Goal: Task Accomplishment & Management: Complete application form

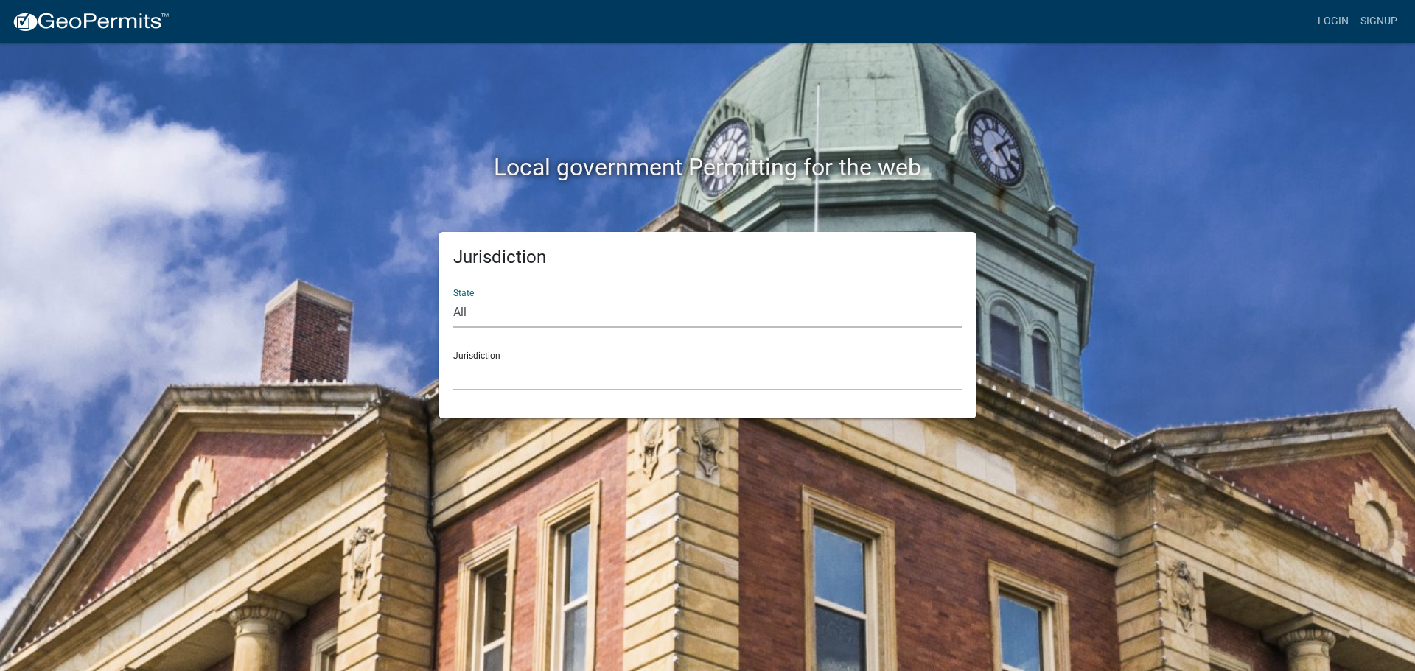
click at [528, 315] on select "All [US_STATE] [US_STATE] [US_STATE] [US_STATE] [US_STATE] [US_STATE] [US_STATE…" at bounding box center [707, 313] width 508 height 30
select select "[US_STATE]"
click at [453, 298] on select "All [US_STATE] [US_STATE] [US_STATE] [US_STATE] [US_STATE] [US_STATE] [US_STATE…" at bounding box center [707, 313] width 508 height 30
click at [513, 380] on select "City of [GEOGRAPHIC_DATA], [US_STATE] City of [GEOGRAPHIC_DATA], [US_STATE] Cit…" at bounding box center [707, 375] width 508 height 30
click at [1385, 7] on link "Signup" at bounding box center [1378, 21] width 49 height 28
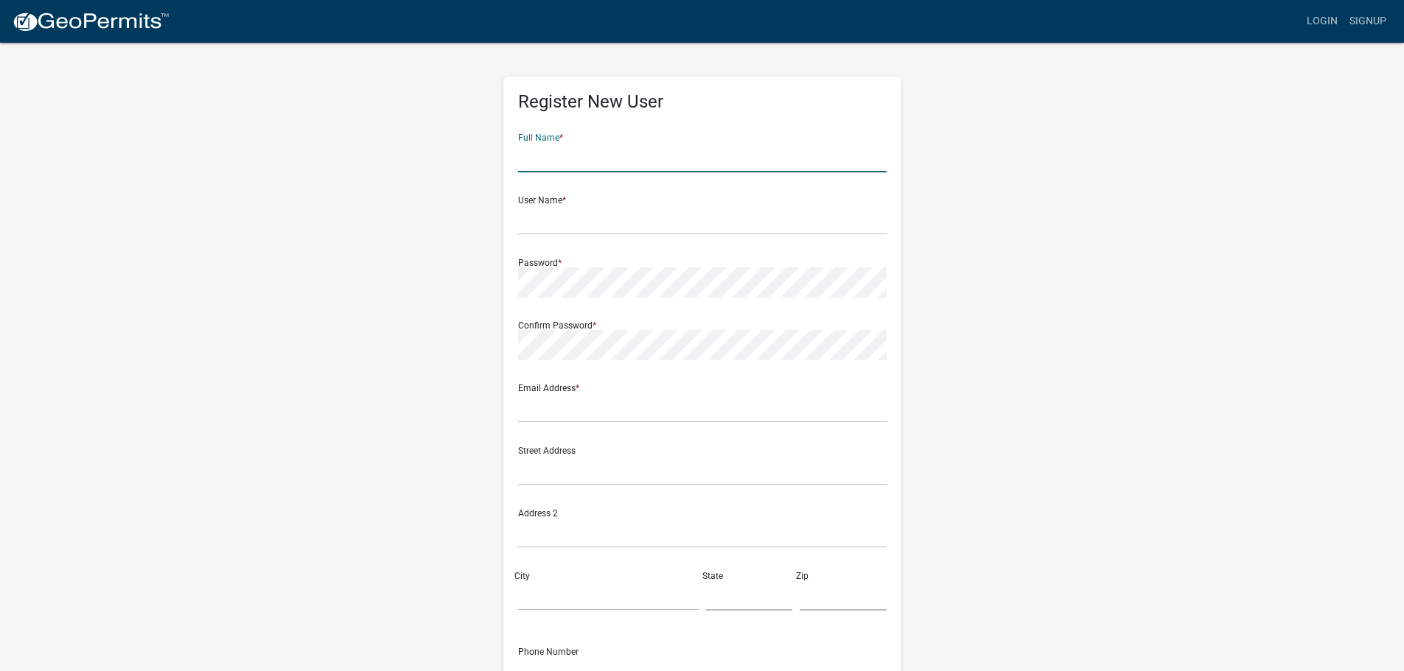
click at [617, 156] on input "text" at bounding box center [702, 157] width 368 height 30
type input "Kari"
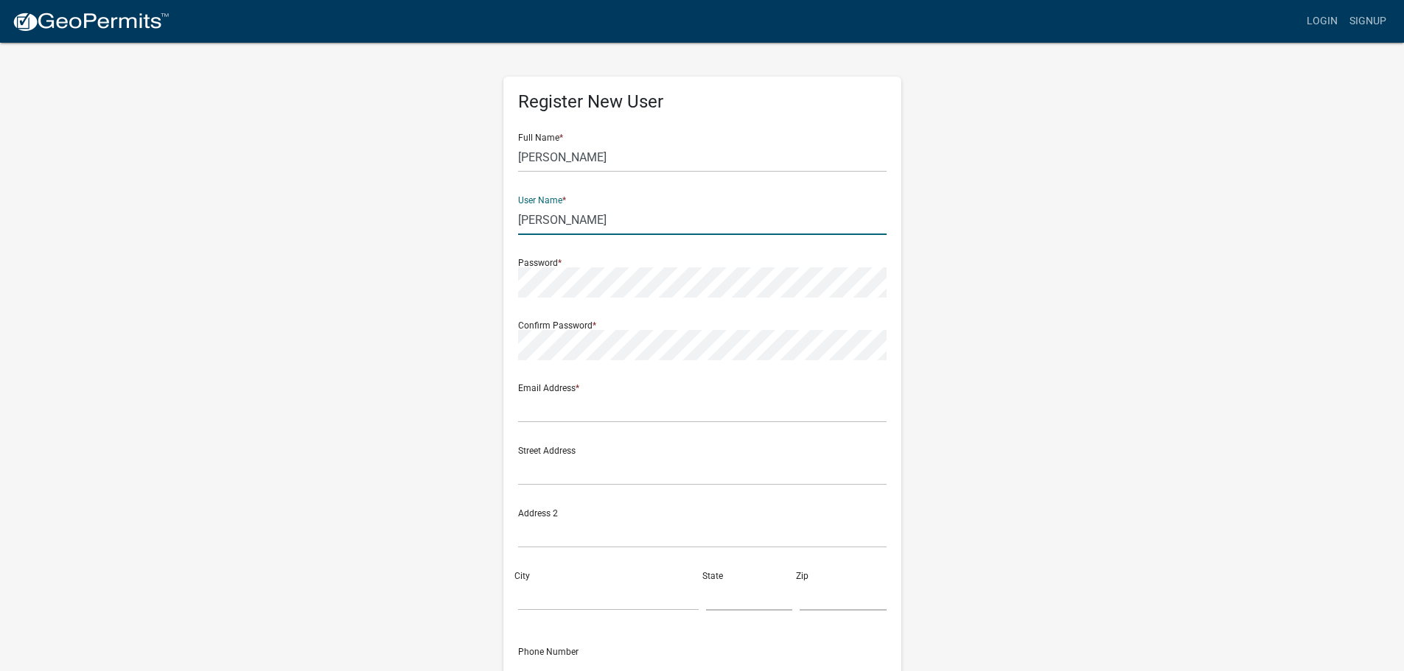
type input "Simpkins"
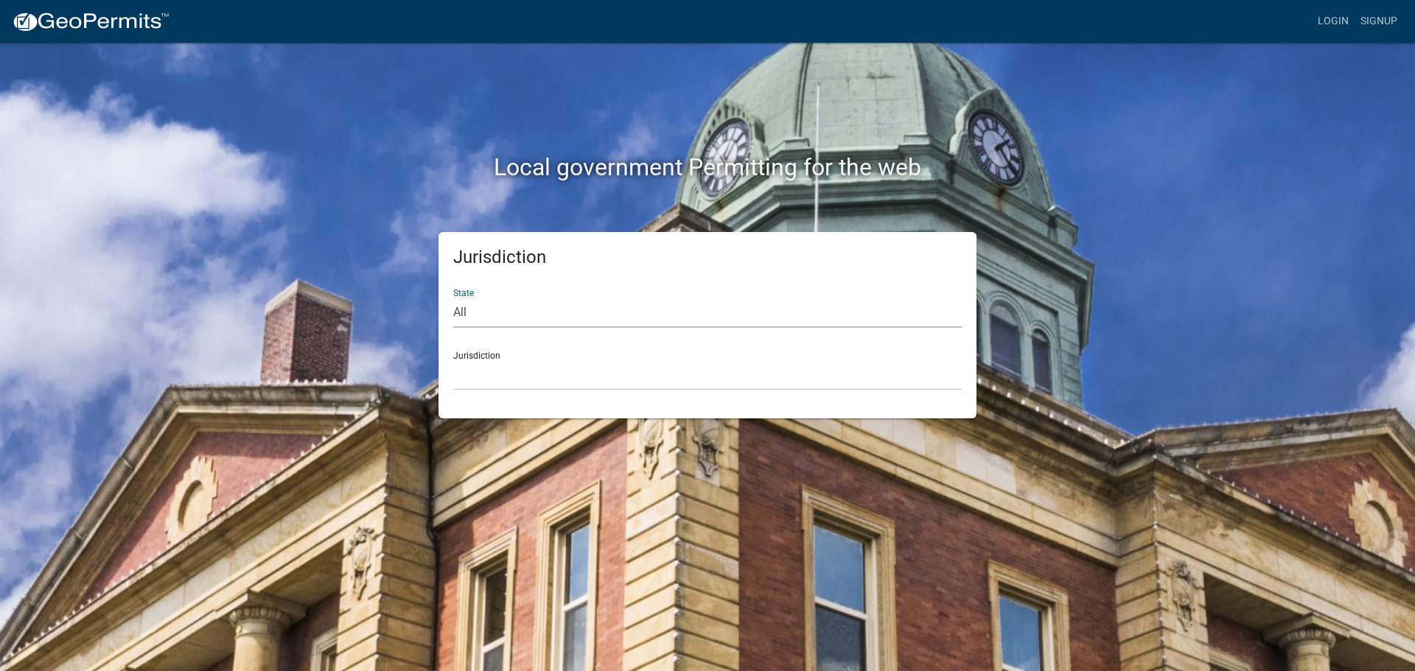
click at [530, 318] on select "All [US_STATE] [US_STATE] [US_STATE] [US_STATE] [US_STATE] [US_STATE] [US_STATE…" at bounding box center [707, 313] width 508 height 30
select select "[US_STATE]"
click at [453, 298] on select "All [US_STATE] [US_STATE] [US_STATE] [US_STATE] [US_STATE] [US_STATE] [US_STATE…" at bounding box center [707, 313] width 508 height 30
click at [489, 388] on select "City of [GEOGRAPHIC_DATA], [US_STATE] City of [GEOGRAPHIC_DATA], [US_STATE] Cit…" at bounding box center [707, 375] width 508 height 30
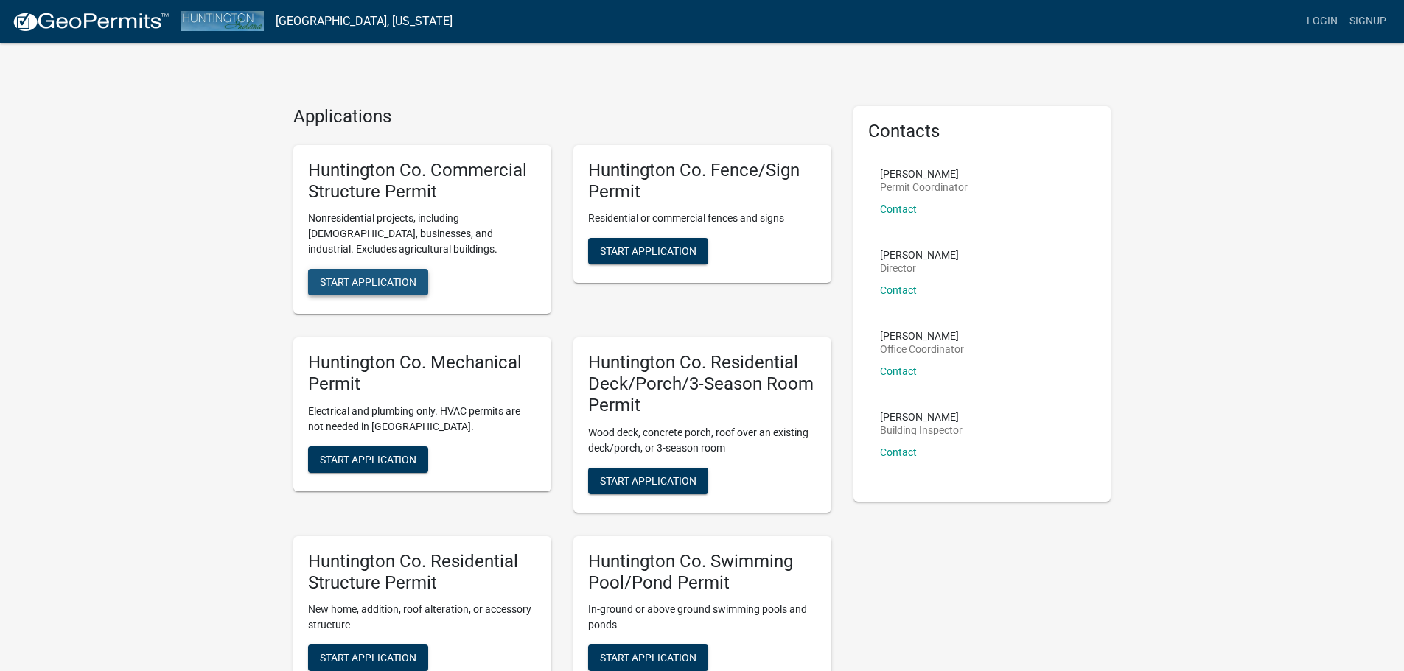
click at [354, 273] on button "Start Application" at bounding box center [368, 282] width 120 height 27
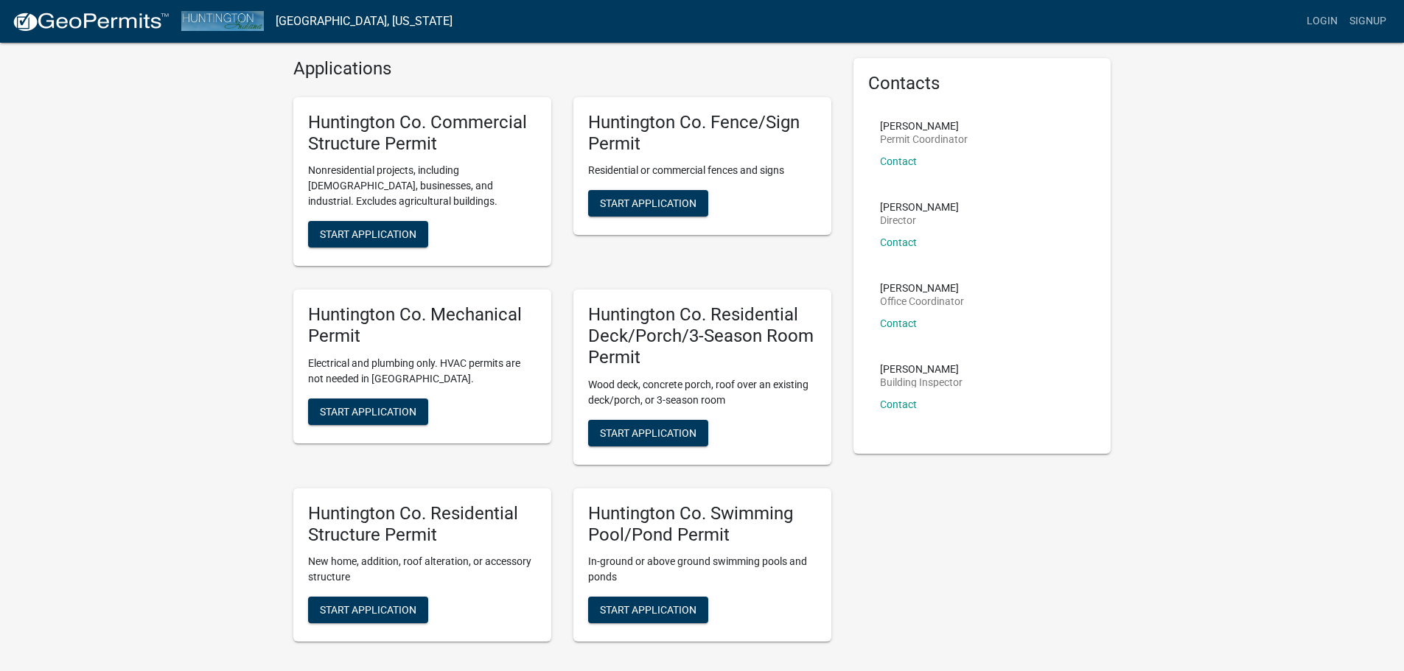
scroll to position [74, 0]
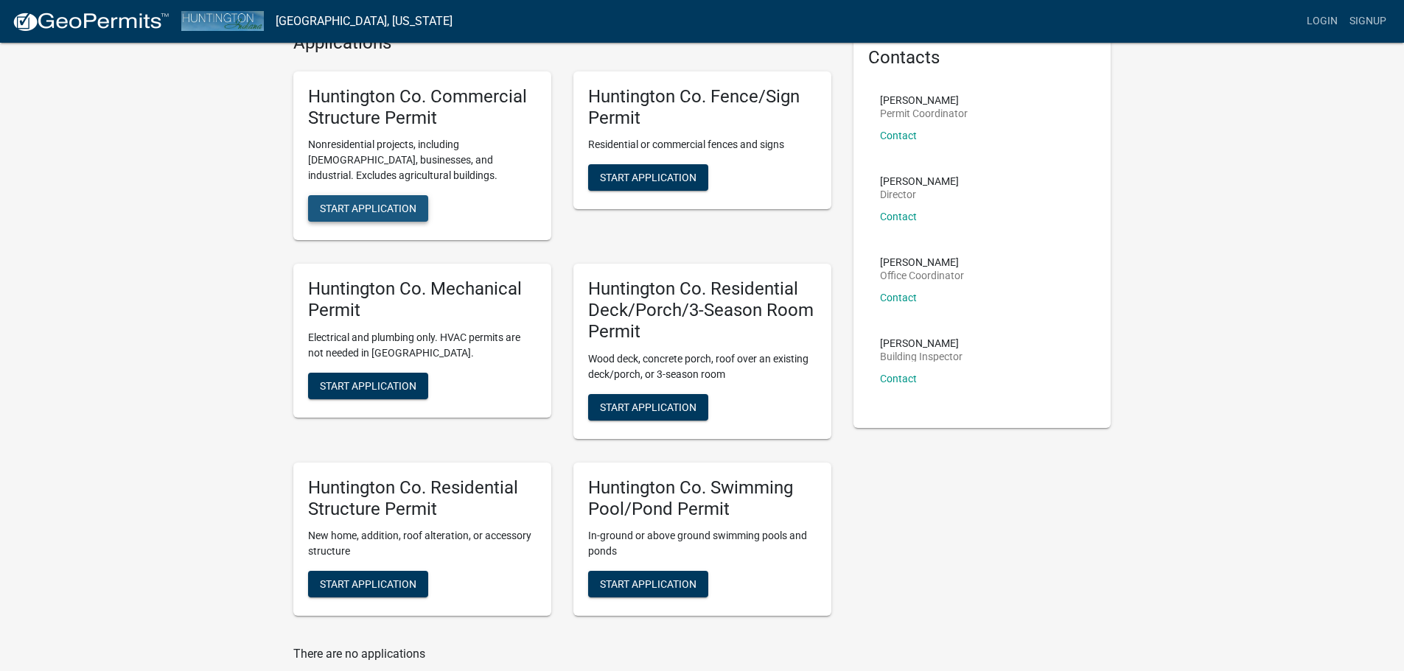
click at [362, 211] on span "Start Application" at bounding box center [368, 209] width 97 height 12
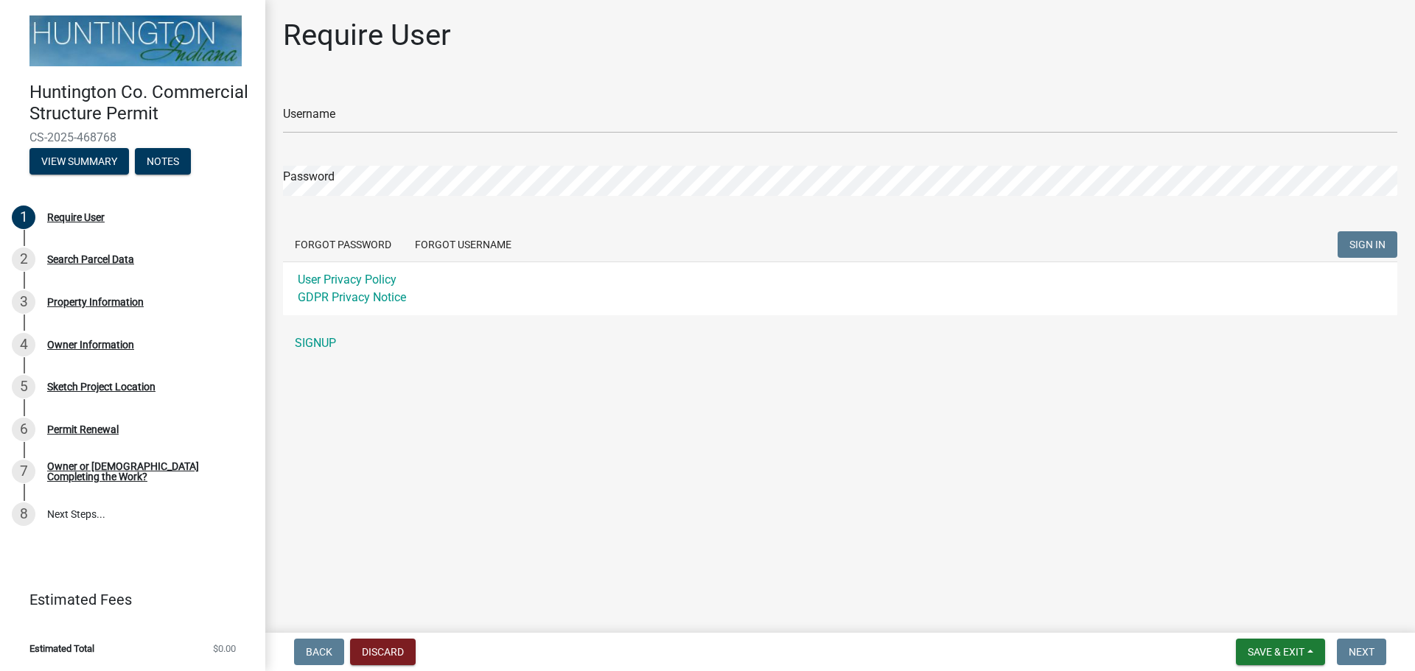
click at [1388, 117] on span at bounding box center [1389, 119] width 12 height 12
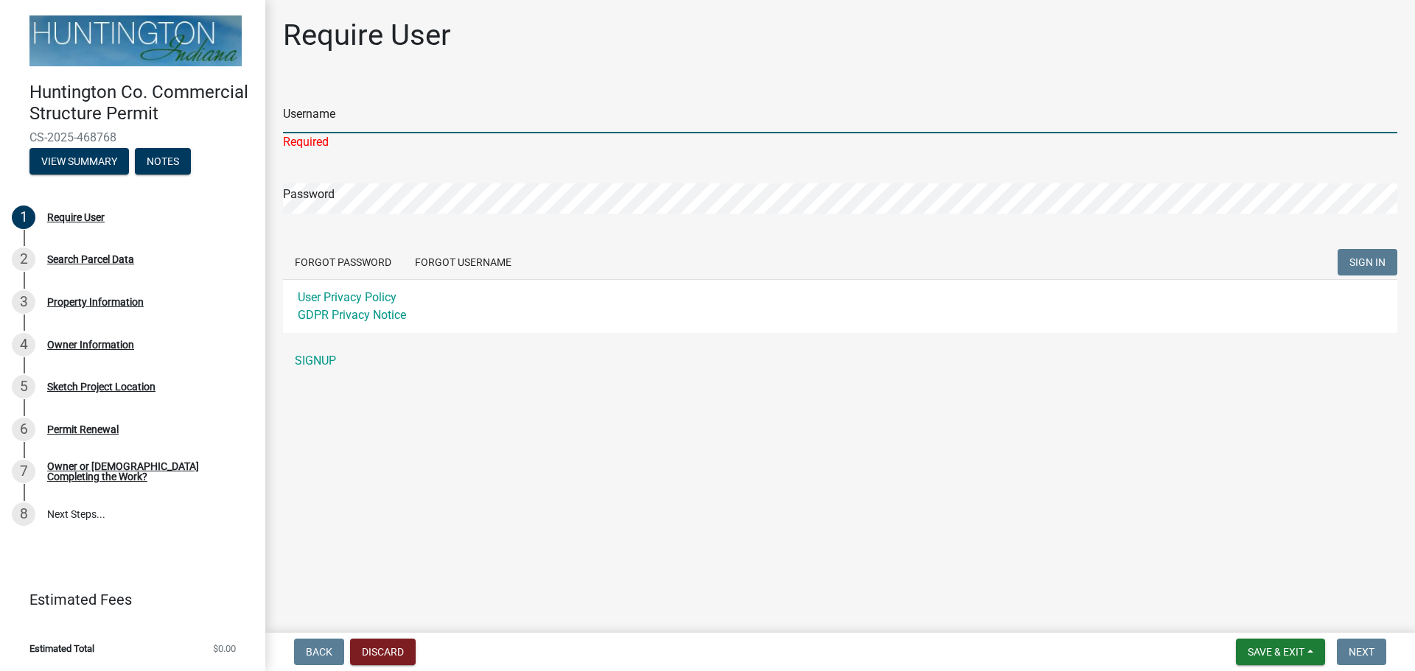
type input "AgEnvironmental"
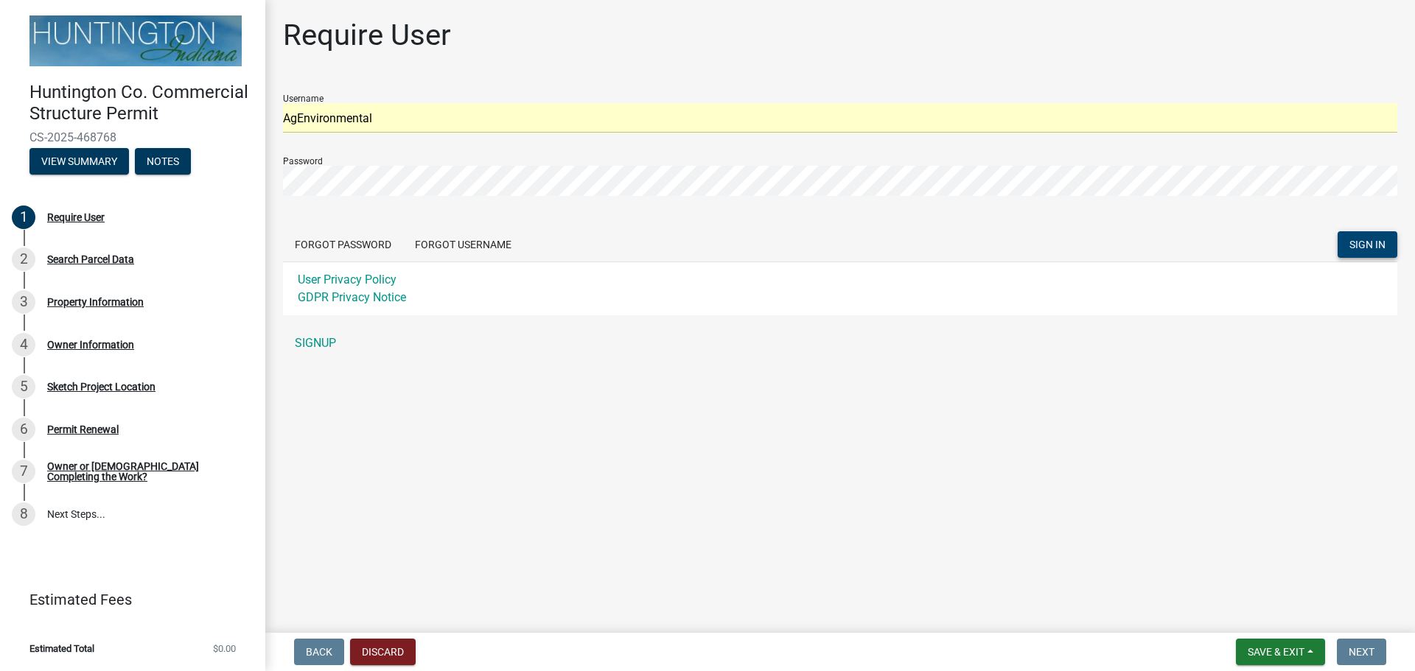
click at [1357, 242] on span "SIGN IN" at bounding box center [1367, 245] width 36 height 12
click at [1391, 118] on span at bounding box center [1389, 119] width 12 height 12
click at [944, 413] on main "Require User Username AgEnvironmental Password Forgot Password Forgot Username …" at bounding box center [840, 313] width 1150 height 627
click at [420, 251] on button "Forgot Username" at bounding box center [463, 244] width 120 height 27
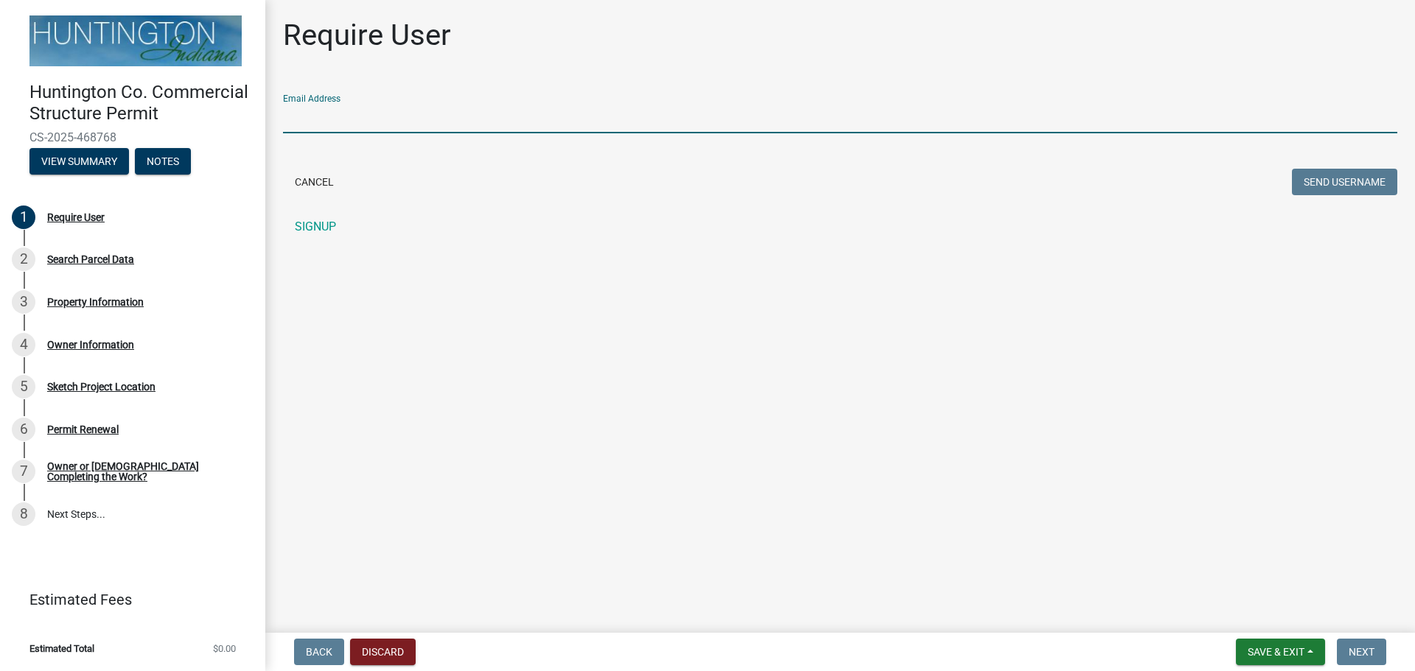
click at [382, 120] on input "Email Address" at bounding box center [840, 118] width 1114 height 30
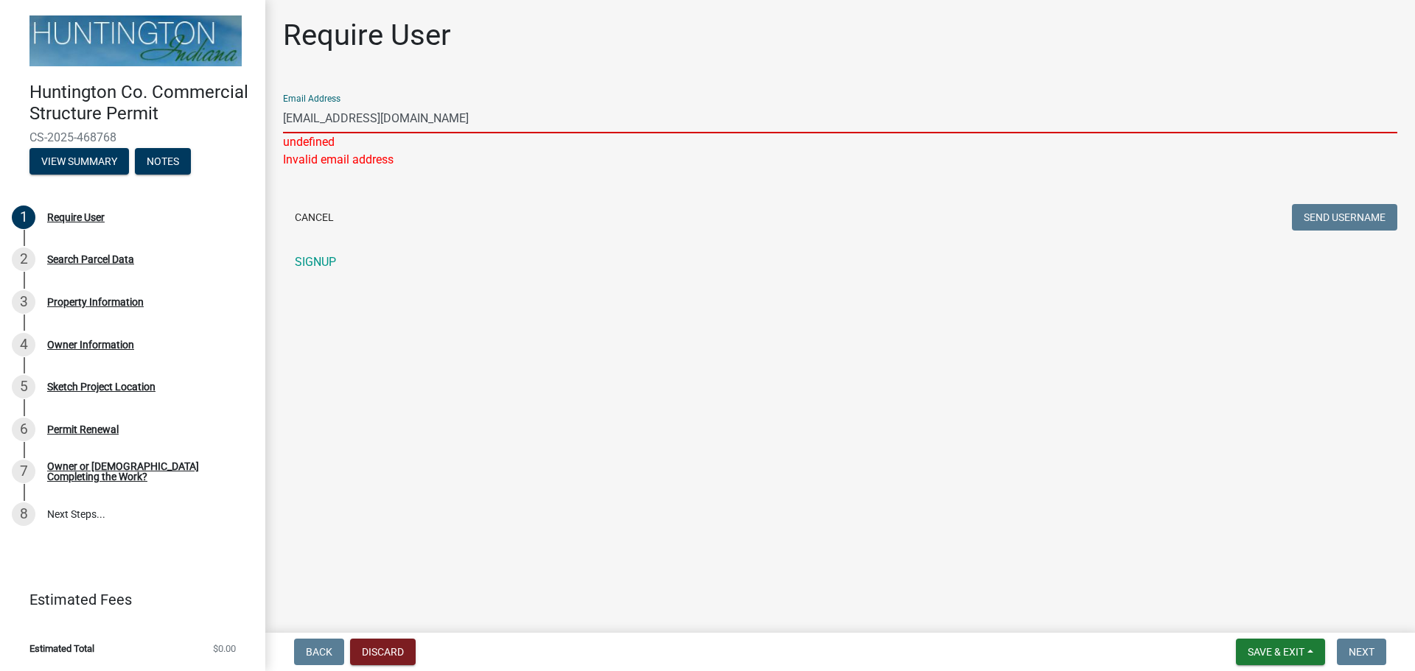
type input "ksimpkins@agenvironmental.net"
click at [1292, 204] on button "Send Username" at bounding box center [1344, 217] width 105 height 27
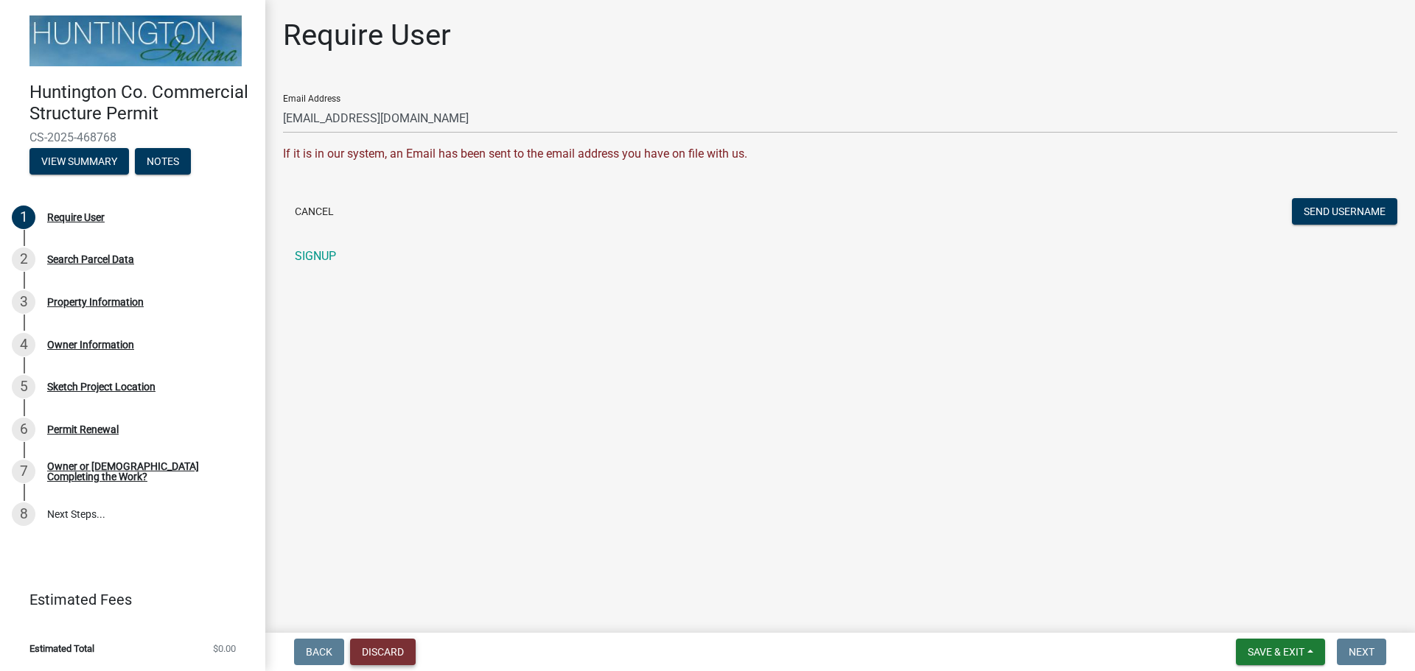
click at [380, 656] on button "Discard" at bounding box center [383, 652] width 66 height 27
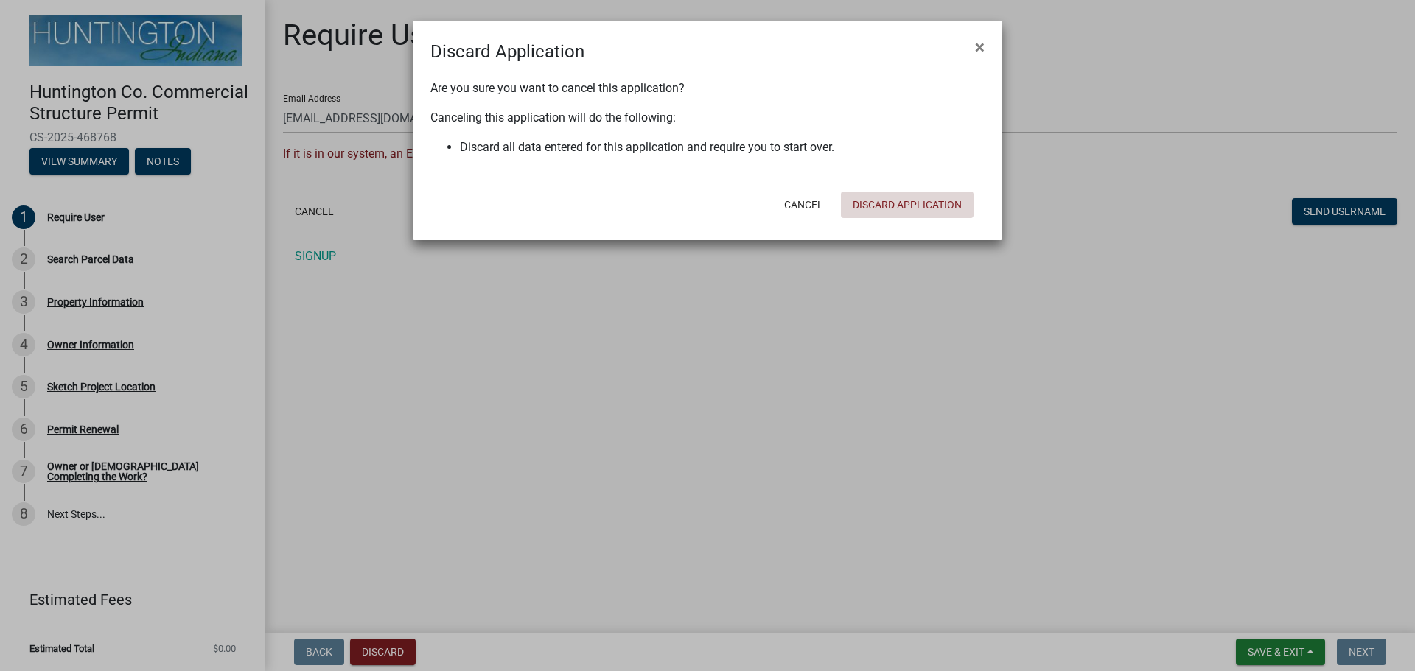
click at [937, 203] on button "Discard Application" at bounding box center [907, 205] width 133 height 27
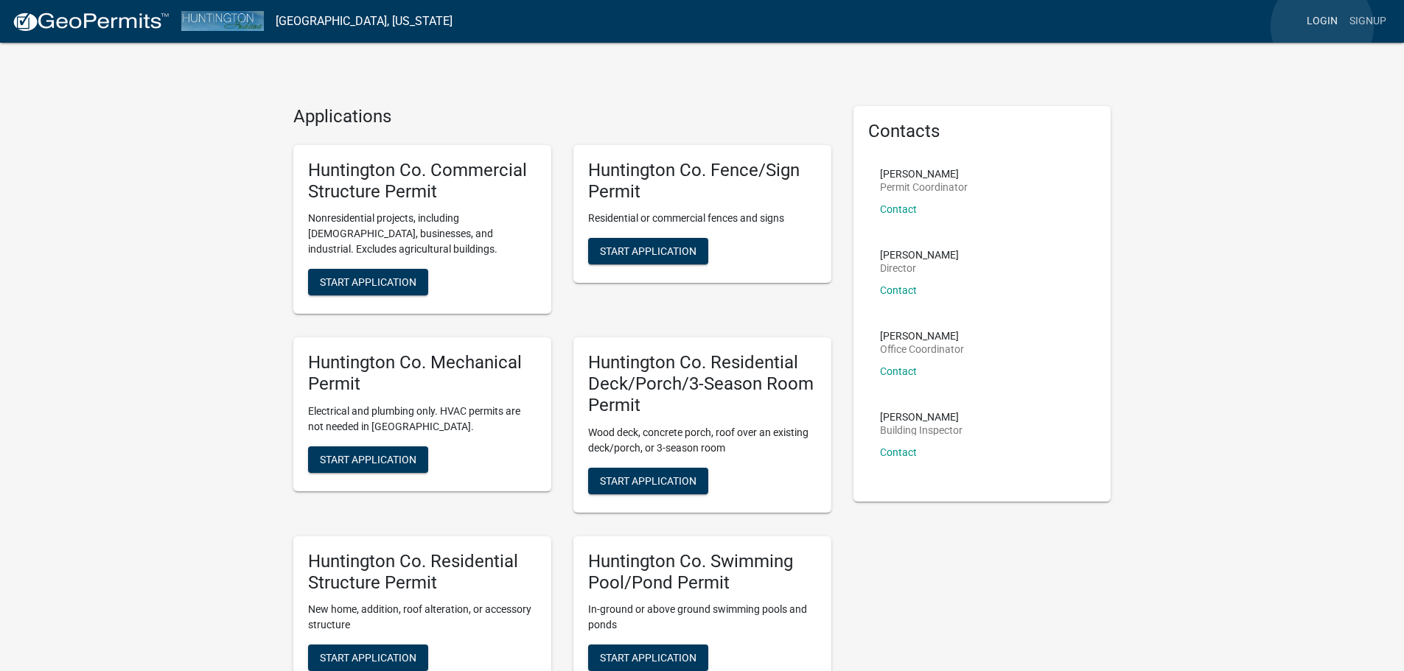
click at [1322, 27] on link "Login" at bounding box center [1322, 21] width 43 height 28
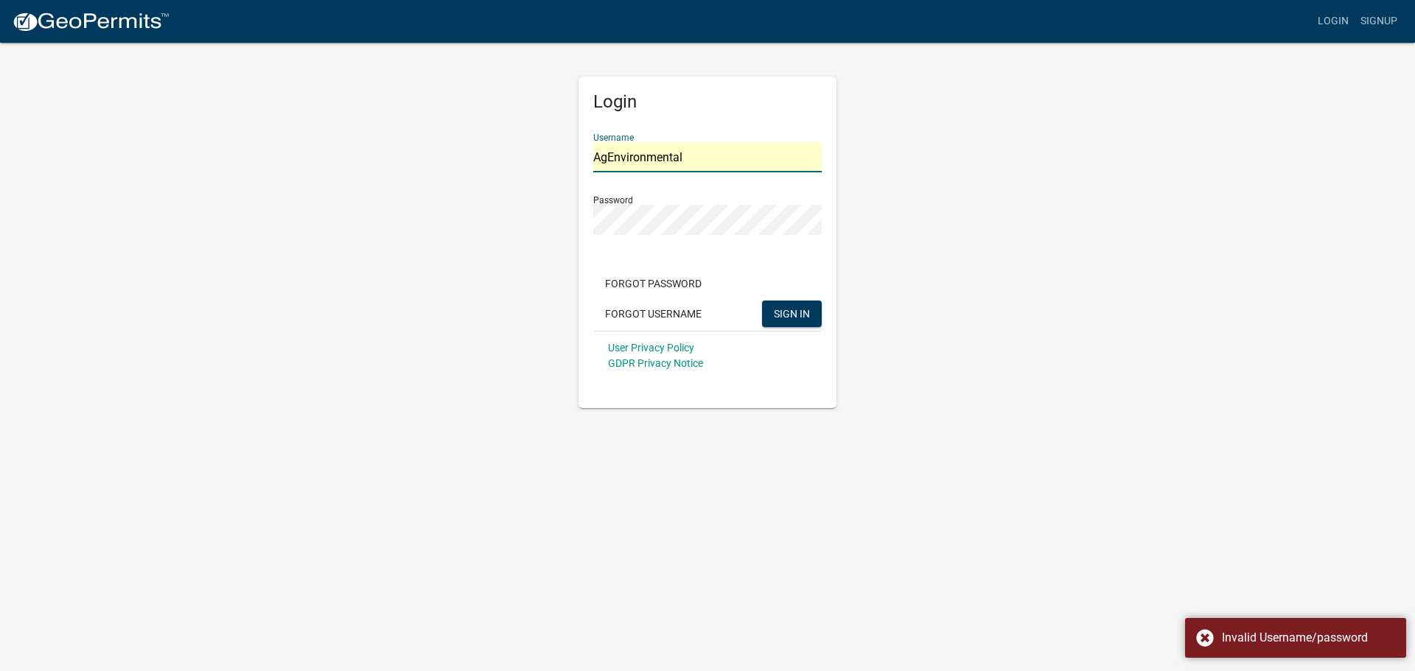
drag, startPoint x: 687, startPoint y: 160, endPoint x: 572, endPoint y: 172, distance: 116.3
click at [573, 172] on div "Login Username AgEnvironmental Password Forgot Password Forgot Username SIGN IN…" at bounding box center [707, 224] width 280 height 367
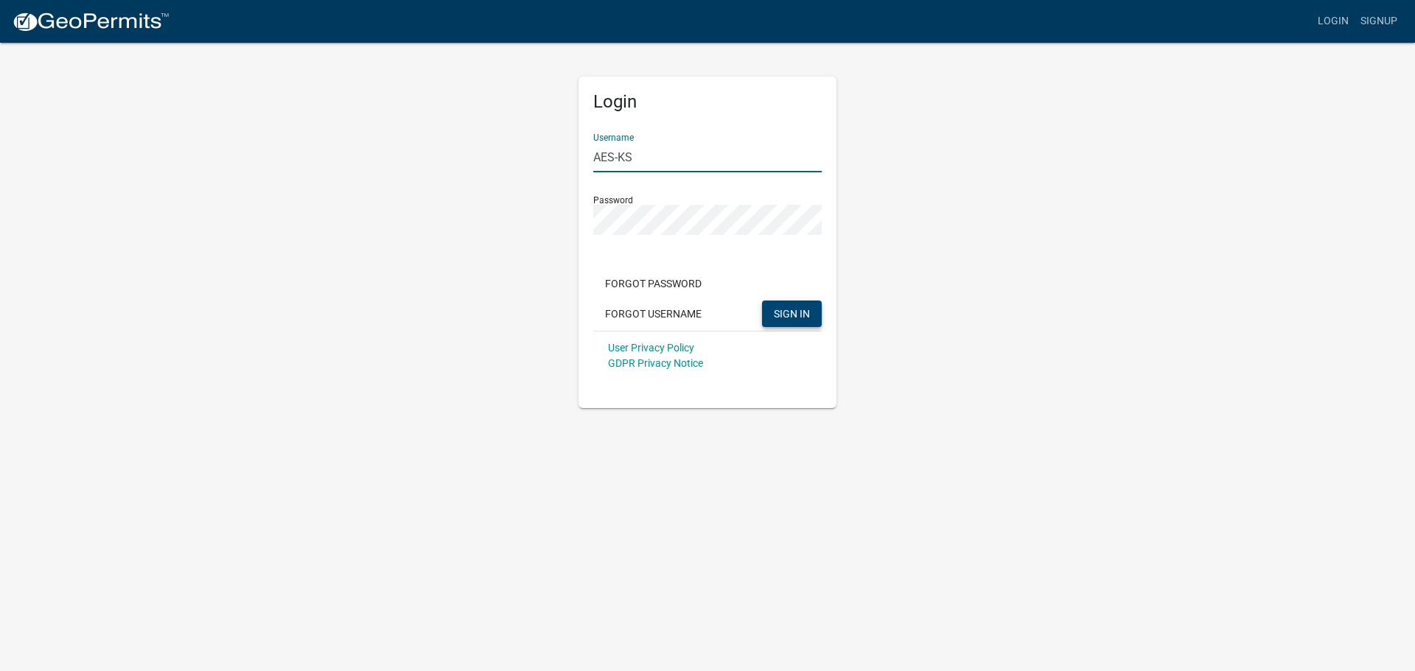
type input "AES-KS"
click at [783, 313] on span "SIGN IN" at bounding box center [792, 313] width 36 height 12
click at [635, 282] on button "Forgot Password" at bounding box center [653, 283] width 120 height 27
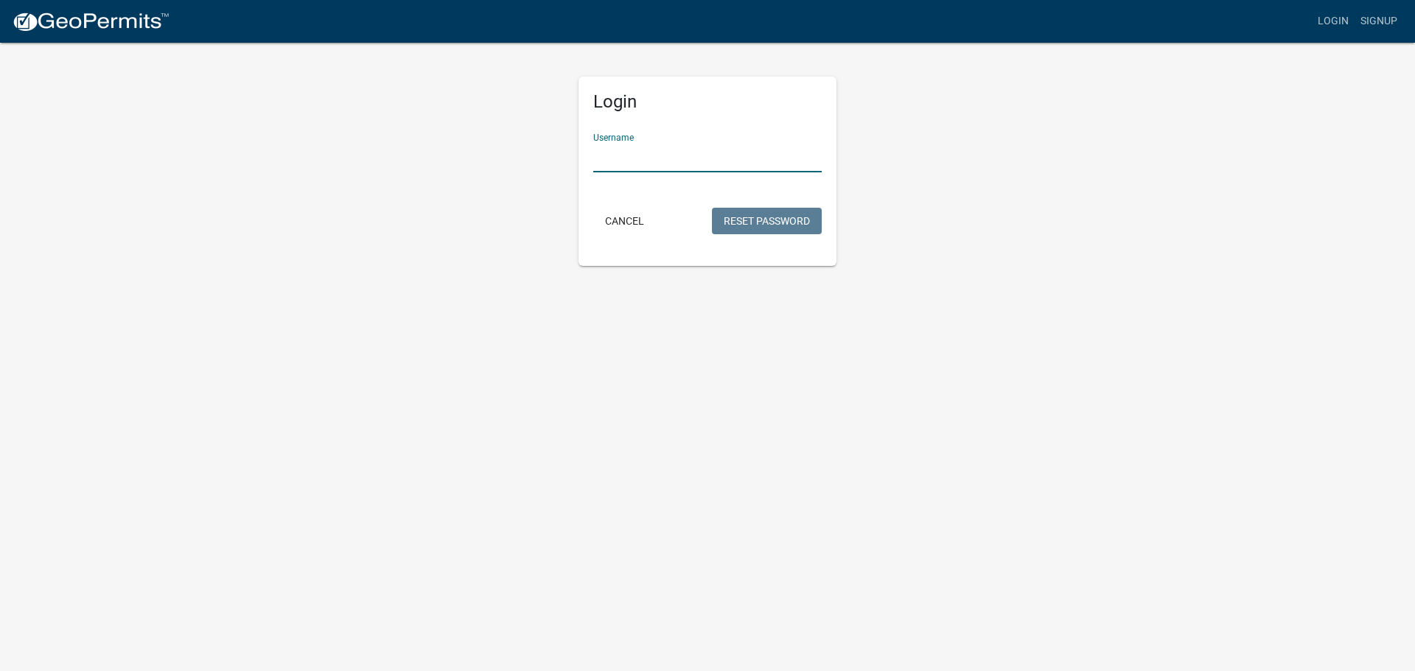
click at [644, 161] on input "Username" at bounding box center [707, 157] width 228 height 30
type input "AES-KS"
click at [781, 220] on button "Reset Password" at bounding box center [767, 221] width 110 height 27
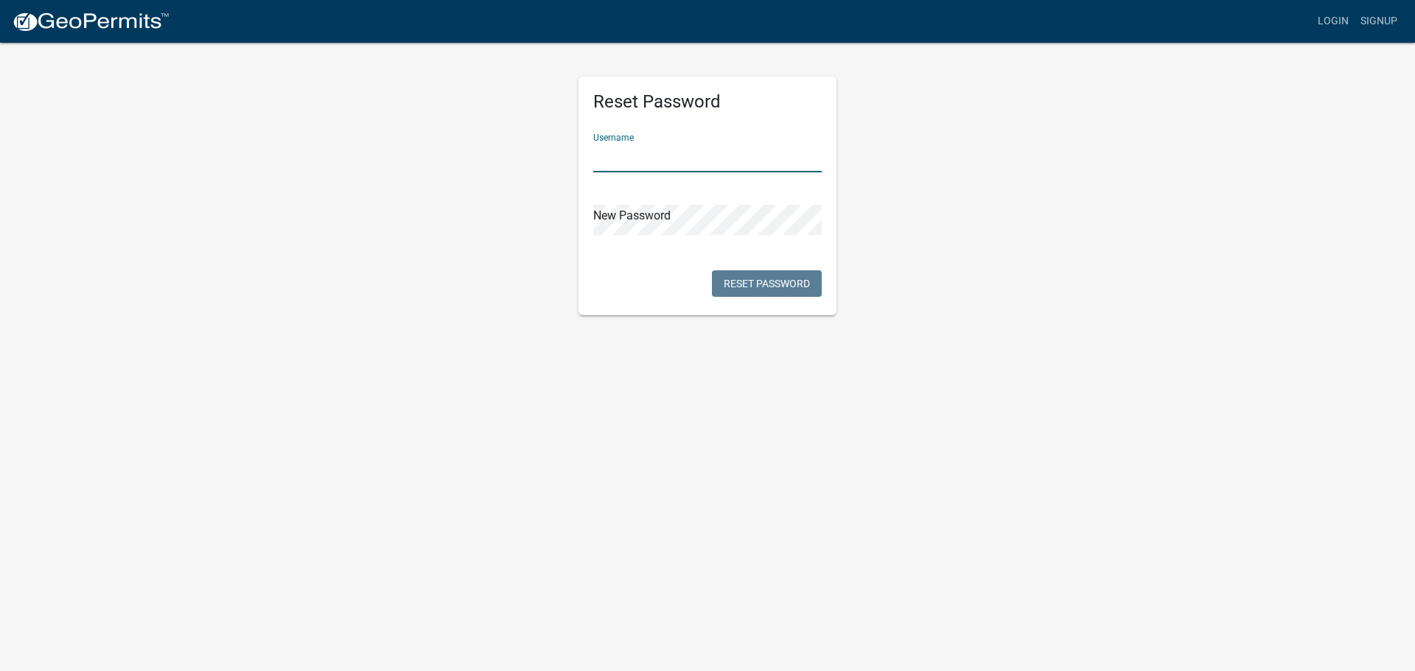
click at [691, 158] on input "text" at bounding box center [707, 157] width 228 height 30
type input "AES-KS"
click at [757, 286] on button "Reset Password" at bounding box center [767, 283] width 110 height 27
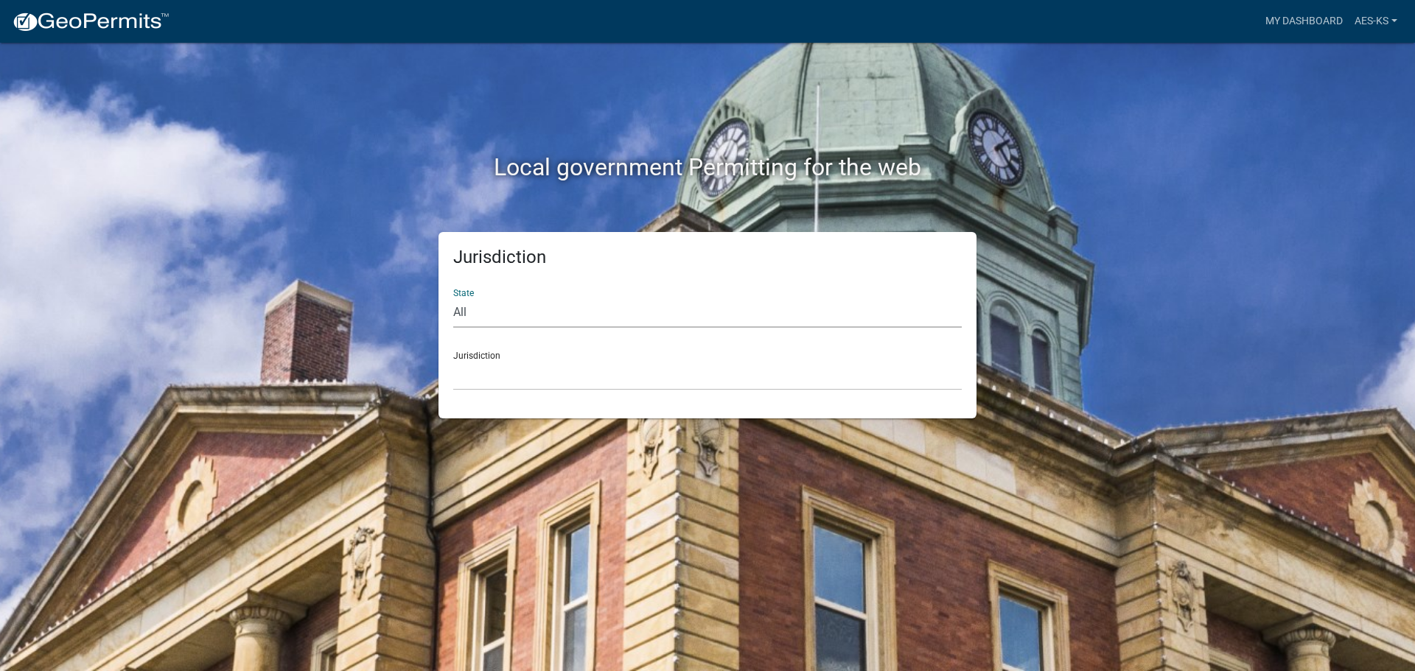
click at [500, 313] on select "All [US_STATE] [US_STATE] [US_STATE] [US_STATE] [US_STATE] [US_STATE] [US_STATE…" at bounding box center [707, 313] width 508 height 30
select select "[US_STATE]"
click at [453, 298] on select "All [US_STATE] [US_STATE] [US_STATE] [US_STATE] [US_STATE] [US_STATE] [US_STATE…" at bounding box center [707, 313] width 508 height 30
click at [519, 386] on select "City of [GEOGRAPHIC_DATA], [US_STATE] City of [GEOGRAPHIC_DATA], [US_STATE] Cit…" at bounding box center [707, 375] width 508 height 30
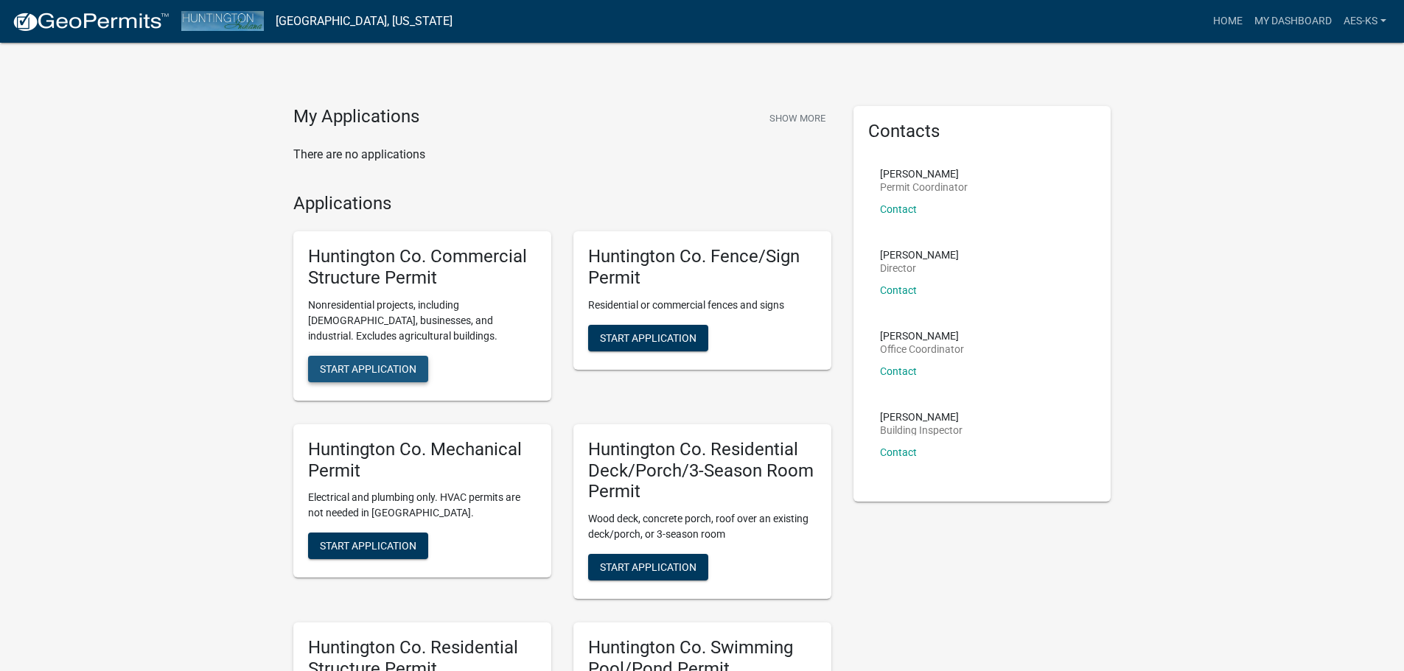
click at [354, 369] on span "Start Application" at bounding box center [368, 369] width 97 height 12
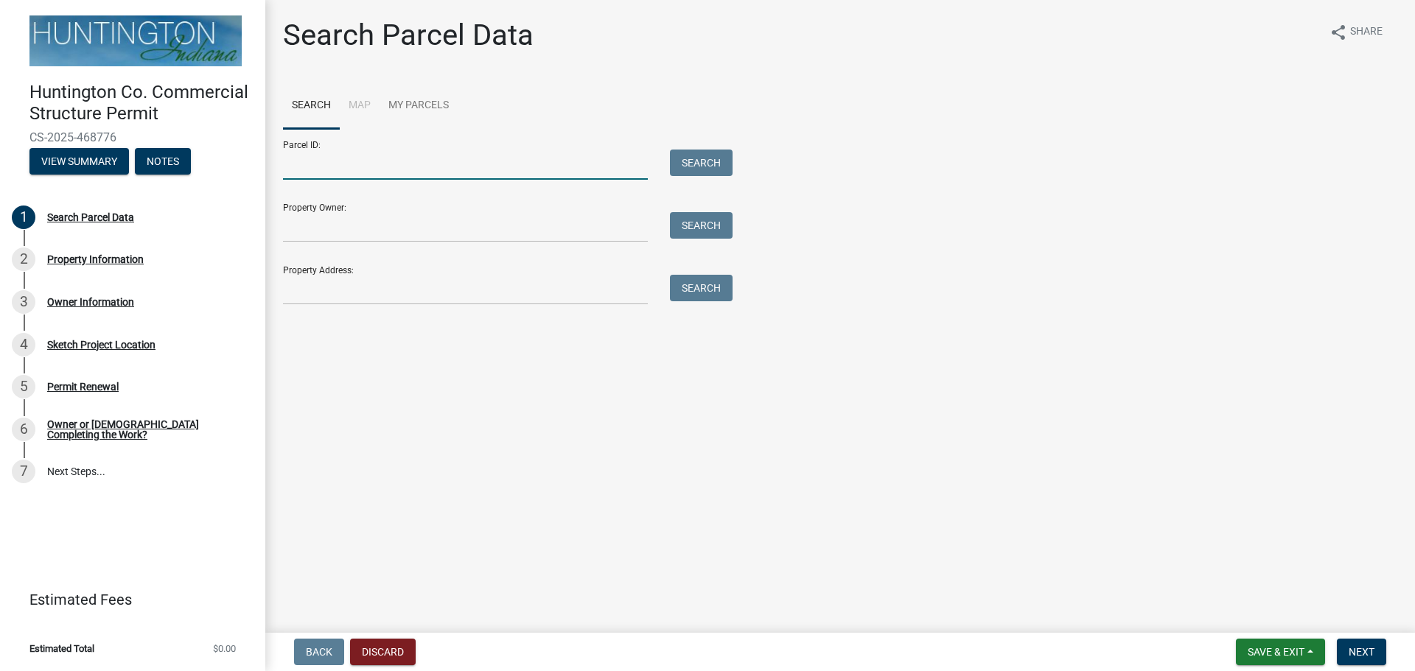
click at [384, 162] on input "Parcel ID:" at bounding box center [465, 165] width 365 height 30
paste input "35-09-10-400-010.801-012"
type input "35-09-10-400-010.801-012"
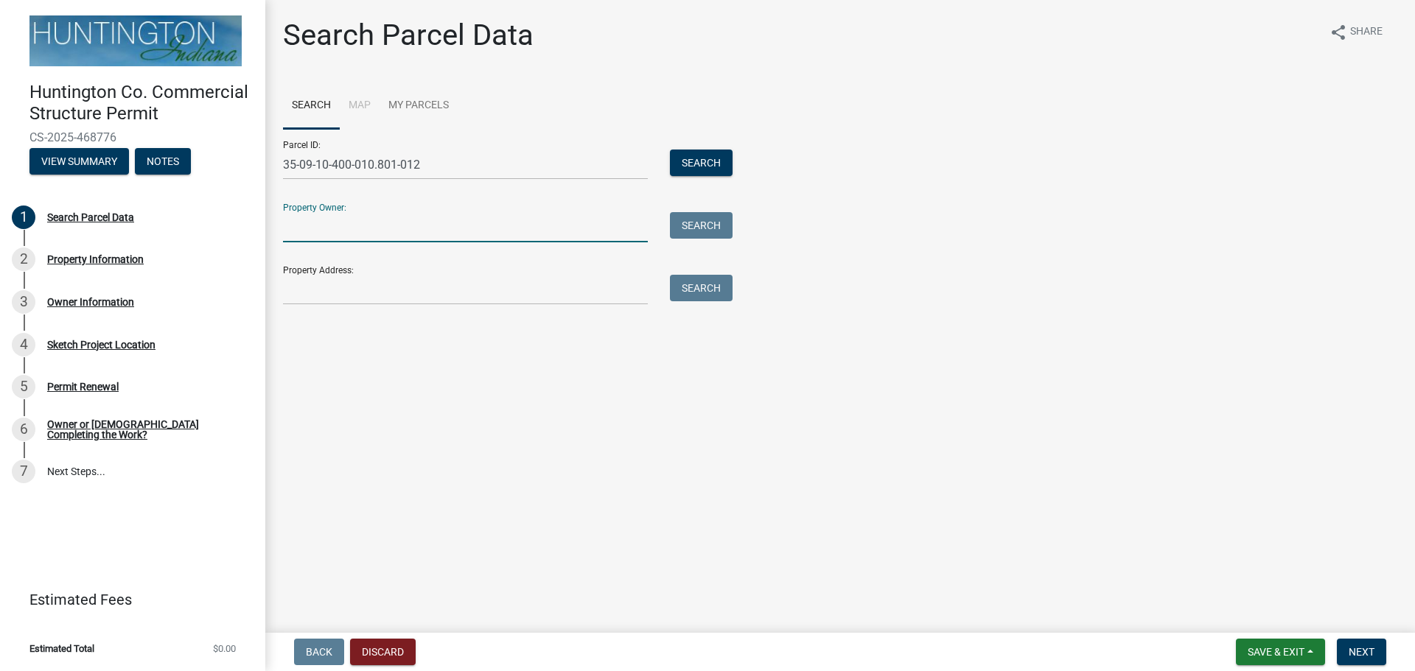
click at [362, 240] on input "Property Owner:" at bounding box center [465, 227] width 365 height 30
click at [704, 164] on button "Search" at bounding box center [701, 163] width 63 height 27
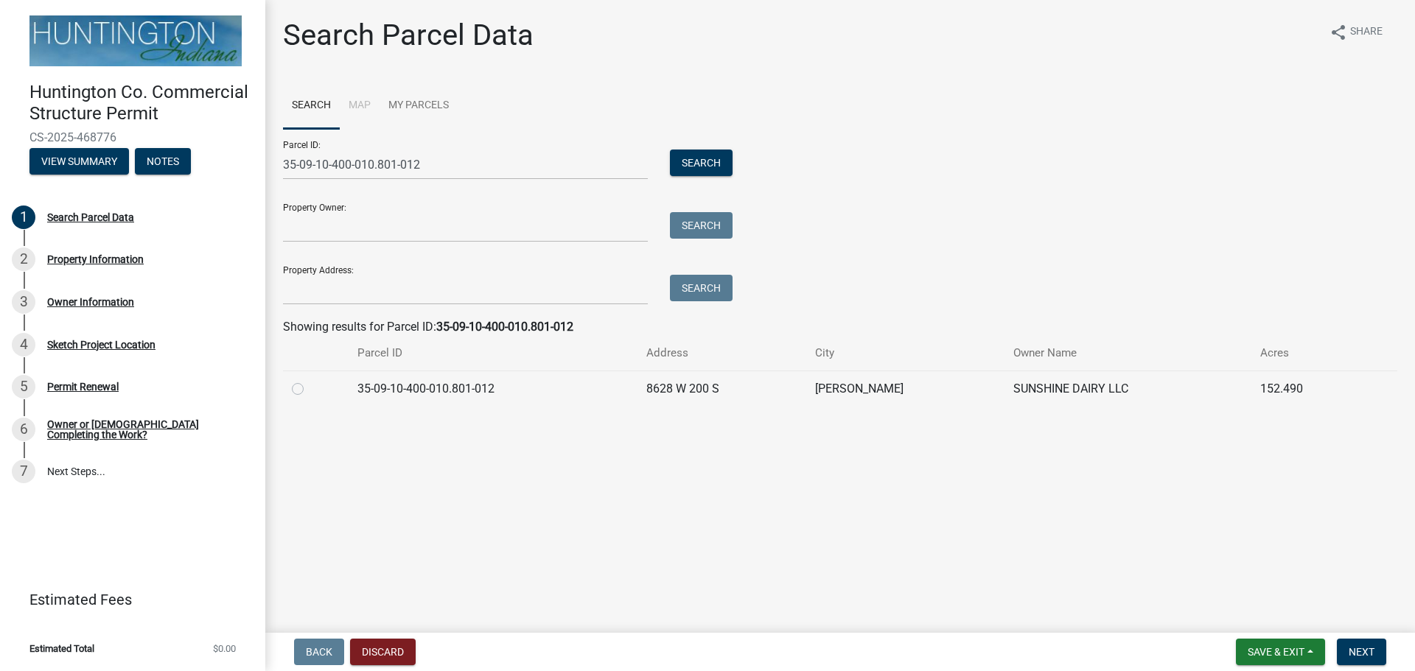
click at [309, 380] on label at bounding box center [309, 380] width 0 height 0
click at [309, 390] on input "radio" at bounding box center [314, 385] width 10 height 10
radio input "true"
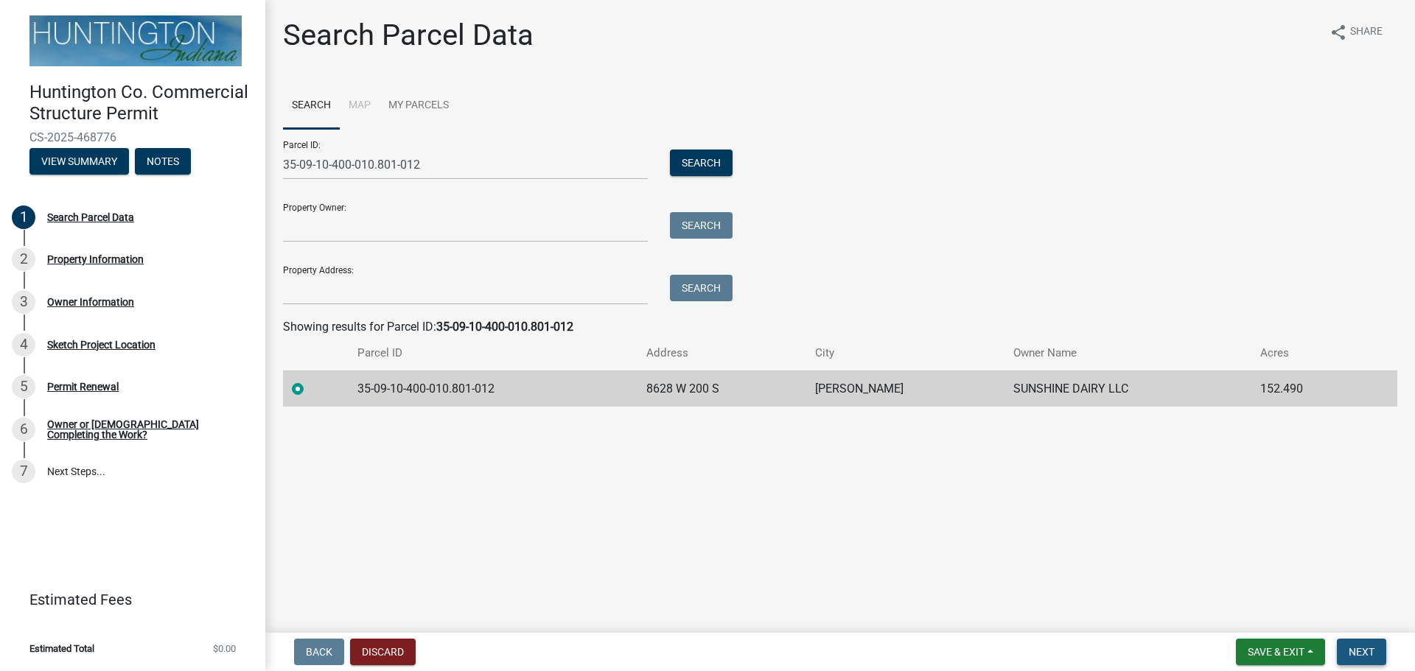
click at [1368, 647] on span "Next" at bounding box center [1361, 652] width 26 height 12
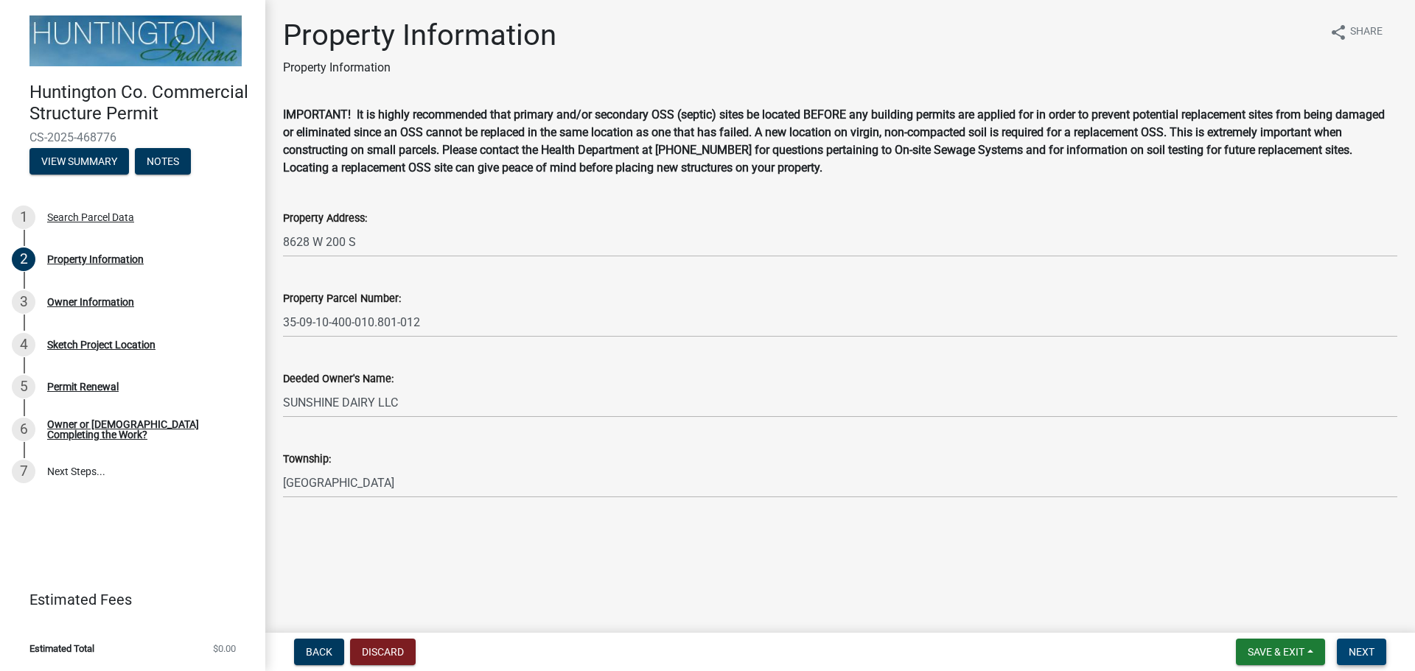
click at [1374, 647] on span "Next" at bounding box center [1361, 652] width 26 height 12
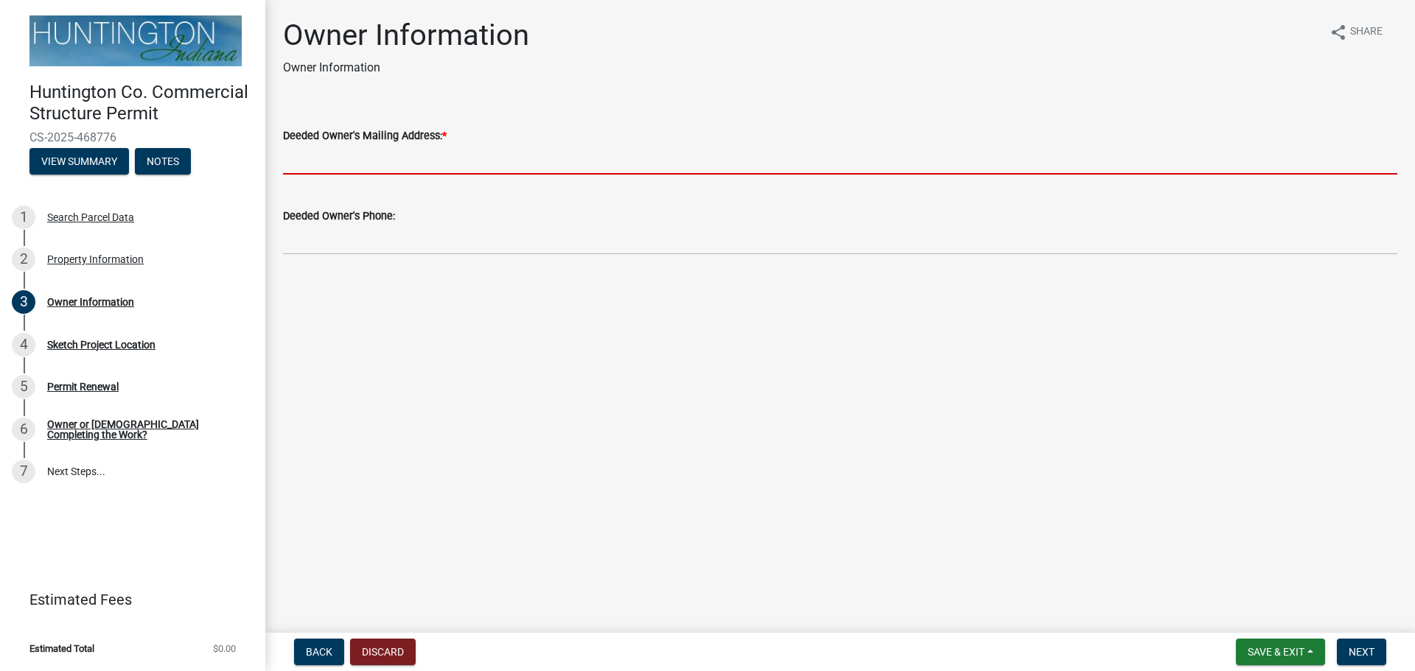
click at [415, 167] on input "Deeded Owner's Mailing Address: *" at bounding box center [840, 159] width 1114 height 30
click at [335, 150] on input "Deeded Owner's Mailing Address: *" at bounding box center [840, 159] width 1114 height 30
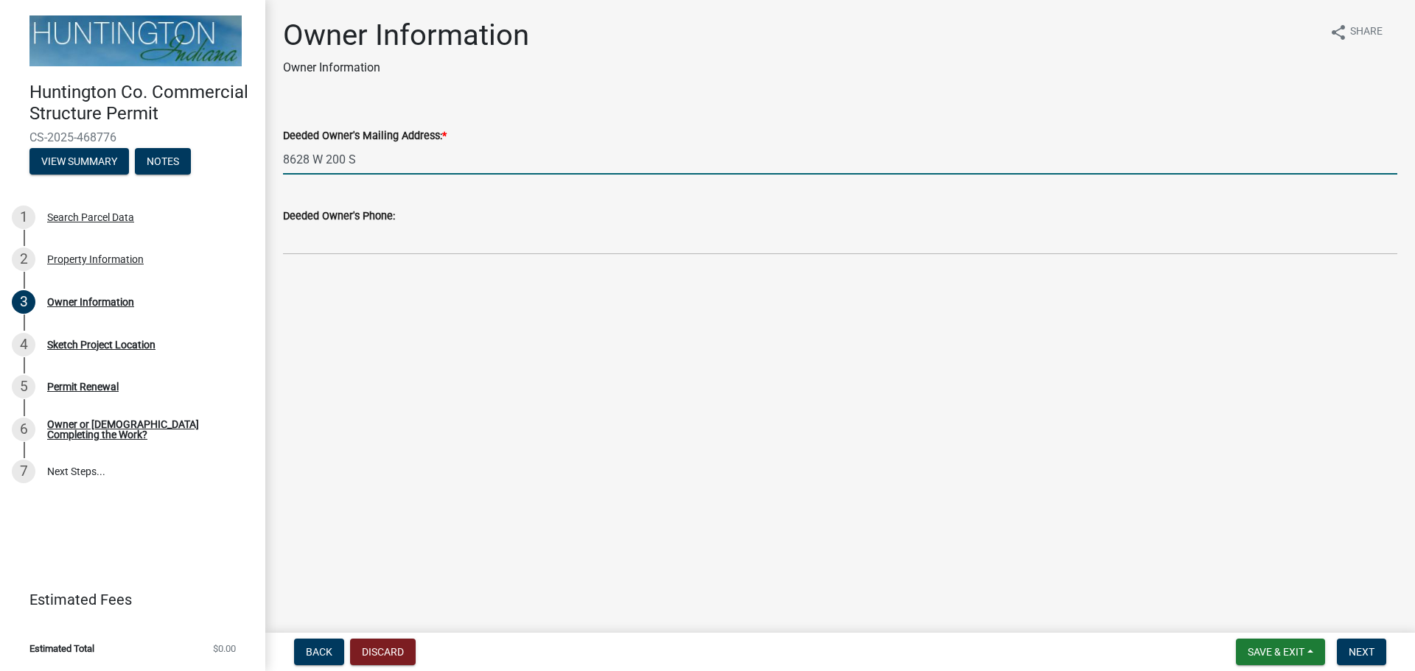
click at [452, 157] on input "8628 W 200 S" at bounding box center [840, 159] width 1114 height 30
type input "[STREET_ADDRESS][PERSON_NAME]"
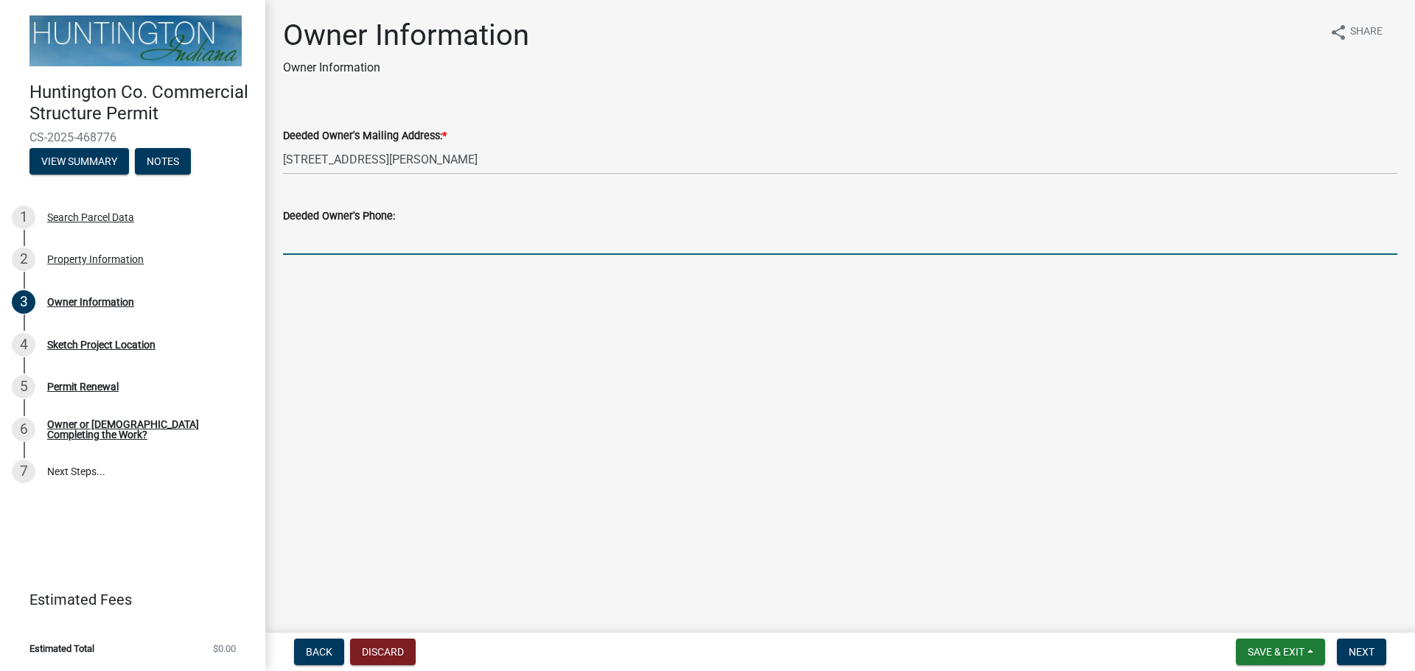
click at [329, 248] on input "Deeded Owner's Phone:" at bounding box center [840, 240] width 1114 height 30
click at [354, 248] on input "Deeded Owner's Phone:" at bounding box center [840, 240] width 1114 height 30
paste input "[PHONE_NUMBER]"
type input "[PHONE_NUMBER]"
click at [1371, 648] on span "Next" at bounding box center [1361, 652] width 26 height 12
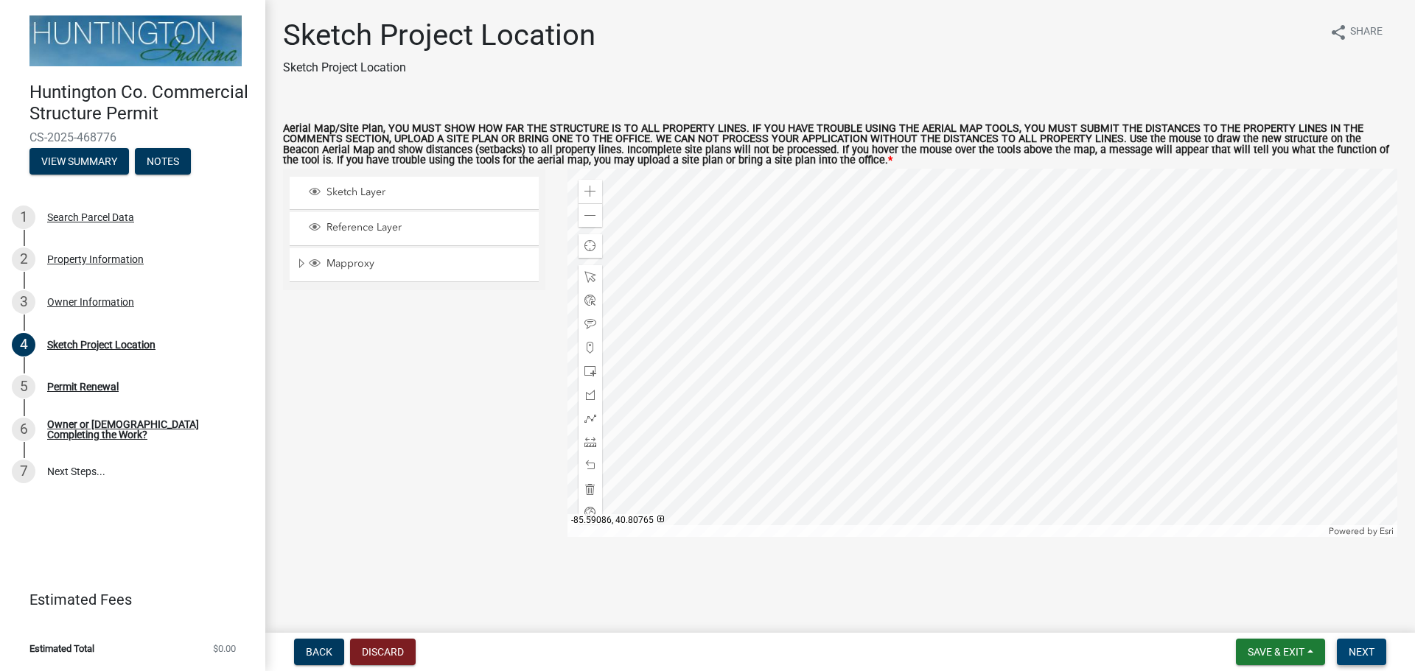
click at [1365, 648] on span "Next" at bounding box center [1361, 652] width 26 height 12
click at [295, 265] on span "Expand" at bounding box center [301, 264] width 12 height 14
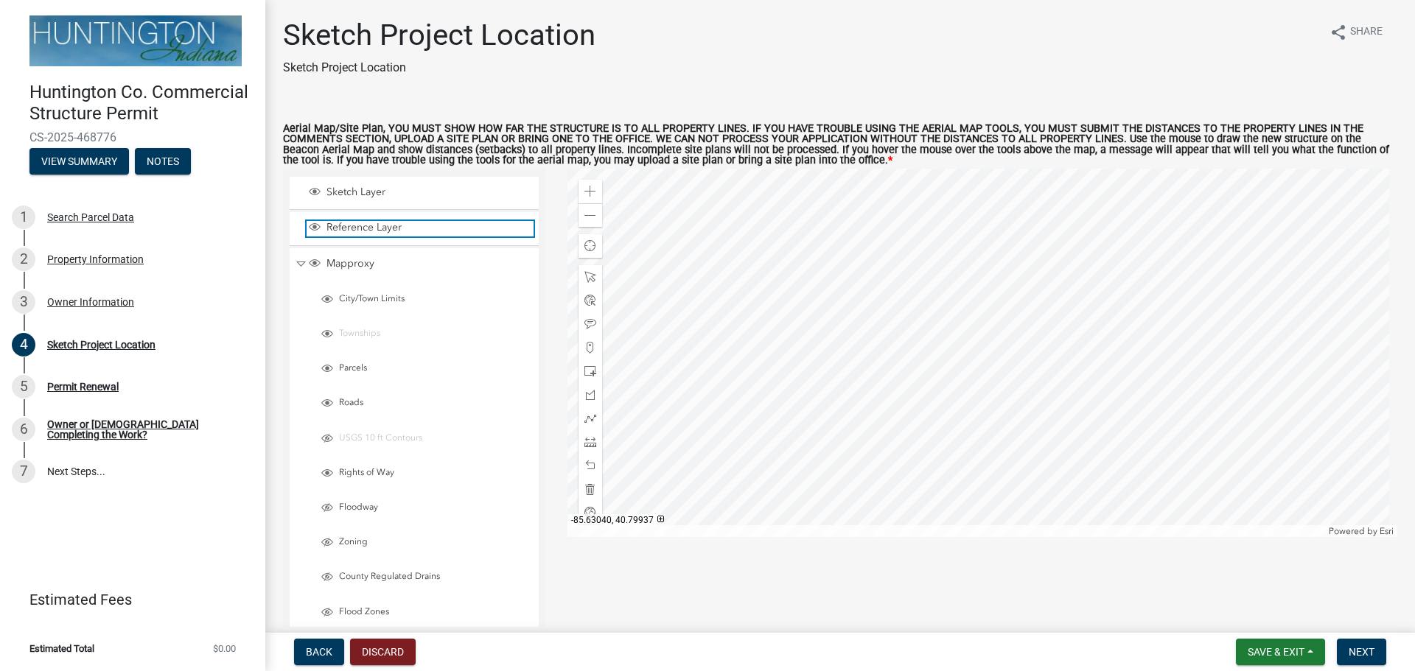
click at [312, 225] on span "Layer List" at bounding box center [315, 227] width 12 height 12
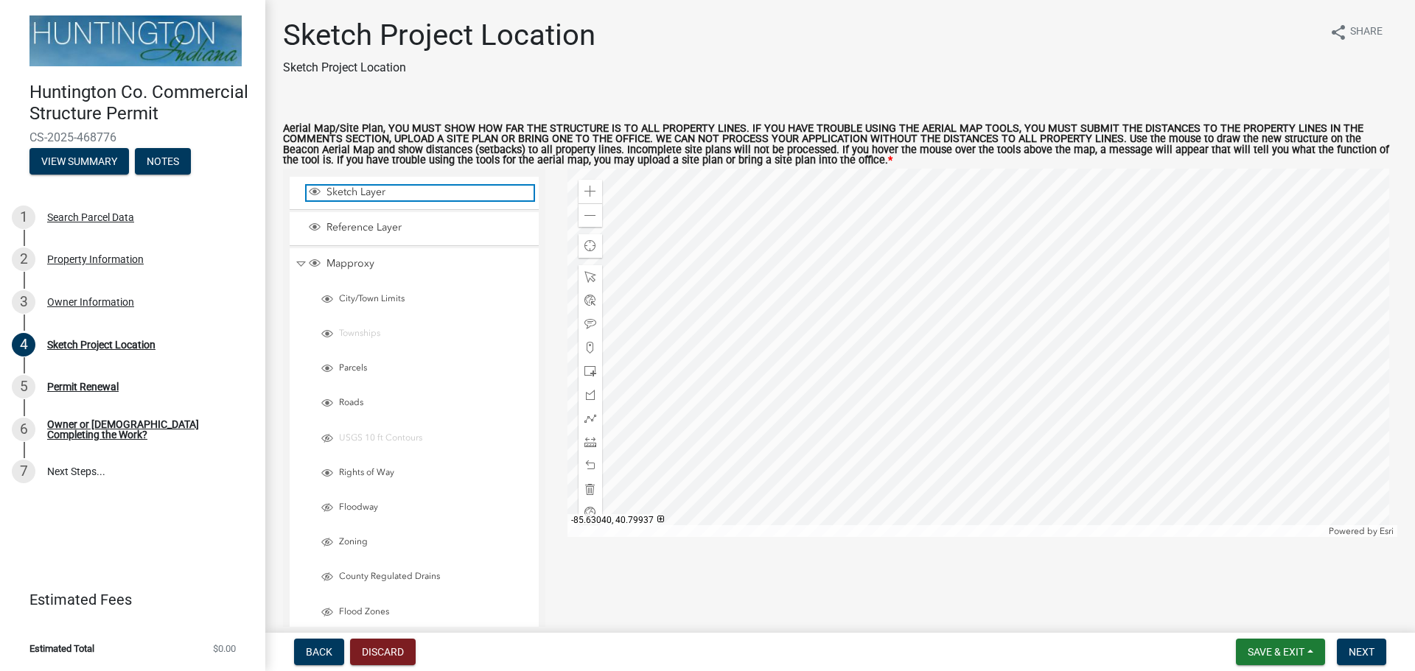
click at [315, 195] on span "Layer List" at bounding box center [315, 192] width 12 height 12
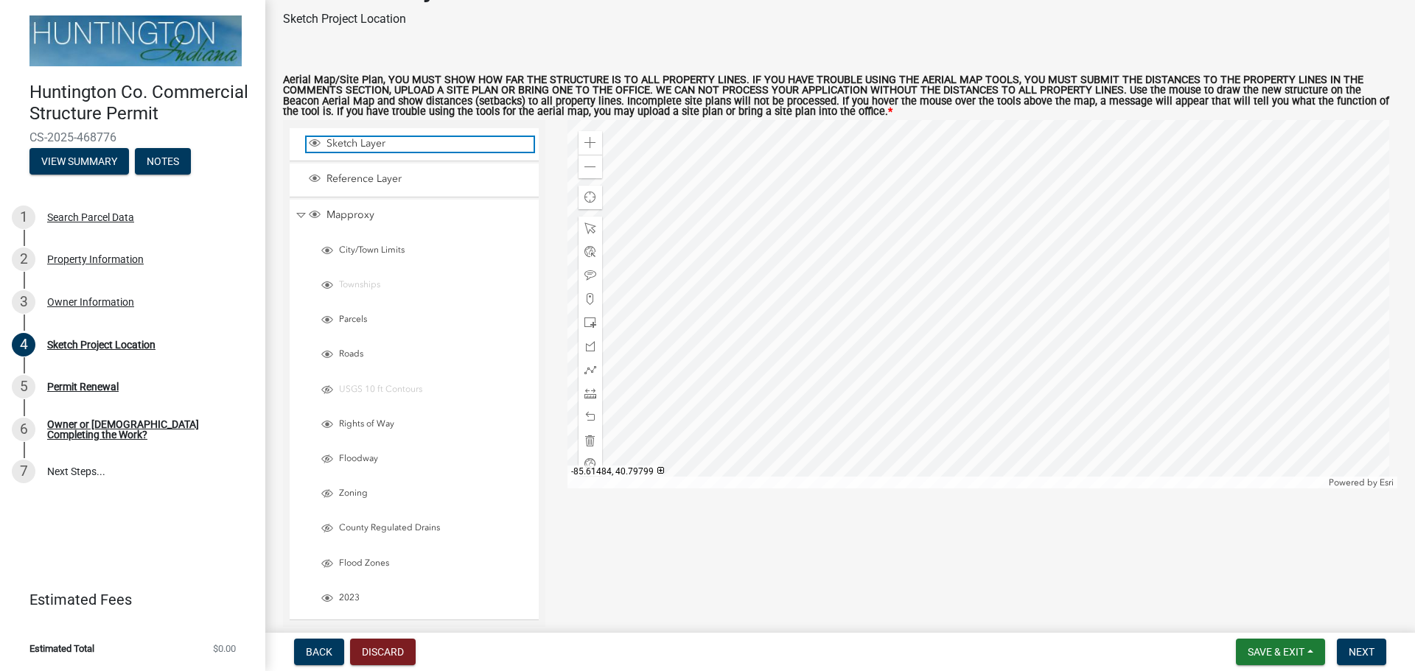
scroll to position [74, 0]
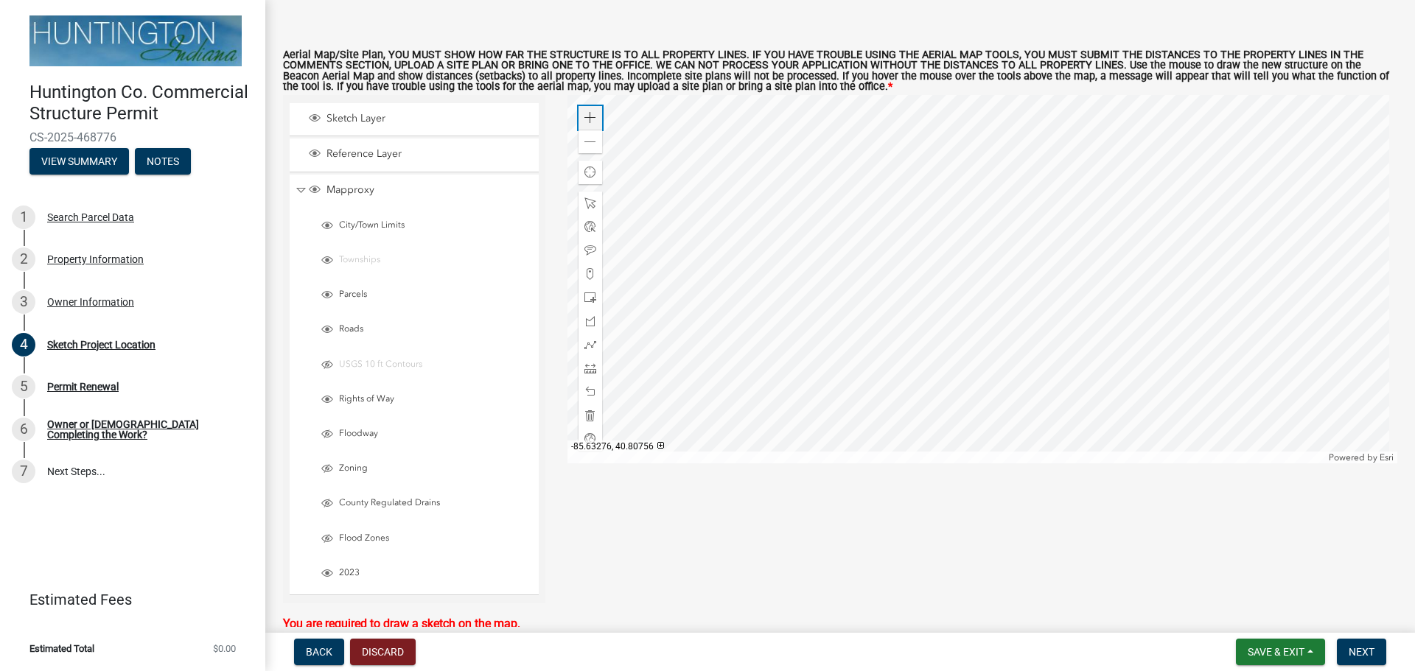
click at [591, 113] on span at bounding box center [590, 118] width 12 height 12
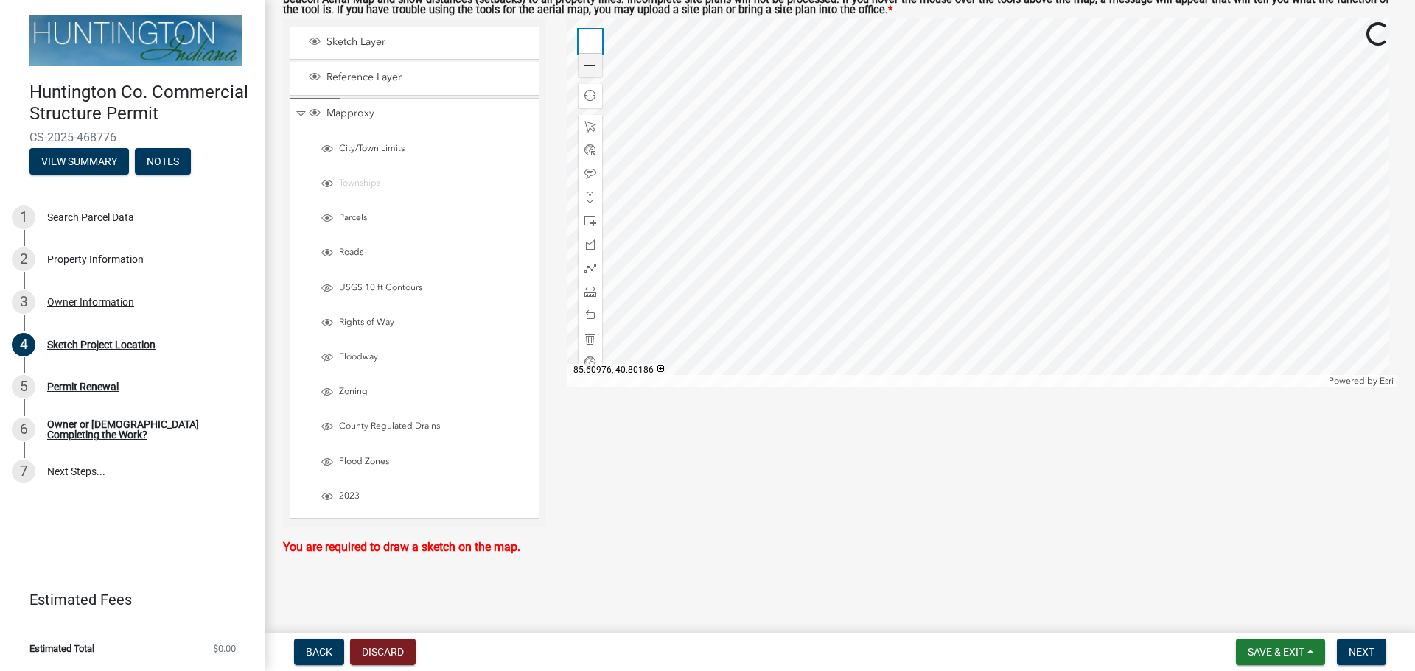
scroll to position [151, 0]
click at [1011, 187] on div at bounding box center [982, 202] width 830 height 368
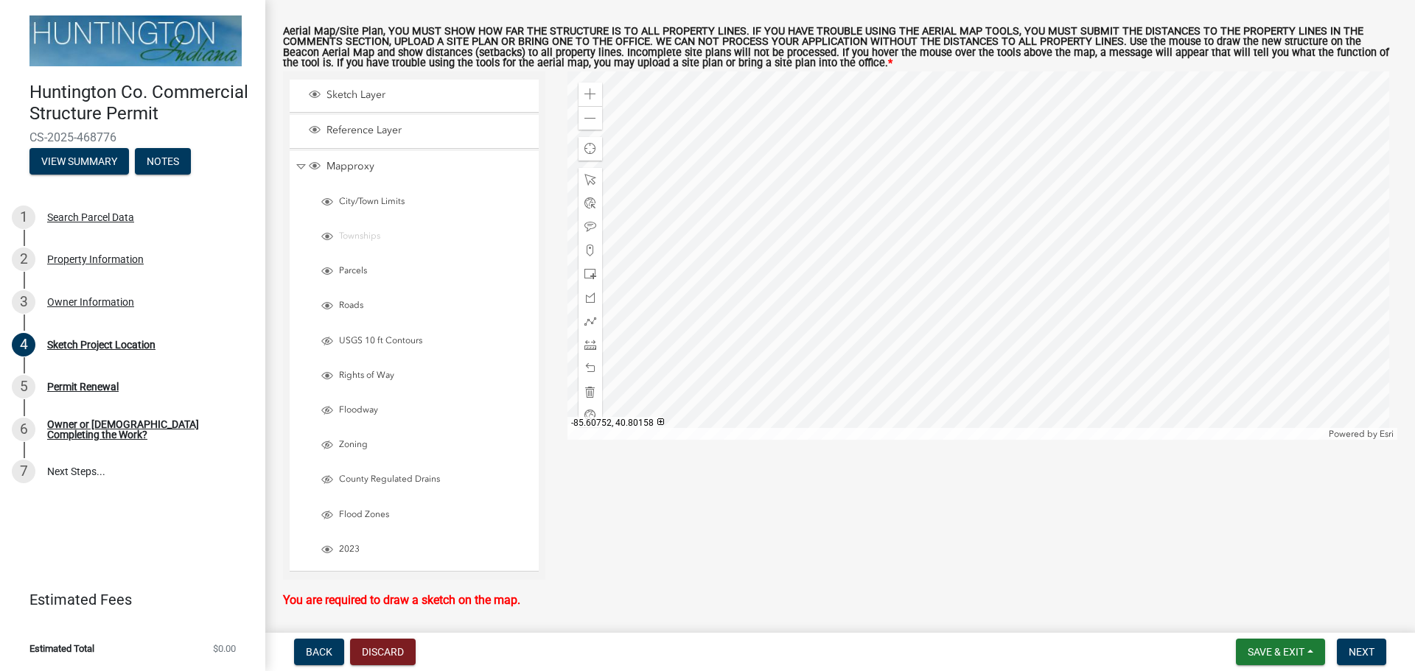
scroll to position [77, 0]
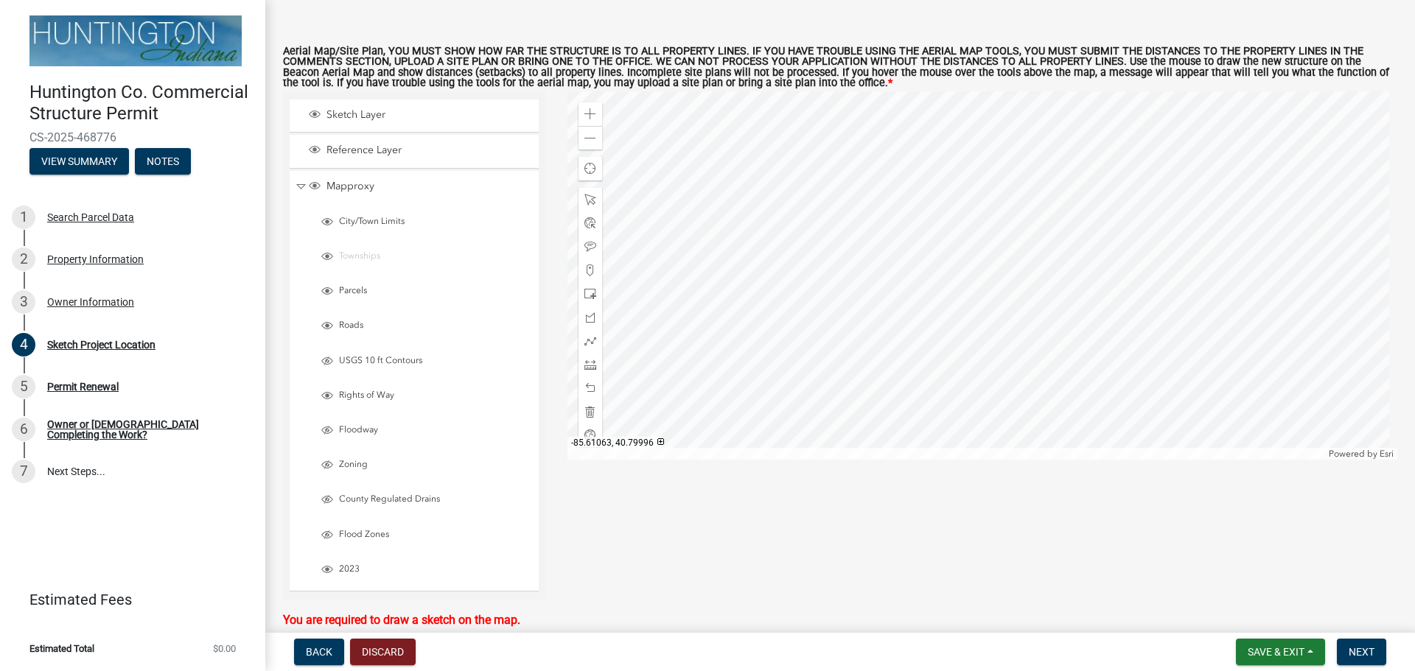
click at [1012, 547] on div "Sketch Layer Reference Layer Mapproxy City/Town Limits Townships Parcels Roads …" at bounding box center [840, 345] width 1136 height 508
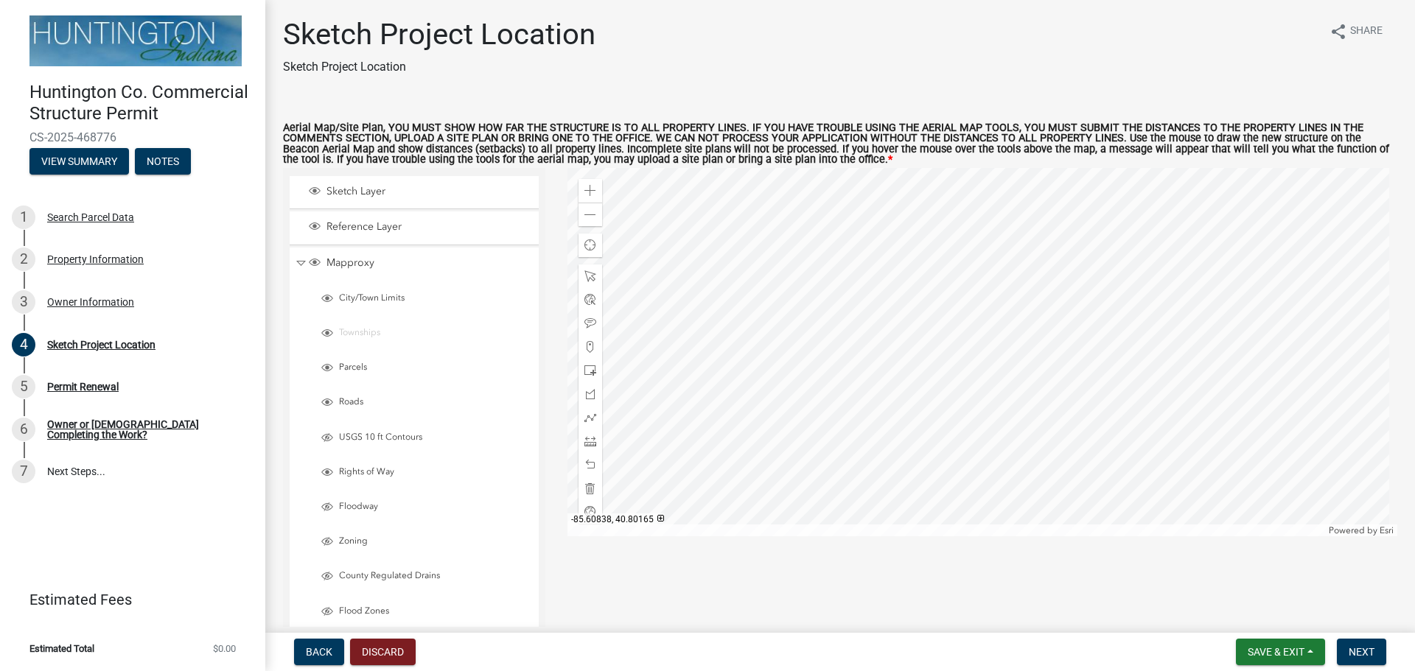
scroll to position [0, 0]
click at [999, 333] on div at bounding box center [982, 353] width 830 height 368
click at [584, 189] on span at bounding box center [590, 192] width 12 height 12
click at [306, 259] on span "Collapse" at bounding box center [300, 264] width 11 height 14
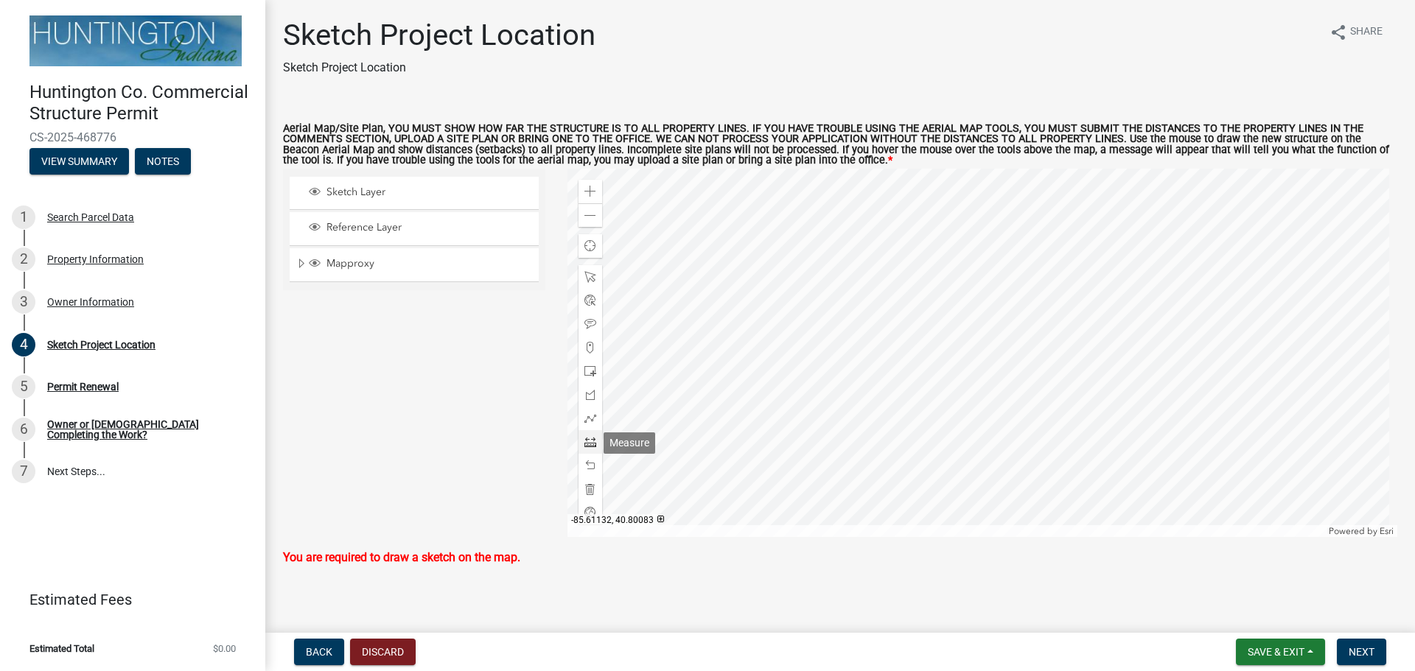
click at [588, 440] on span at bounding box center [590, 442] width 12 height 12
click at [1184, 476] on div at bounding box center [982, 353] width 830 height 368
click at [1183, 462] on div at bounding box center [982, 353] width 830 height 368
click at [732, 463] on div at bounding box center [982, 353] width 830 height 368
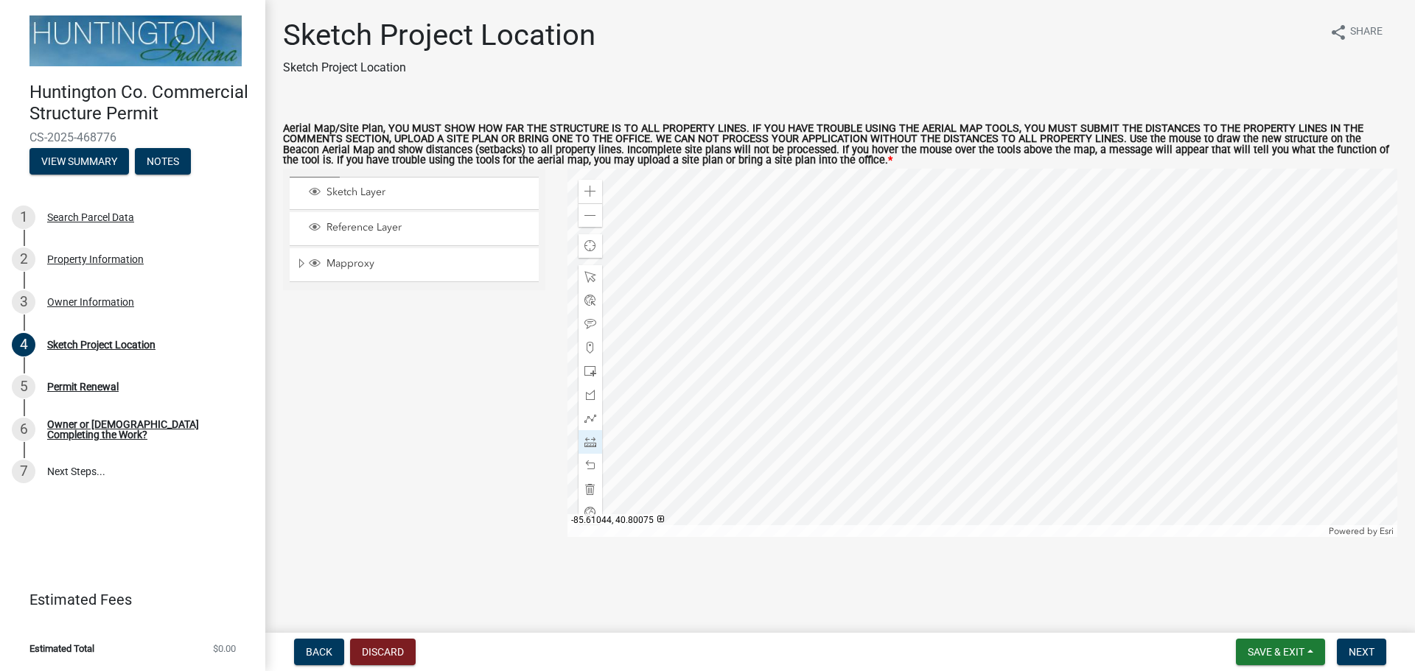
click at [732, 463] on div at bounding box center [982, 353] width 830 height 368
click at [673, 488] on div at bounding box center [982, 353] width 830 height 368
click at [632, 496] on div at bounding box center [982, 353] width 830 height 368
click at [590, 399] on span at bounding box center [590, 395] width 12 height 12
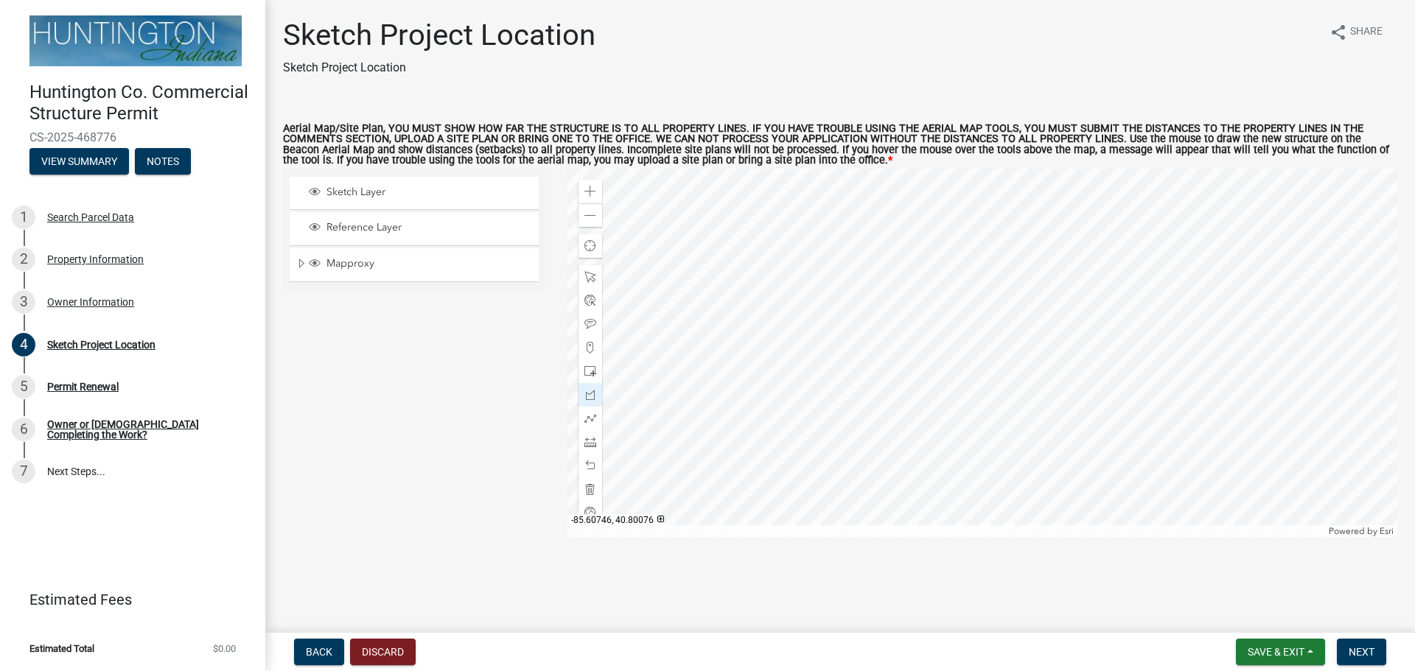
click at [1192, 461] on div at bounding box center [982, 353] width 830 height 368
drag, startPoint x: 589, startPoint y: 214, endPoint x: 600, endPoint y: 226, distance: 16.7
click at [589, 214] on span at bounding box center [590, 216] width 12 height 12
click at [1002, 375] on div at bounding box center [982, 353] width 830 height 368
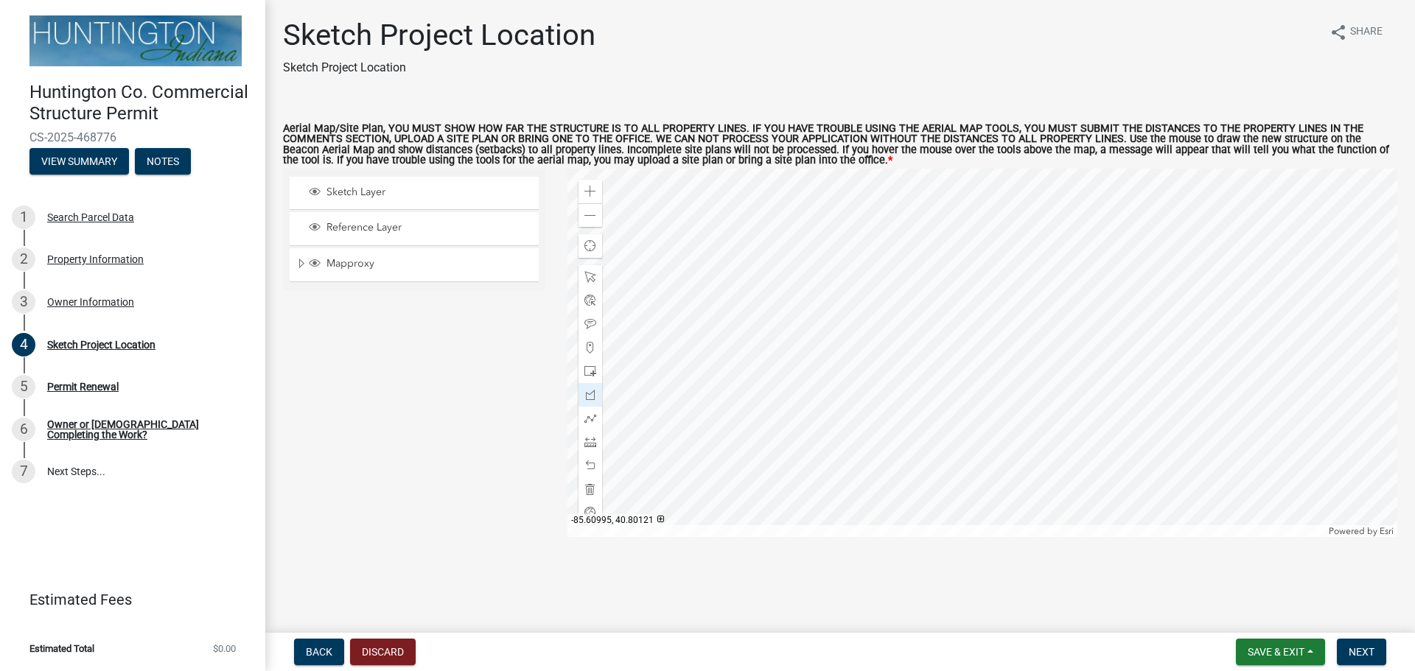
click at [898, 363] on div at bounding box center [982, 353] width 830 height 368
click at [899, 363] on div at bounding box center [982, 353] width 830 height 368
click at [589, 489] on span at bounding box center [590, 489] width 12 height 12
click at [584, 187] on span at bounding box center [590, 192] width 12 height 12
click at [894, 412] on div at bounding box center [982, 353] width 830 height 368
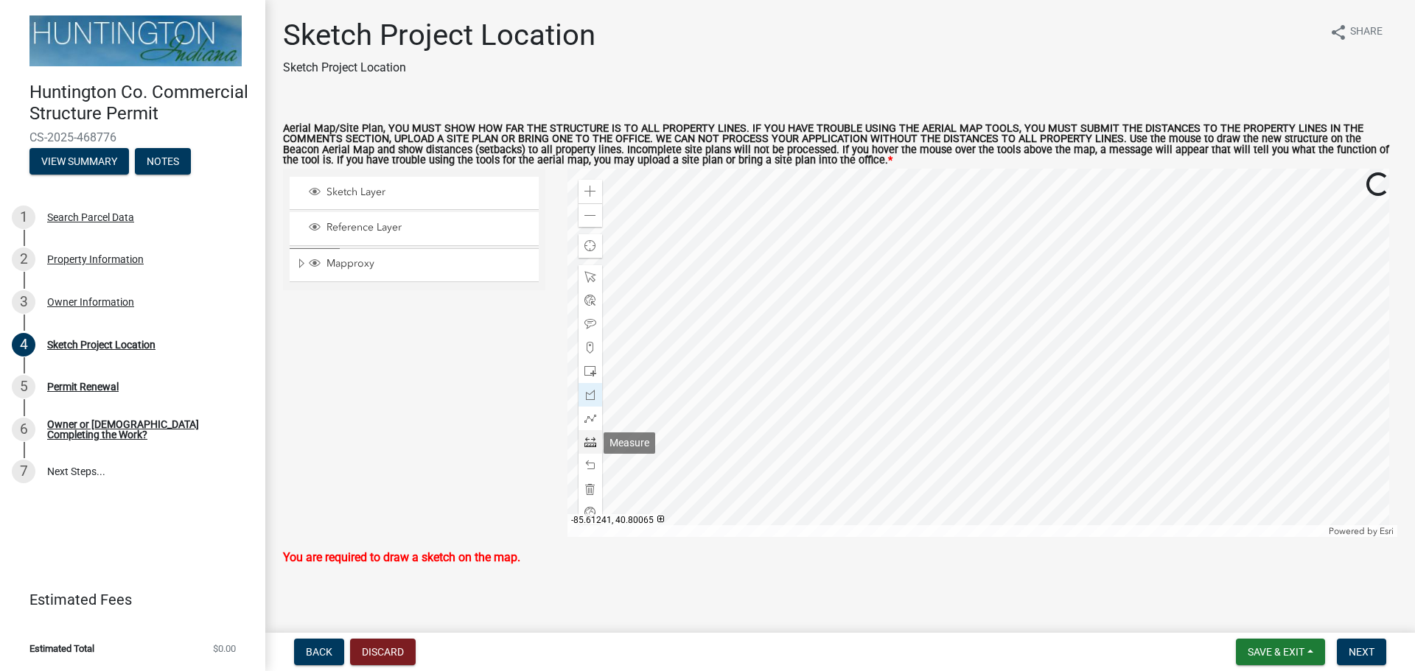
click at [584, 446] on span at bounding box center [590, 442] width 12 height 12
click at [587, 189] on span at bounding box center [590, 192] width 12 height 12
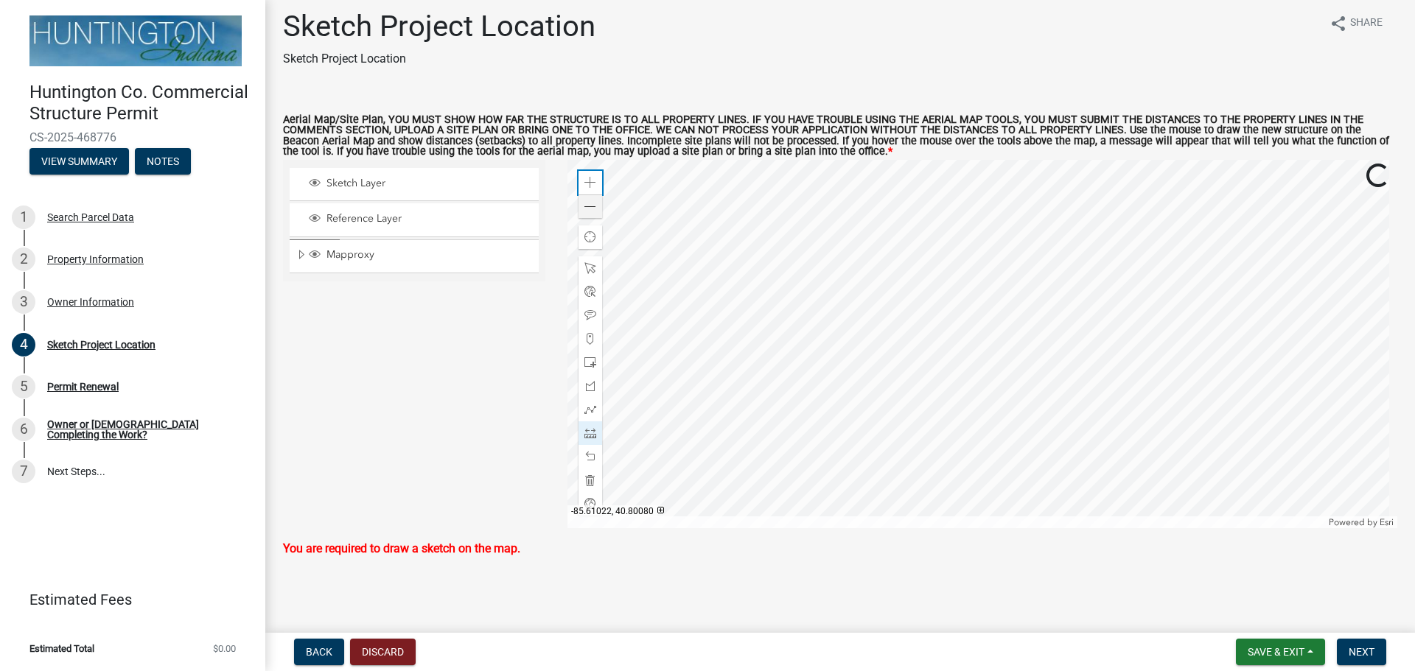
scroll to position [11, 0]
click at [835, 343] on div at bounding box center [982, 342] width 830 height 368
click at [843, 409] on div at bounding box center [982, 342] width 830 height 368
click at [842, 381] on div at bounding box center [982, 342] width 830 height 368
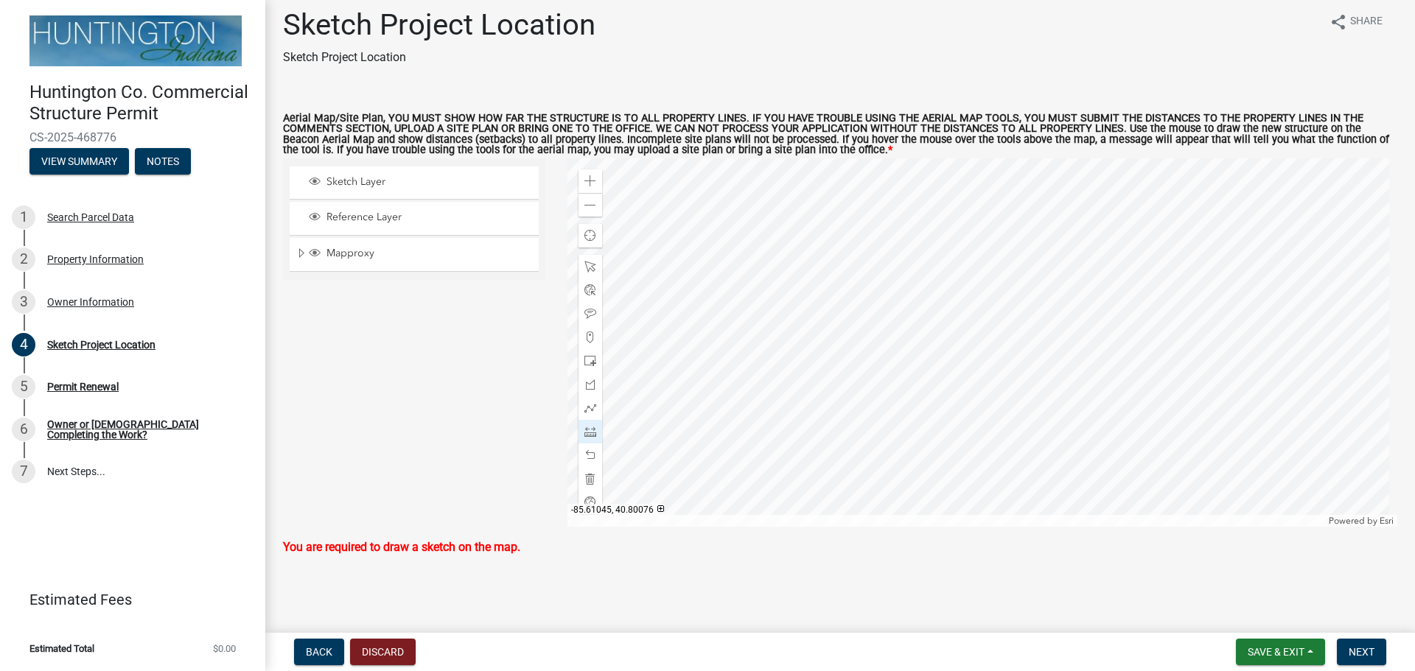
click at [842, 381] on div at bounding box center [982, 342] width 830 height 368
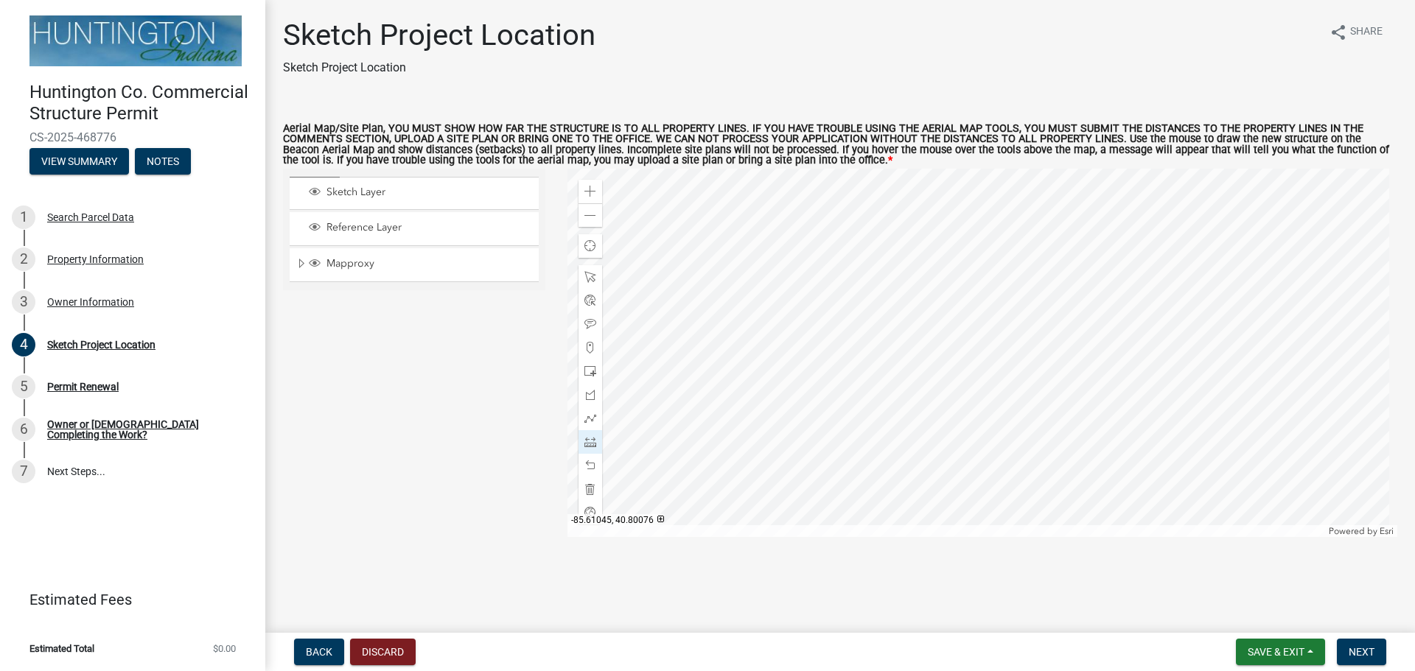
scroll to position [0, 0]
click at [590, 399] on span at bounding box center [590, 395] width 12 height 12
click at [850, 391] on div at bounding box center [982, 353] width 830 height 368
click at [586, 217] on span at bounding box center [590, 216] width 12 height 12
click at [976, 371] on div at bounding box center [982, 353] width 830 height 368
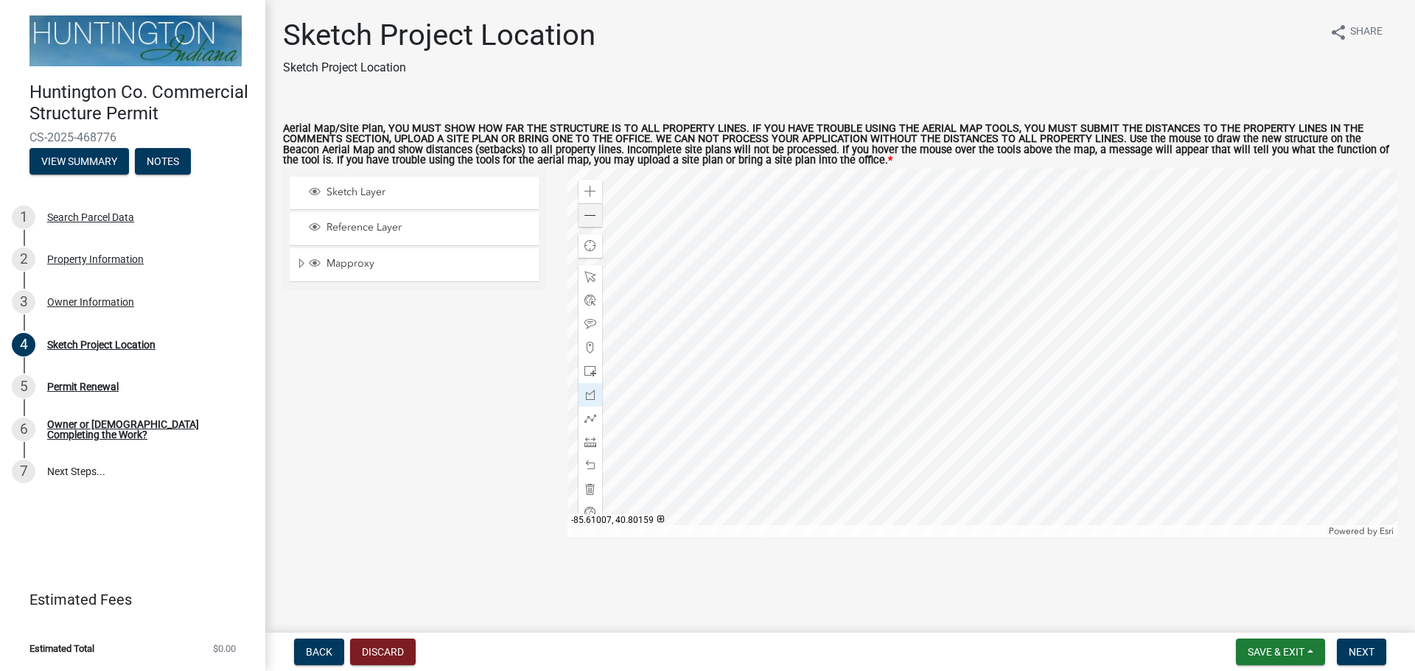
click at [973, 207] on div at bounding box center [982, 353] width 830 height 368
click at [841, 205] on div at bounding box center [982, 353] width 830 height 368
click at [834, 177] on div at bounding box center [982, 353] width 830 height 368
click at [781, 177] on div at bounding box center [982, 353] width 830 height 368
click at [784, 371] on div at bounding box center [982, 353] width 830 height 368
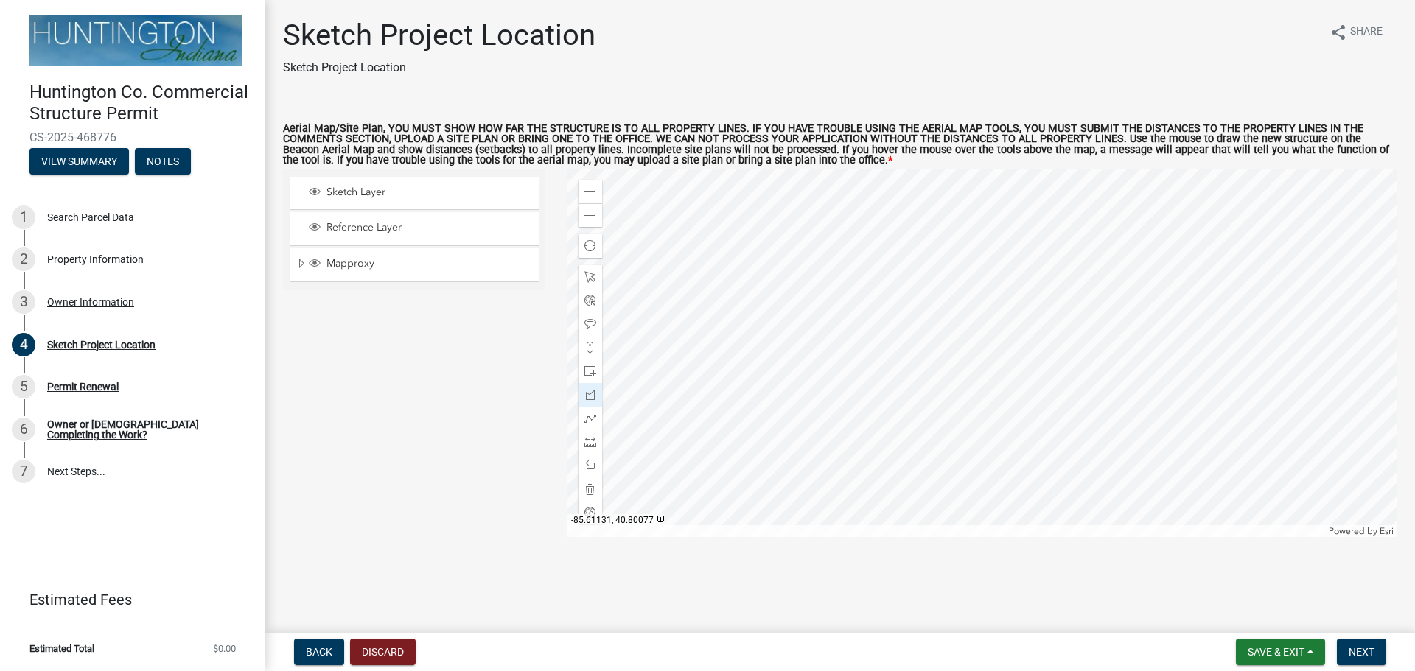
click at [784, 371] on div at bounding box center [982, 353] width 830 height 368
click at [1362, 651] on span "Next" at bounding box center [1361, 652] width 26 height 12
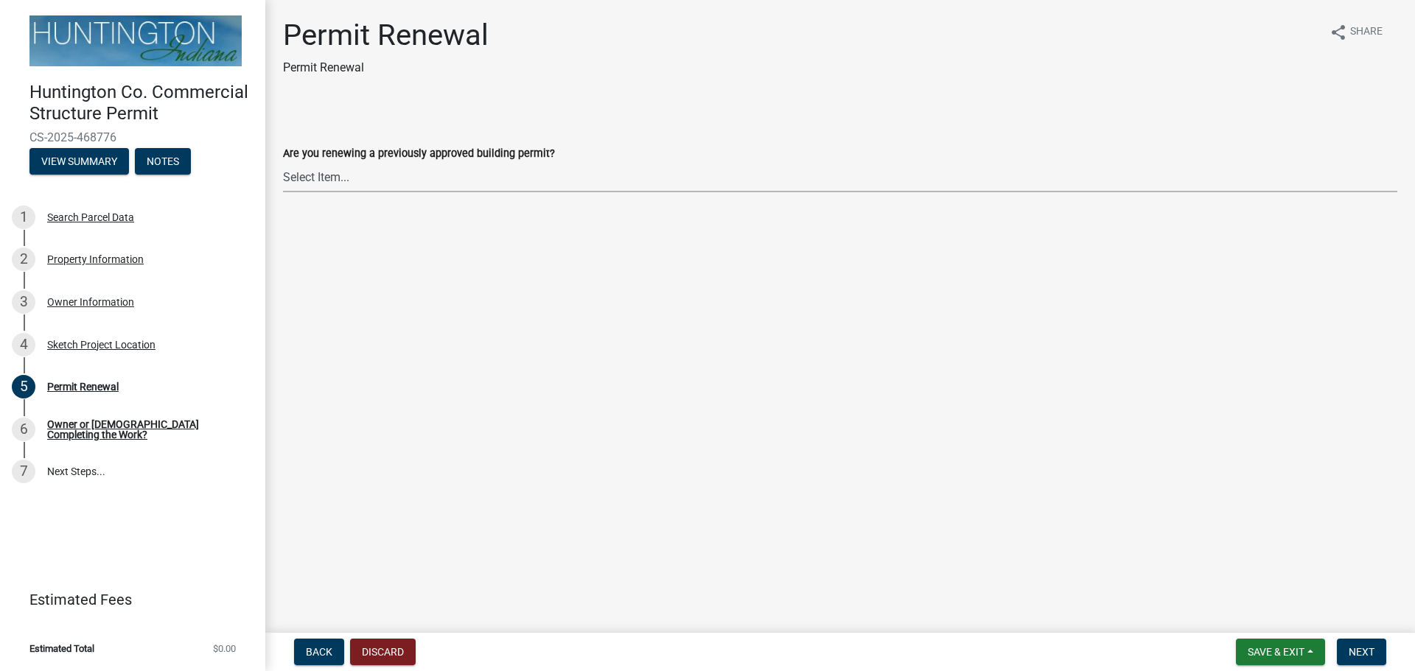
click at [354, 177] on select "Select Item... Yes No" at bounding box center [840, 177] width 1114 height 30
click at [283, 162] on select "Select Item... Yes No" at bounding box center [840, 177] width 1114 height 30
select select "97e125b5-97e1-4674-8df5-e9a4fca85b10"
click at [1360, 655] on span "Next" at bounding box center [1361, 652] width 26 height 12
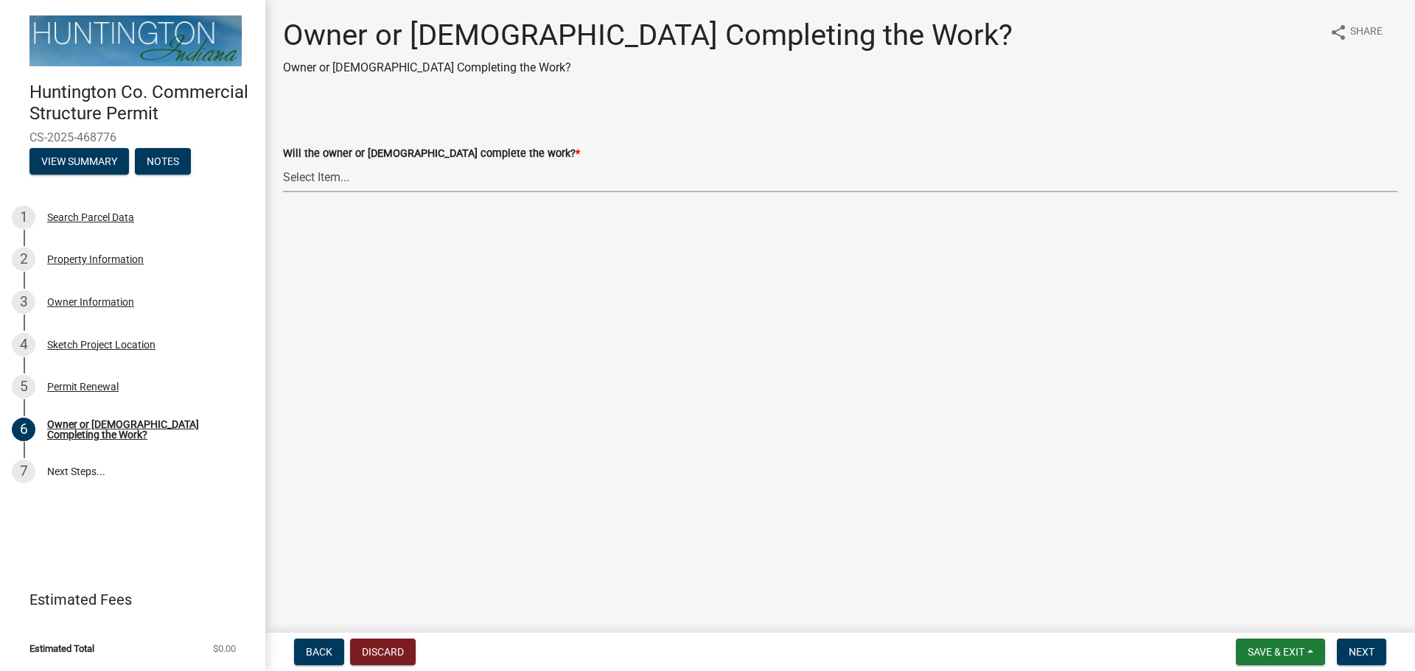
click at [344, 179] on select "Select Item... owner contractor" at bounding box center [840, 177] width 1114 height 30
click at [283, 162] on select "Select Item... owner contractor" at bounding box center [840, 177] width 1114 height 30
select select "f9de5679-cbe1-4884-8410-220f7e056f30"
click at [1375, 654] on button "Next" at bounding box center [1361, 652] width 49 height 27
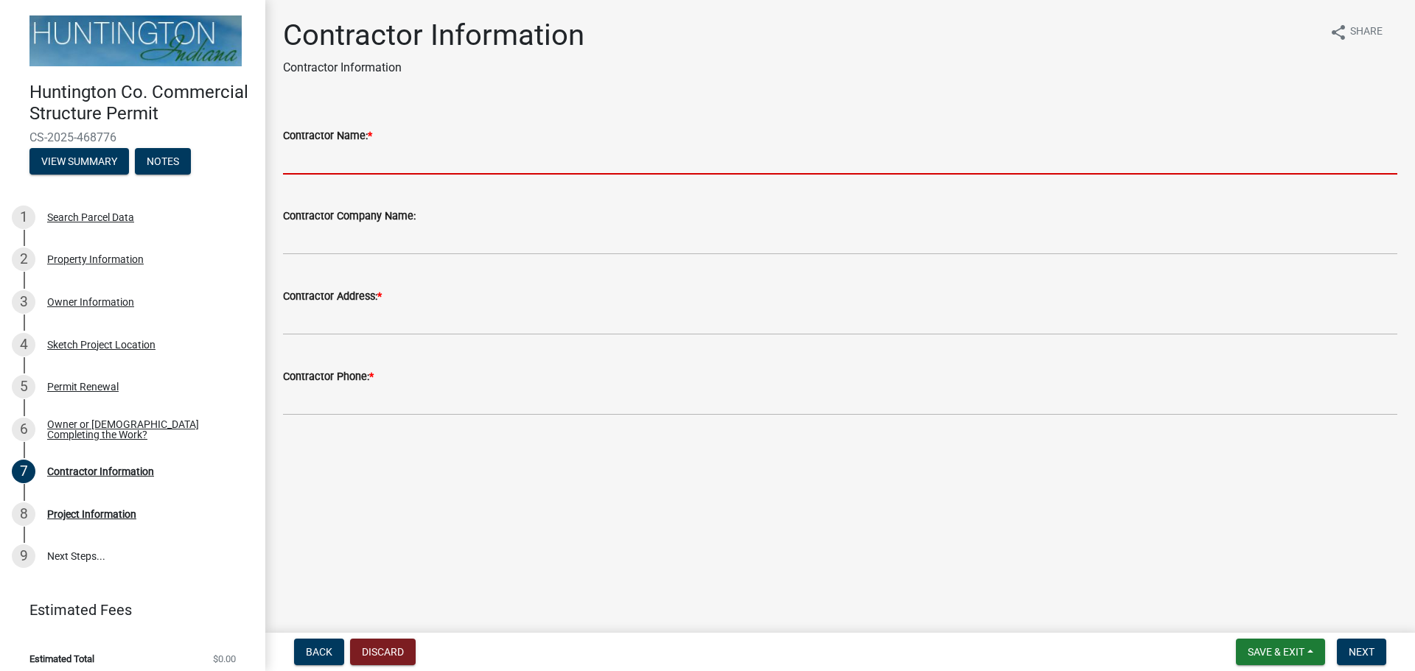
click at [295, 164] on input "Contractor Name: *" at bounding box center [840, 159] width 1114 height 30
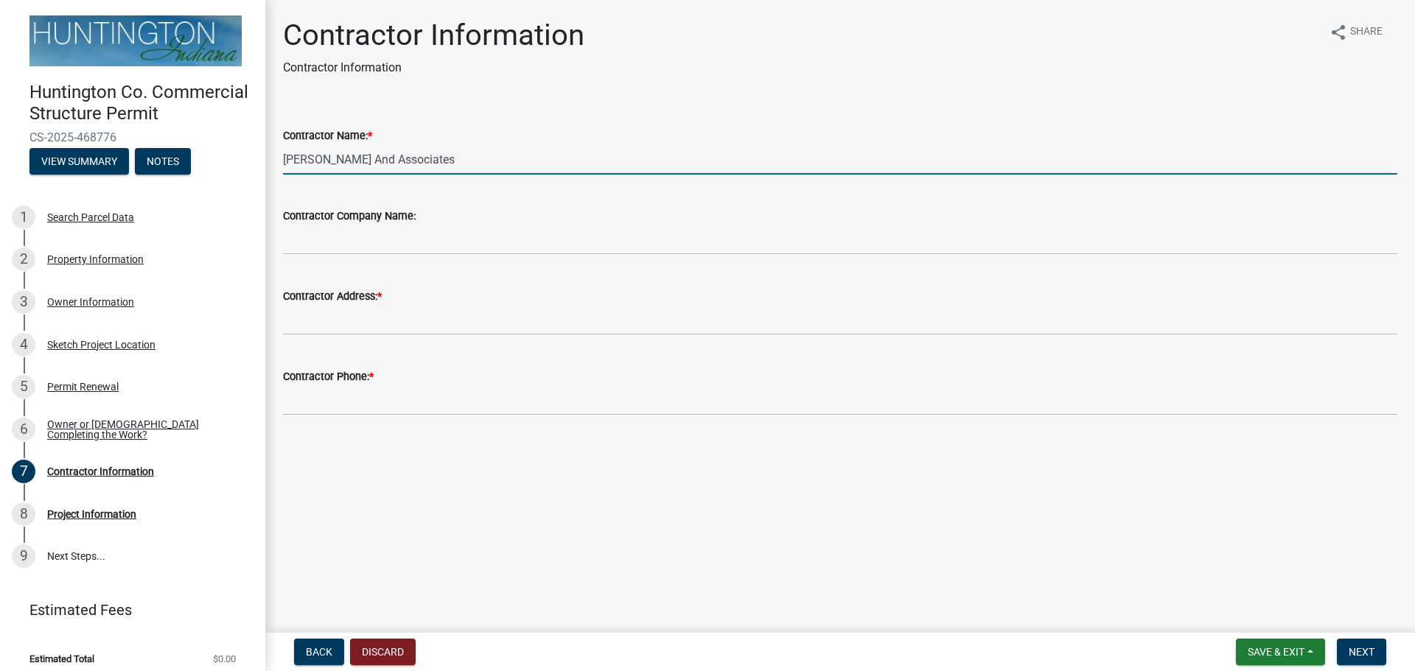
click at [406, 164] on input "[PERSON_NAME] And Associates" at bounding box center [840, 159] width 1114 height 30
type input "[PERSON_NAME] And Associates, Inc"
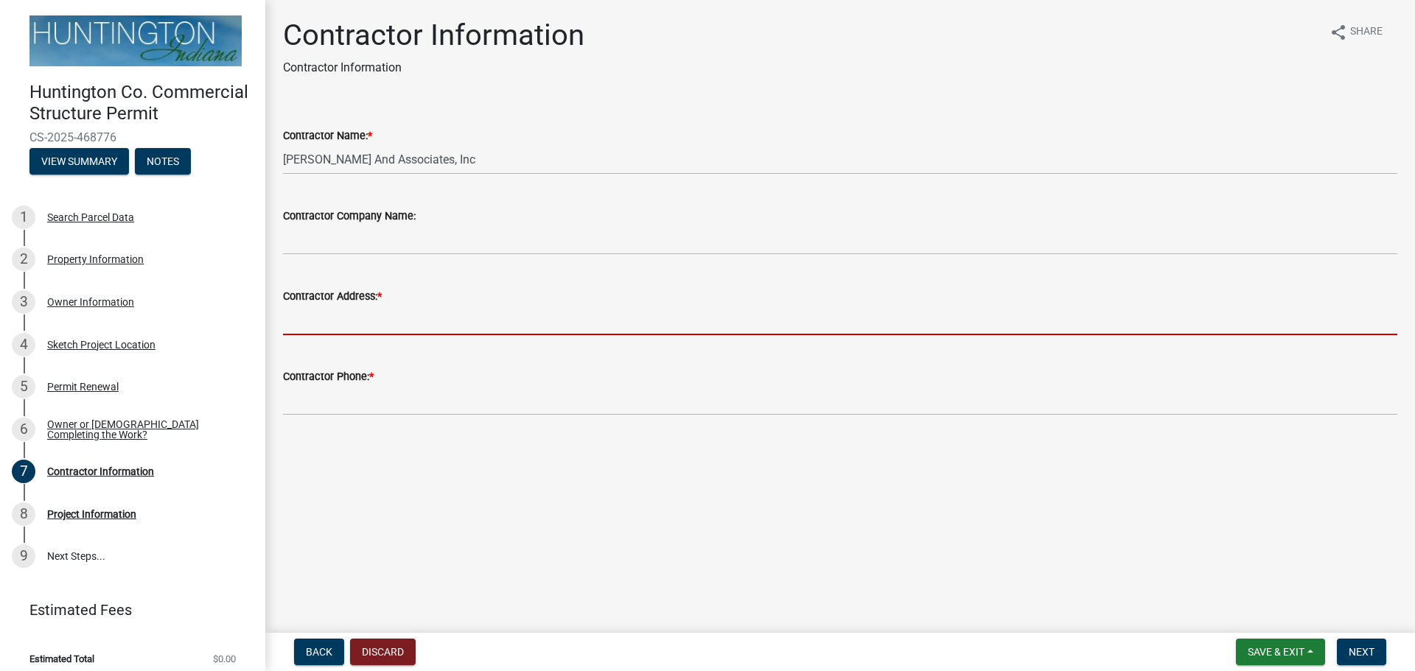
click at [286, 319] on input "Contractor Address: *" at bounding box center [840, 320] width 1114 height 30
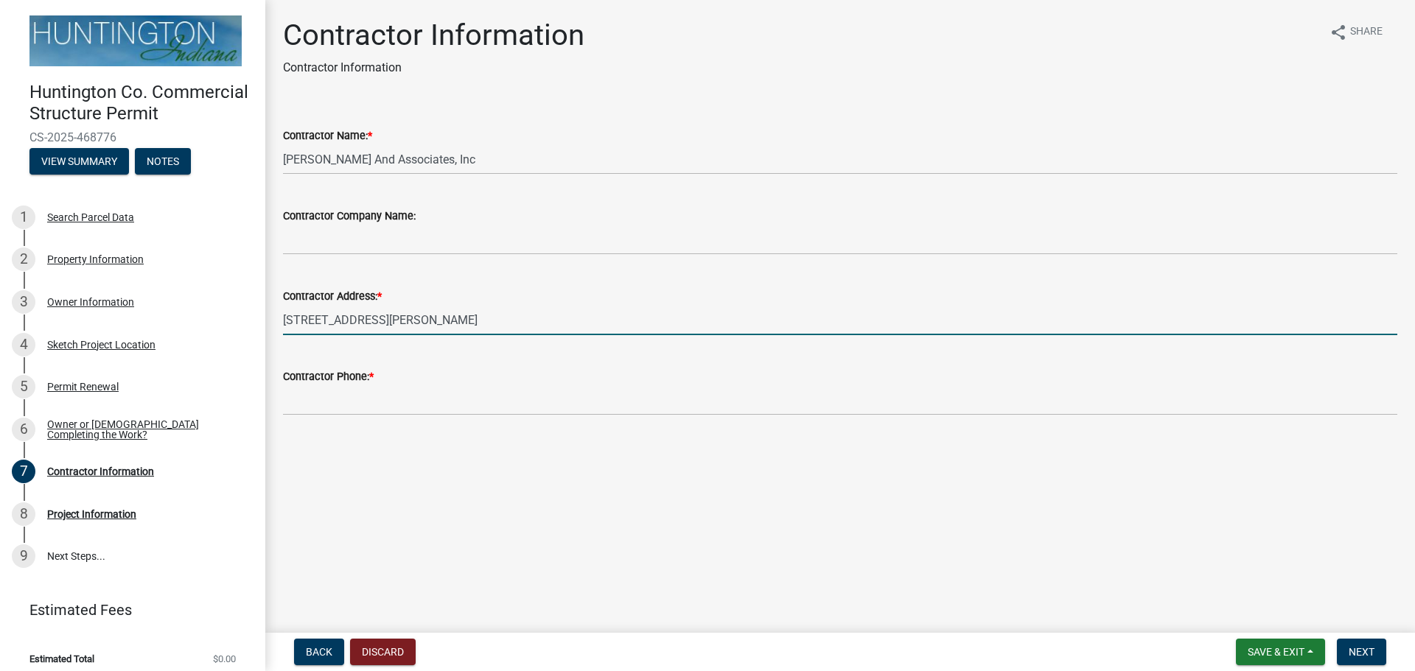
type input "[STREET_ADDRESS][PERSON_NAME]"
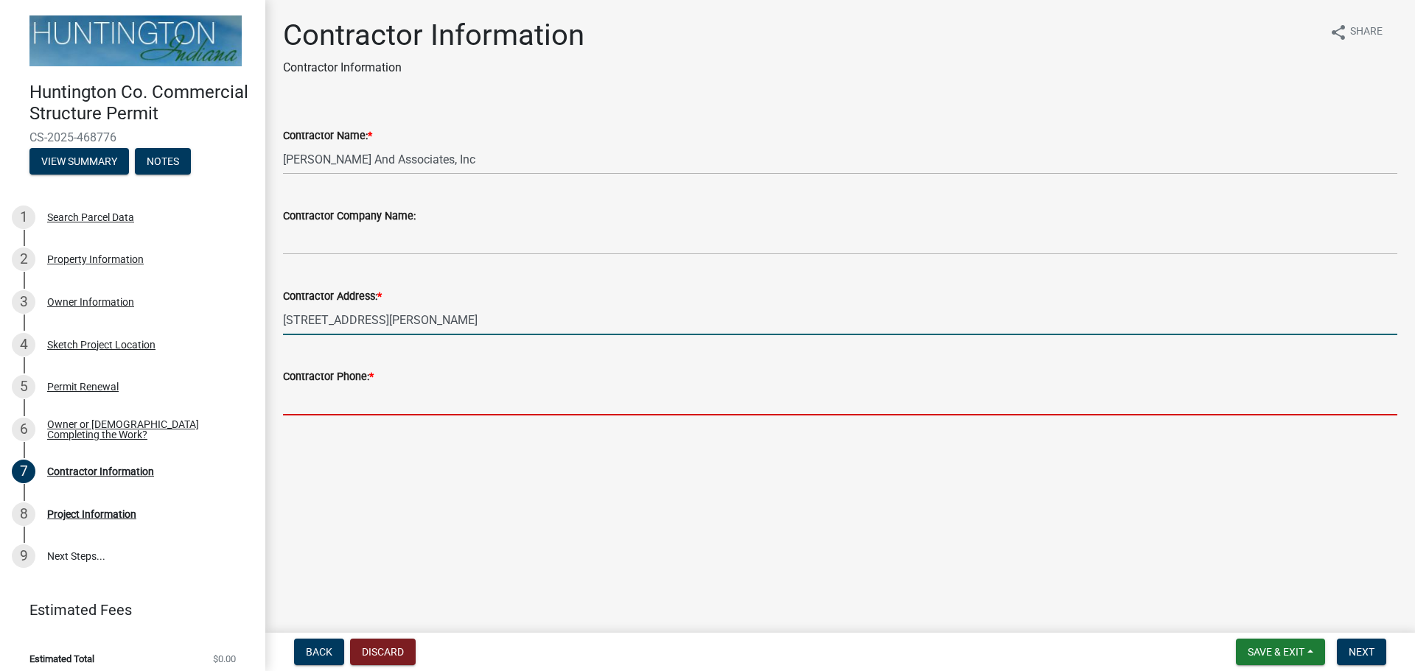
click at [293, 402] on input "Contractor Phone: *" at bounding box center [840, 400] width 1114 height 30
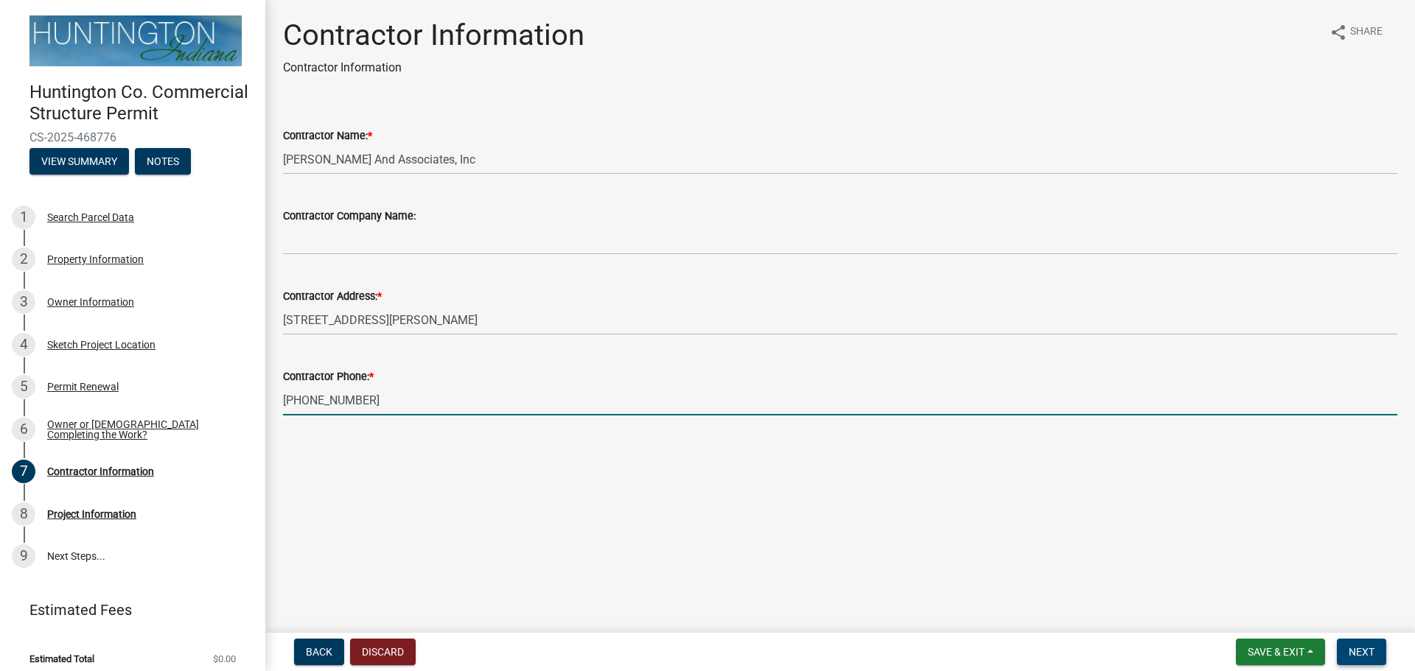
type input "[PHONE_NUMBER]"
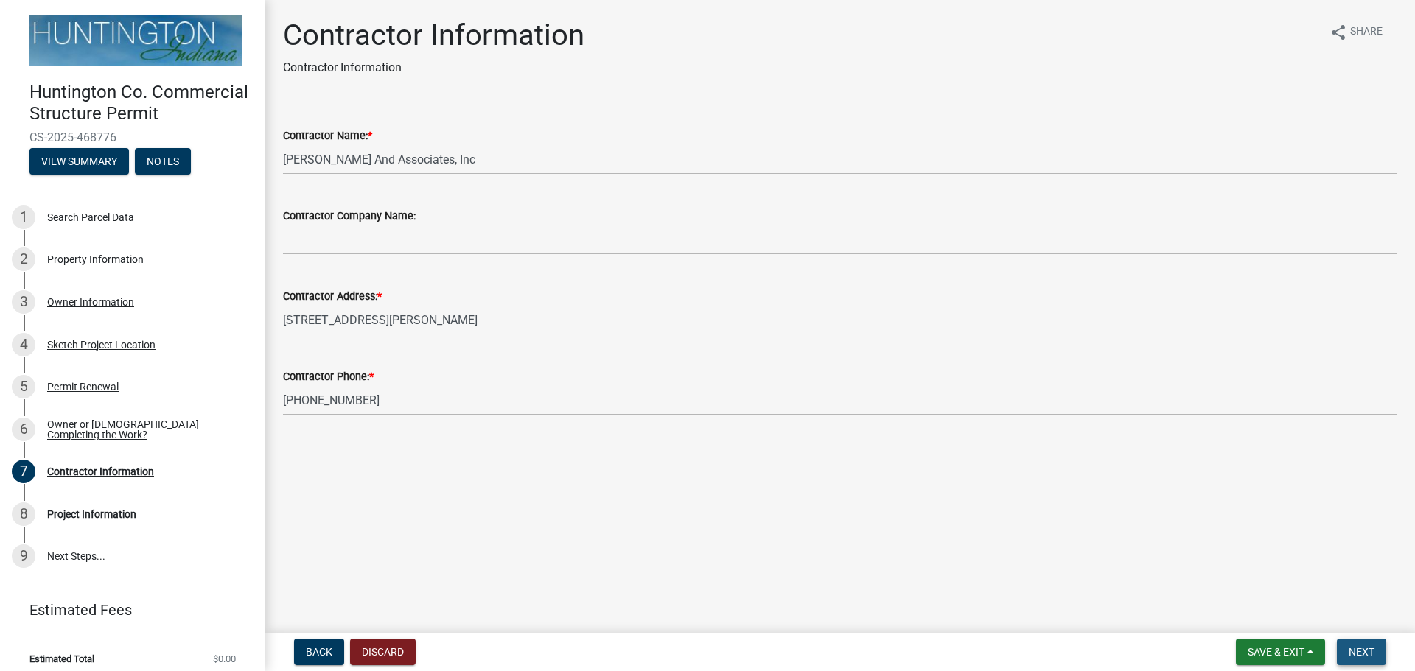
click at [1355, 654] on span "Next" at bounding box center [1361, 652] width 26 height 12
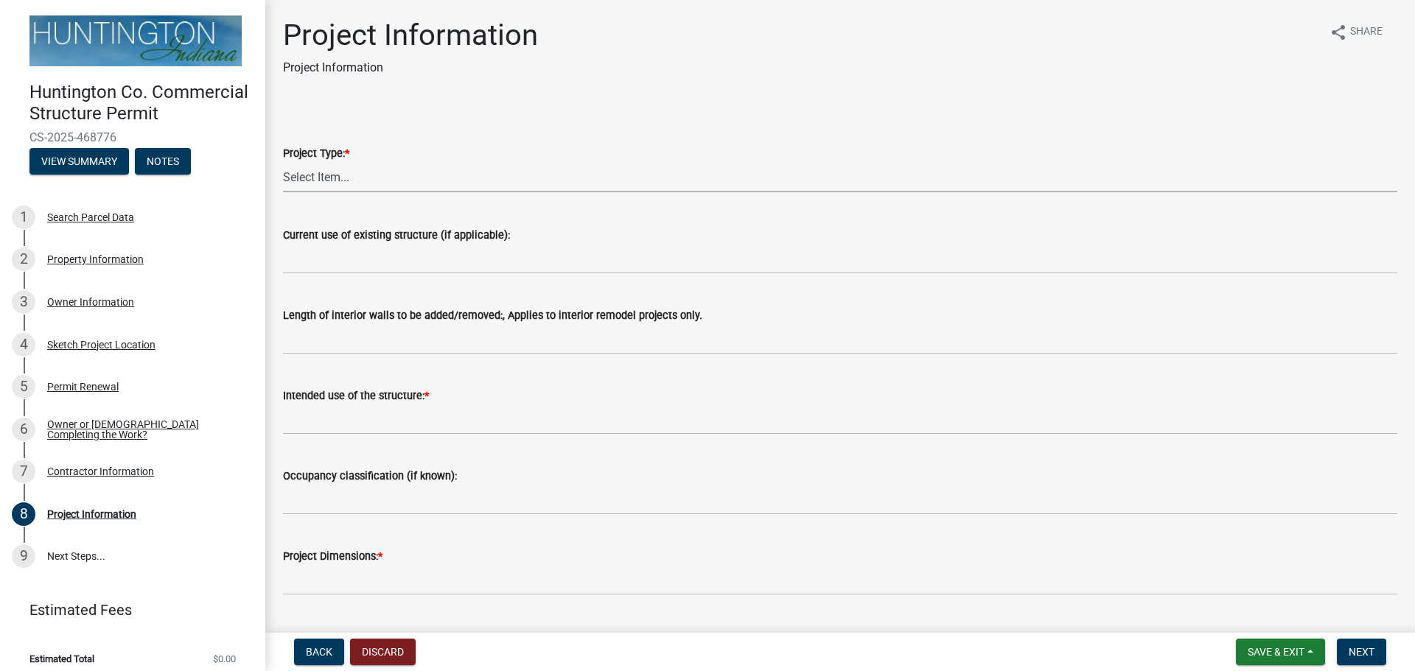
click at [364, 183] on select "Select Item... new primary structure addition to an existing primary structure …" at bounding box center [840, 177] width 1114 height 30
click at [283, 162] on select "Select Item... new primary structure addition to an existing primary structure …" at bounding box center [840, 177] width 1114 height 30
select select "6642949e-ec05-44f3-919e-539e51a8d7b5"
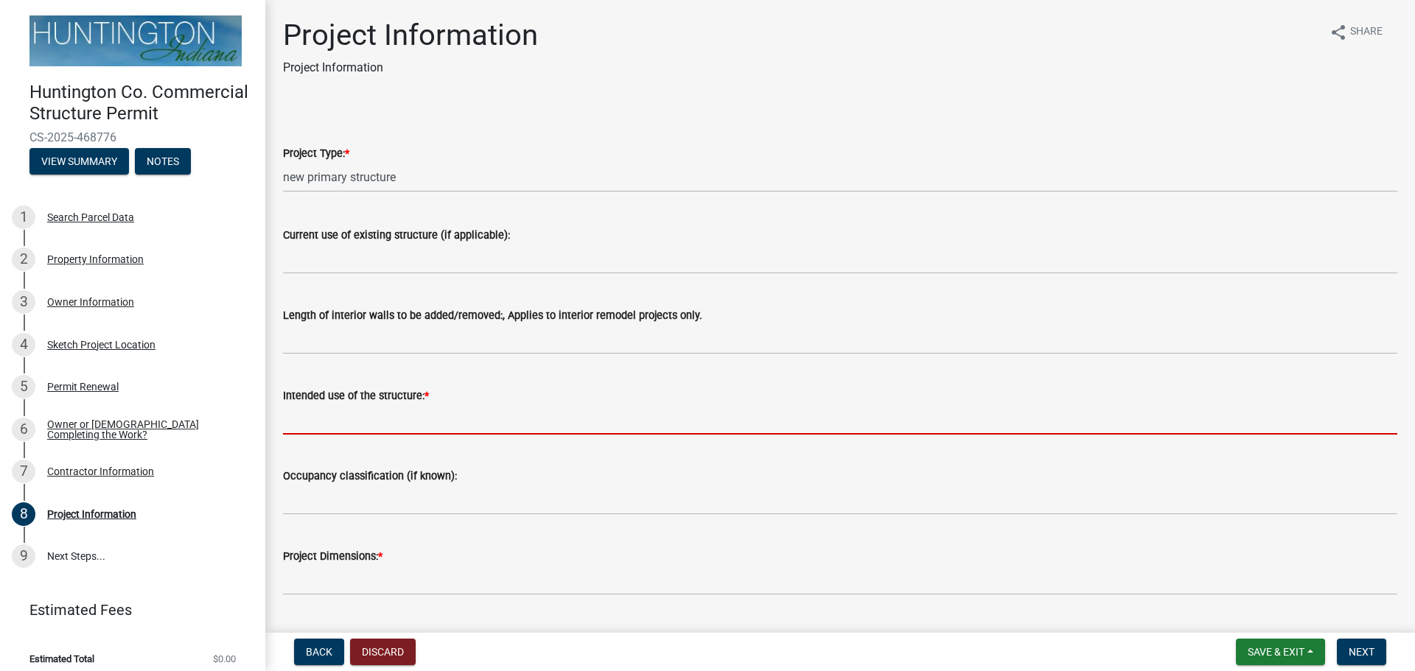
click at [315, 419] on input "Intended use of the structure: *" at bounding box center [840, 420] width 1114 height 30
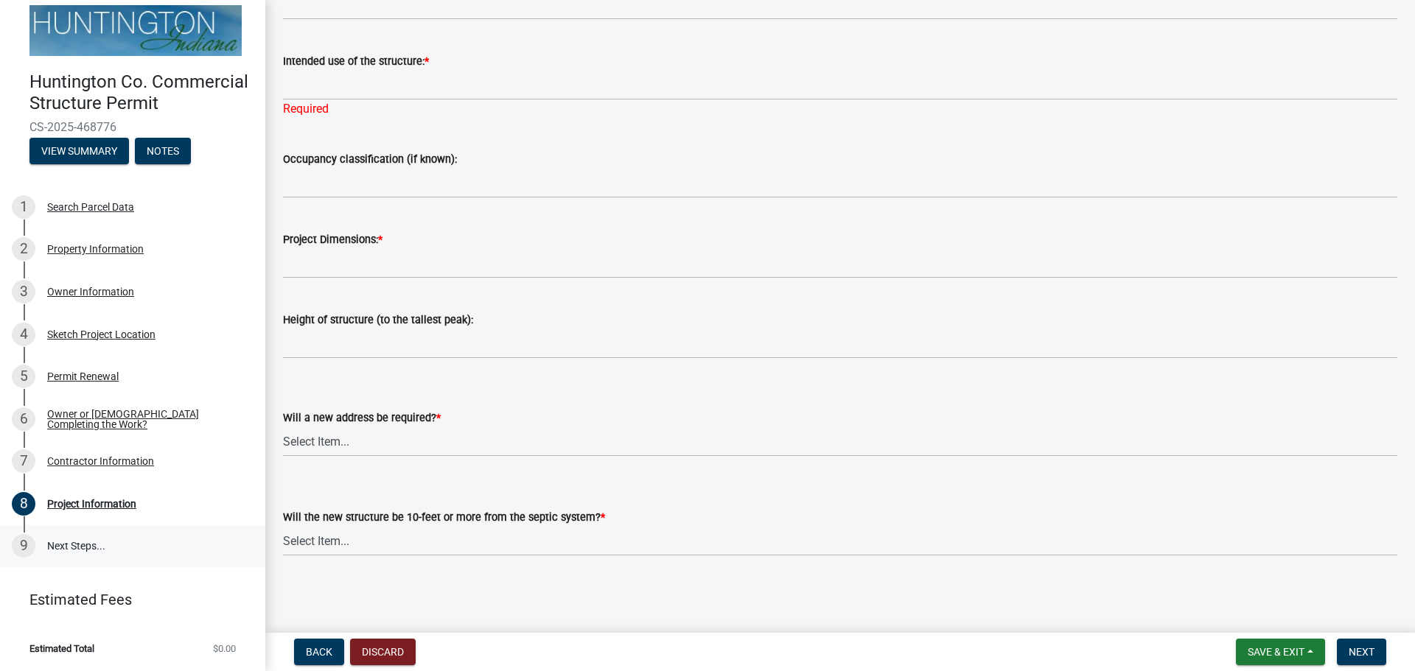
scroll to position [29, 0]
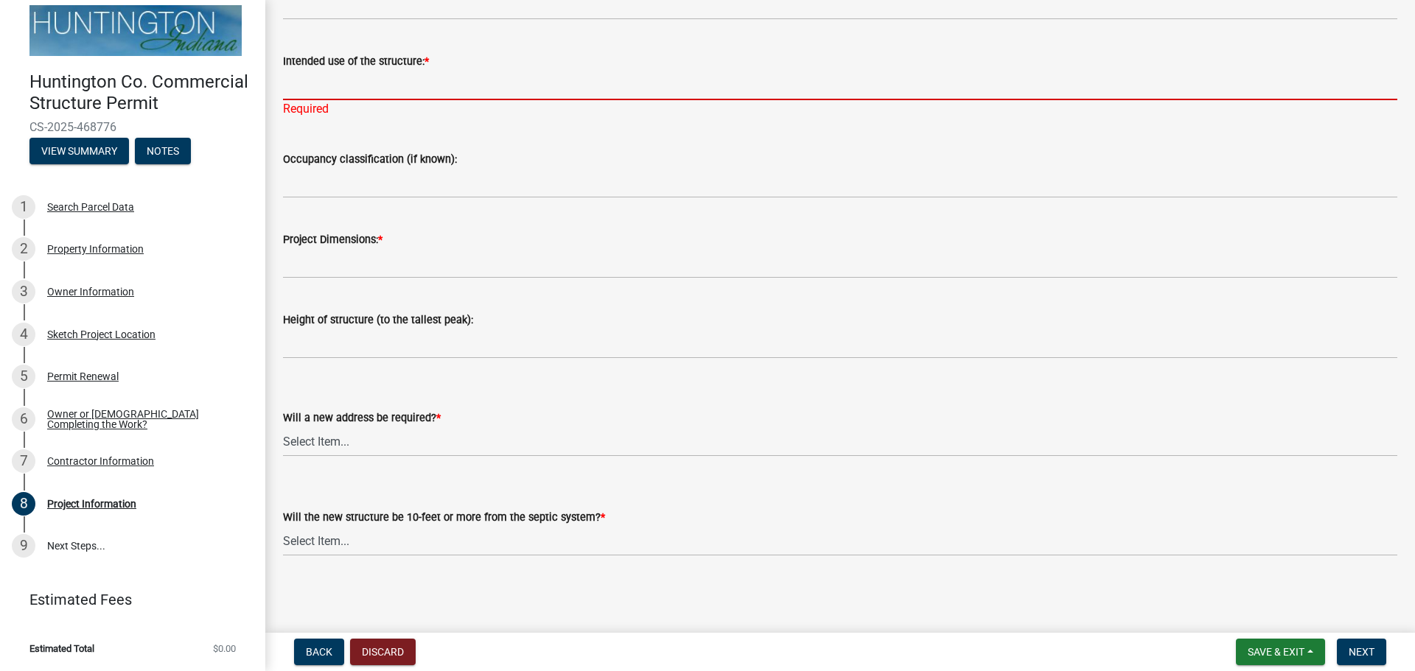
click at [315, 87] on input "Intended use of the structure: *" at bounding box center [840, 85] width 1114 height 30
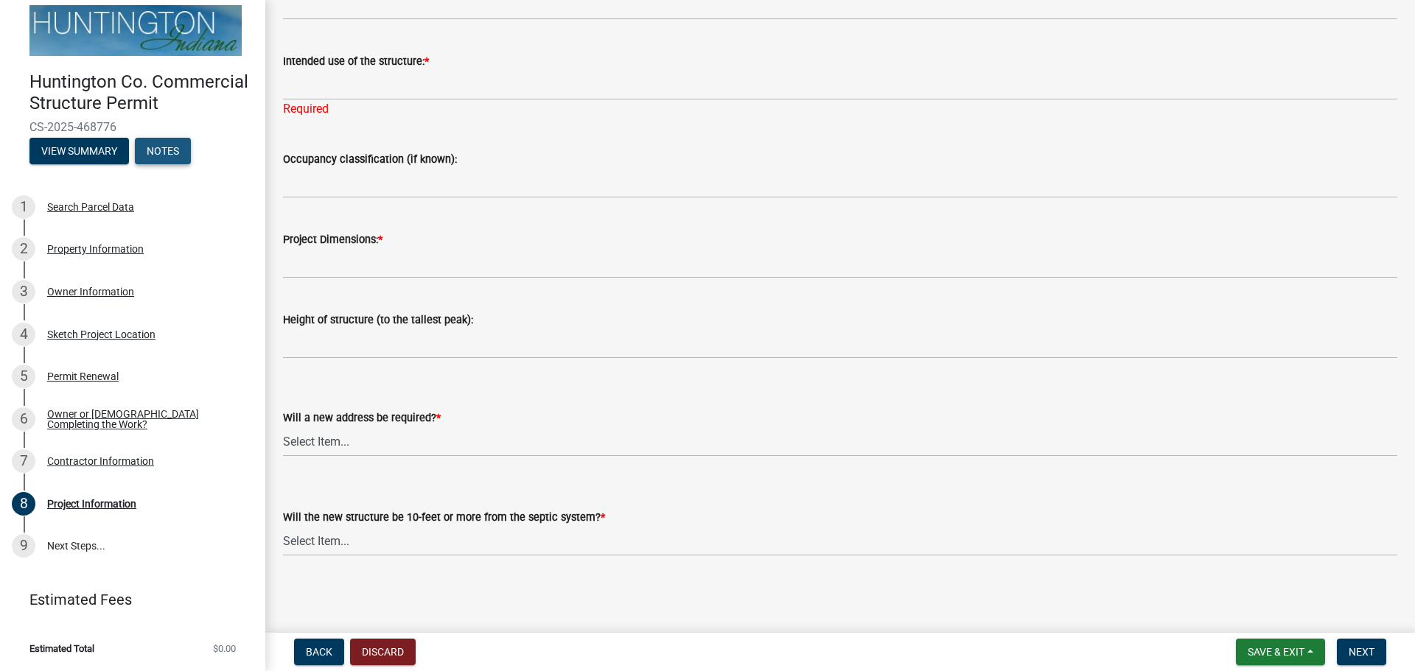
click at [164, 148] on button "Notes" at bounding box center [163, 151] width 56 height 27
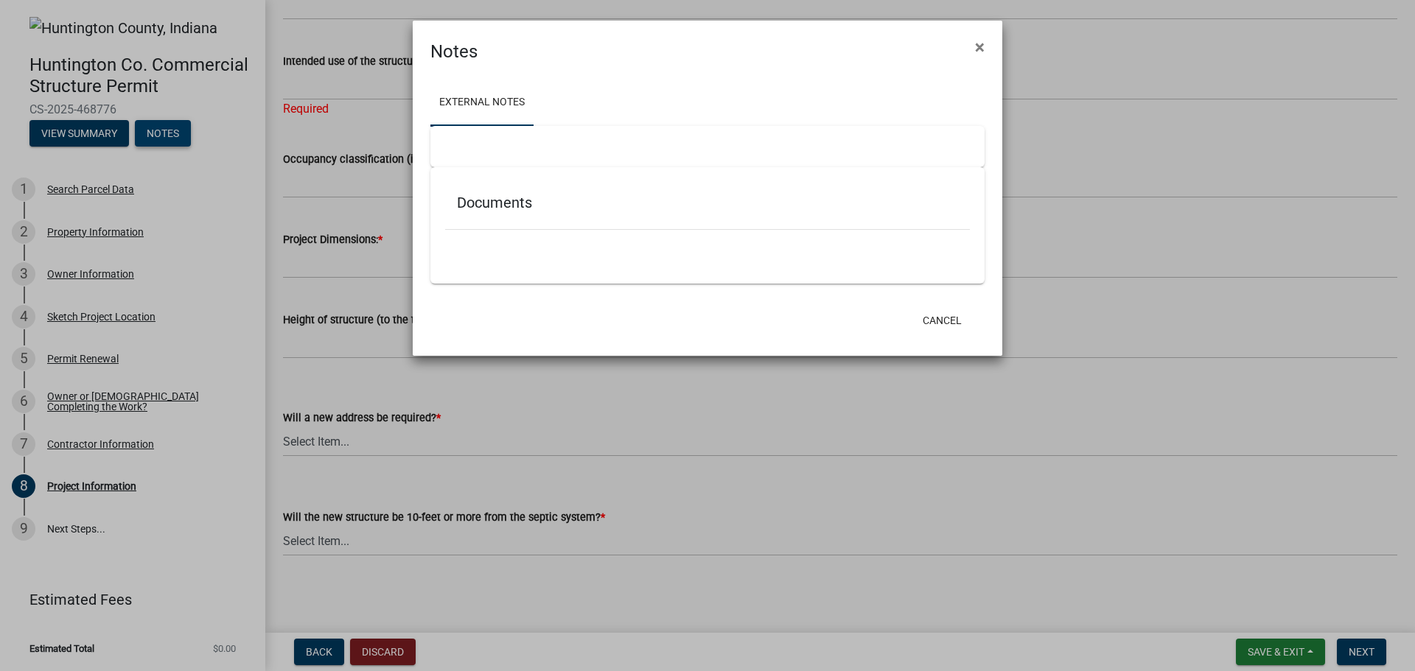
scroll to position [4, 0]
click at [979, 41] on span "×" at bounding box center [980, 47] width 10 height 21
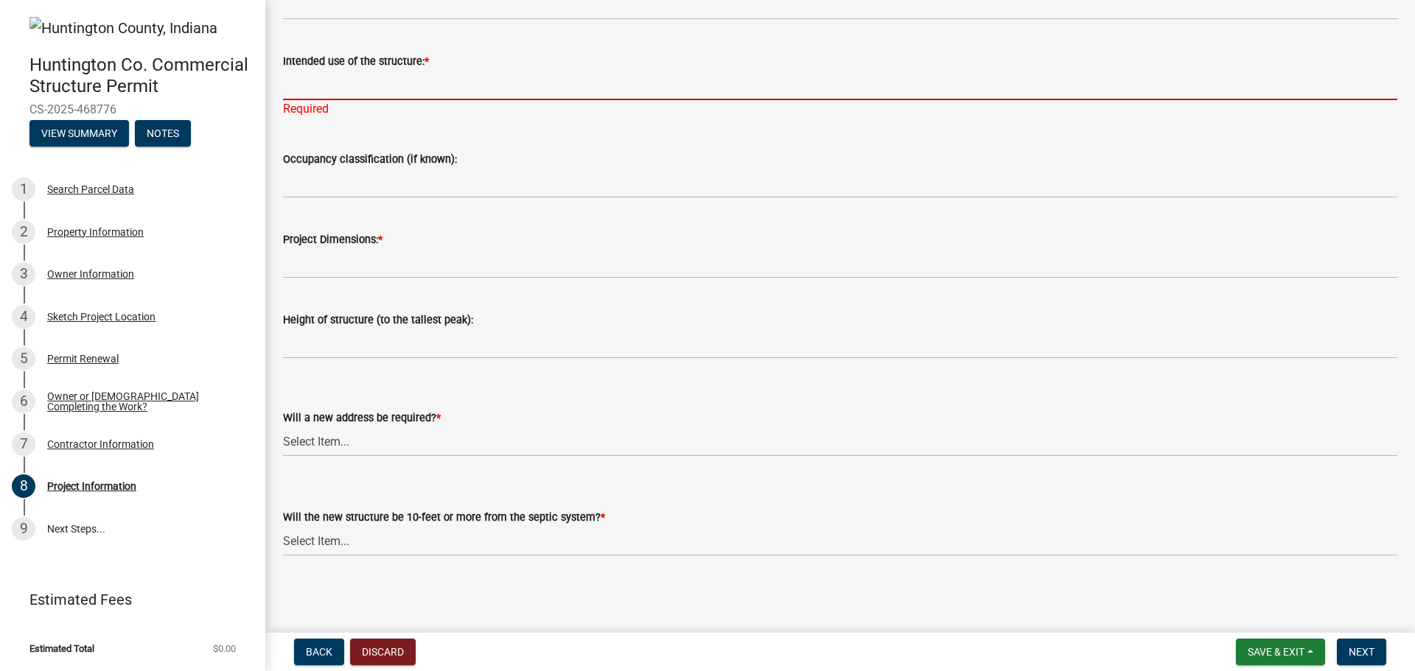
click at [391, 85] on input "Intended use of the structure: *" at bounding box center [840, 85] width 1114 height 30
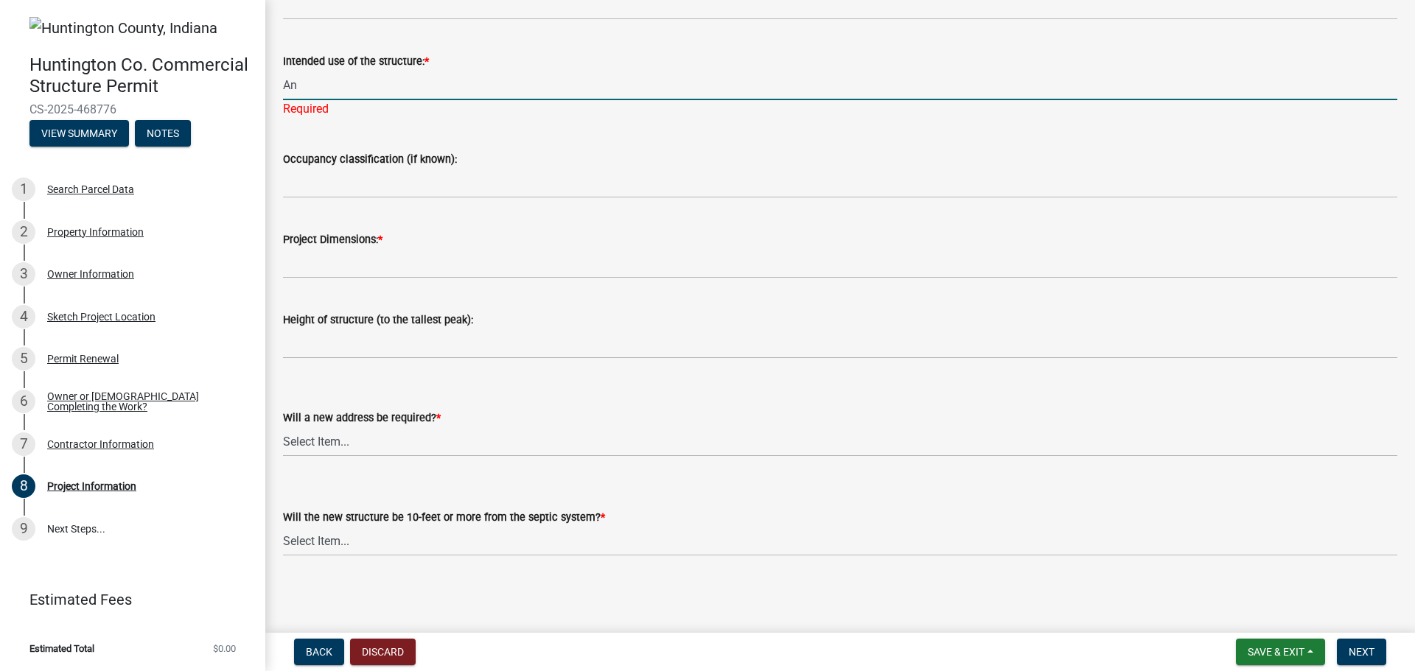
scroll to position [317, 0]
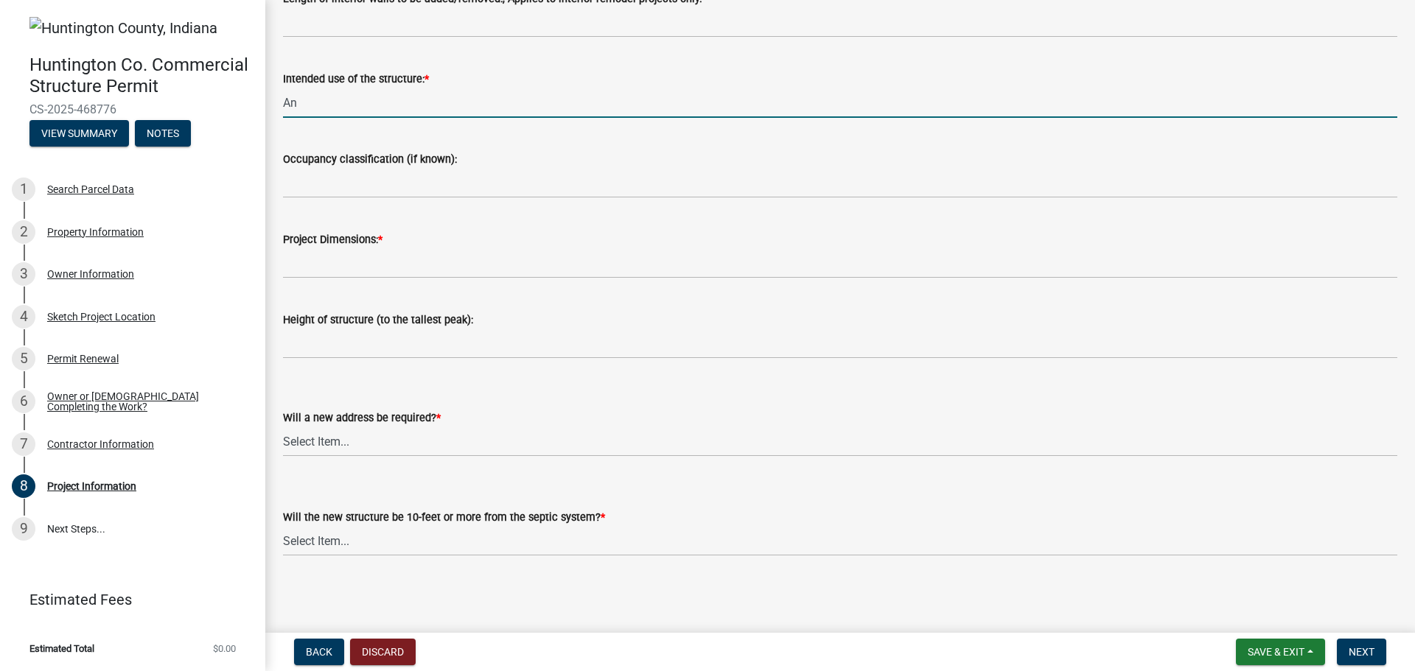
click at [309, 104] on input "An" at bounding box center [840, 103] width 1114 height 30
drag, startPoint x: 306, startPoint y: 100, endPoint x: 279, endPoint y: 104, distance: 27.5
click at [279, 104] on div "Intended use of the structure: * An" at bounding box center [840, 83] width 1136 height 69
paste input "anaerobic digester system"
type input "anaerobic digester system"
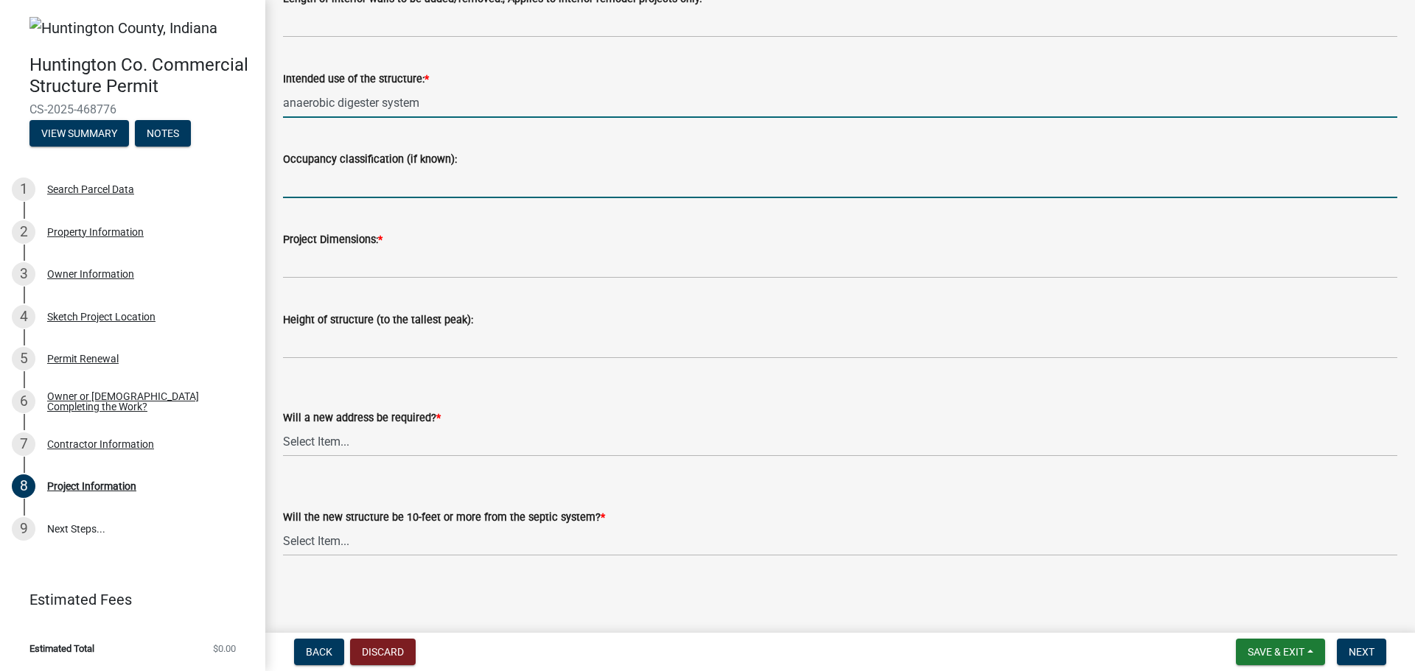
click at [315, 185] on input "Occupancy classification (if known):" at bounding box center [840, 183] width 1114 height 30
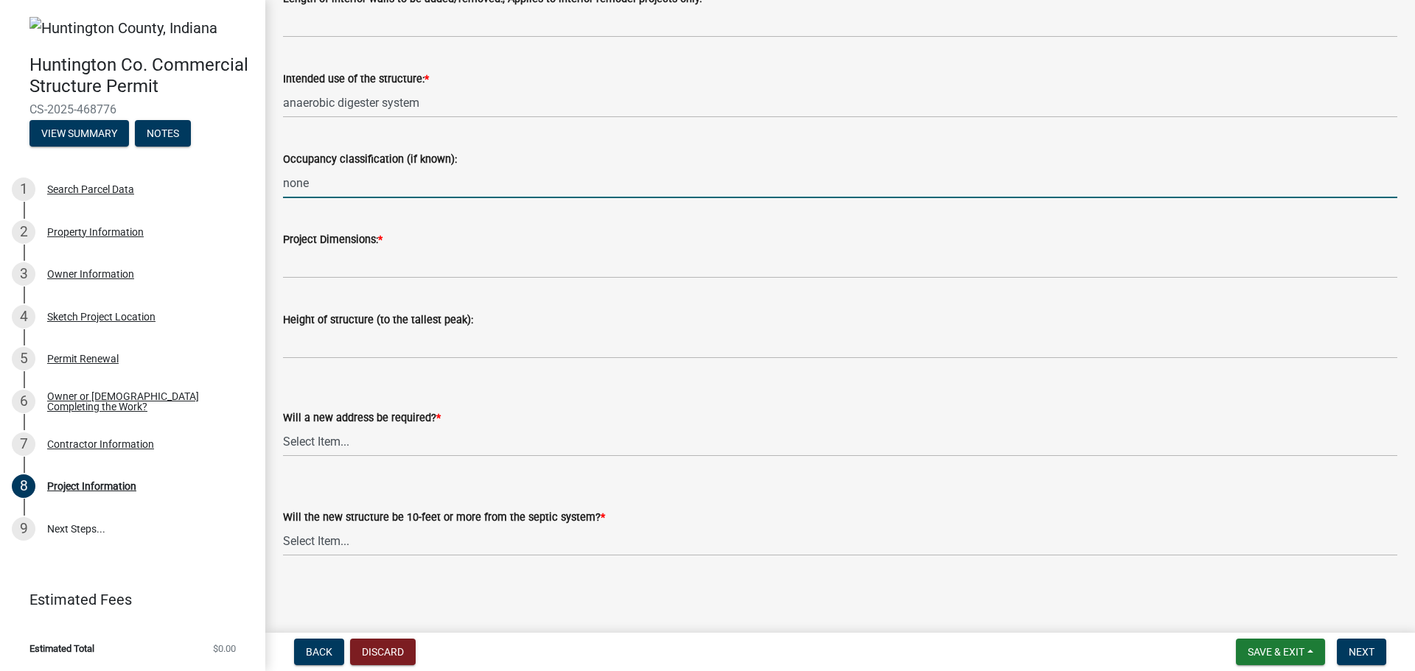
type input "none"
click at [346, 439] on select "Select Item... yes no" at bounding box center [840, 442] width 1114 height 30
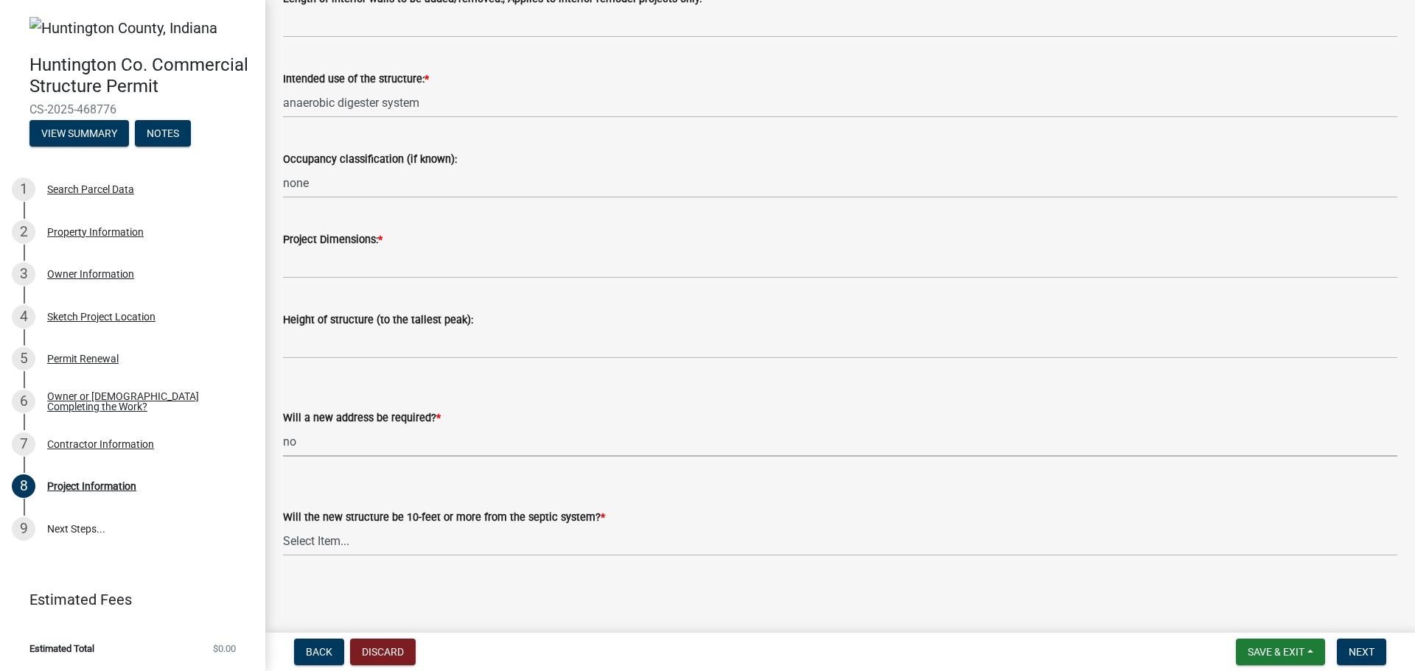
click at [283, 427] on select "Select Item... yes no" at bounding box center [840, 442] width 1114 height 30
select select "2817d3a3-d629-48c9-96d6-3b67e9964fa7"
click at [345, 534] on select "Select Item... Yes No (Health Dept. approval needed) NA" at bounding box center [840, 541] width 1114 height 30
click at [283, 526] on select "Select Item... Yes No (Health Dept. approval needed) NA" at bounding box center [840, 541] width 1114 height 30
select select "325ce8e5-708b-4a68-9c99-d6a35f957fd4"
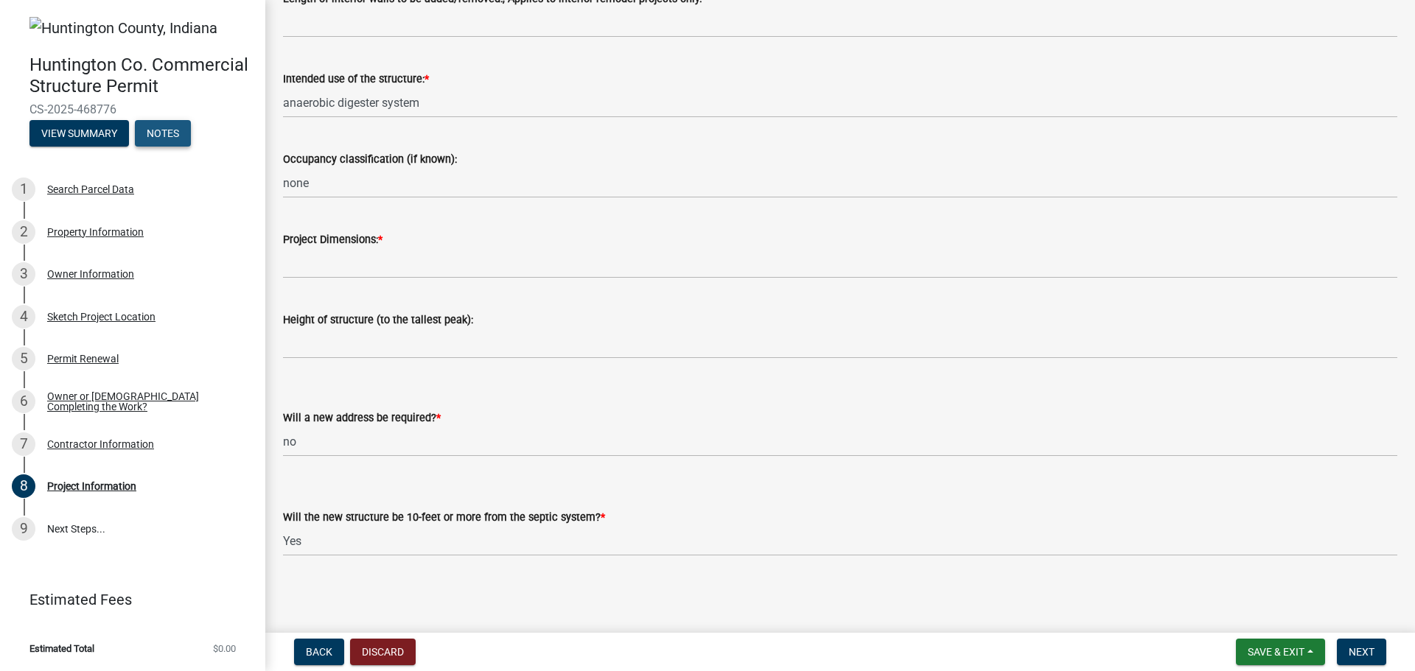
click at [150, 141] on button "Notes" at bounding box center [163, 133] width 56 height 27
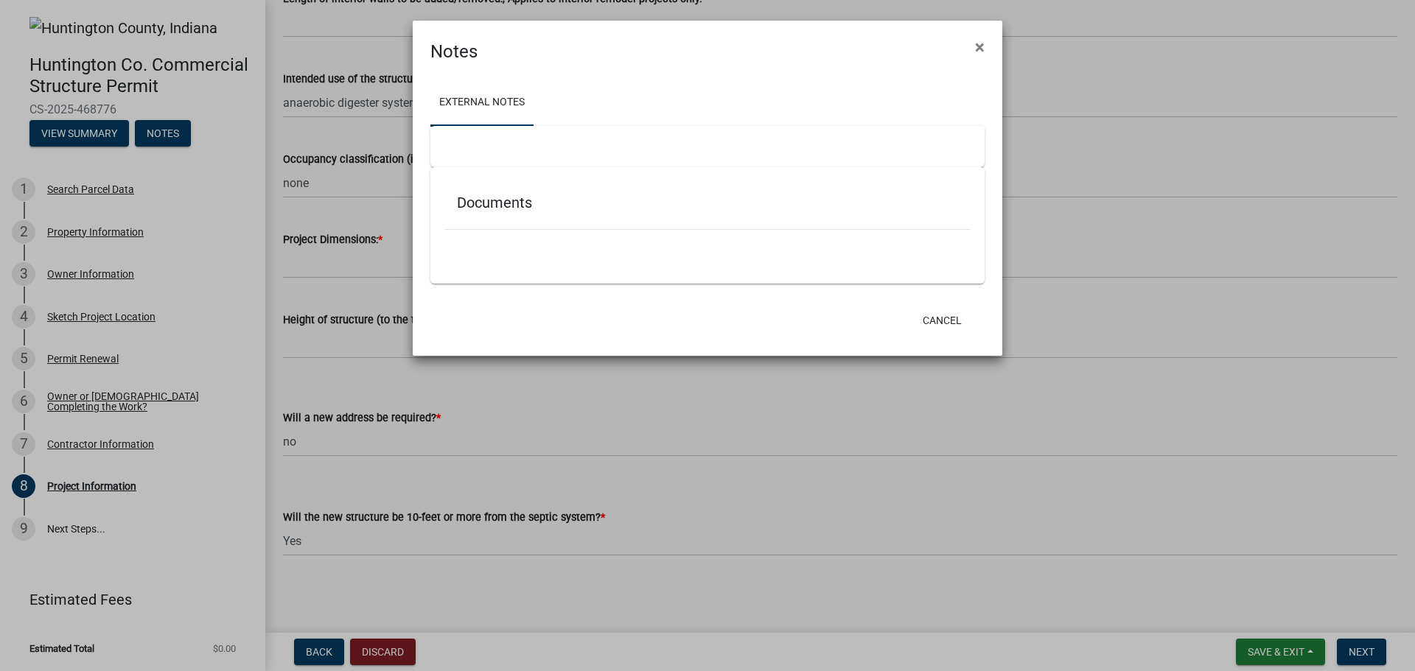
click at [500, 204] on h5 "Documents" at bounding box center [707, 203] width 501 height 18
click at [490, 242] on div at bounding box center [707, 237] width 525 height 15
click at [482, 108] on link "External Notes" at bounding box center [481, 103] width 103 height 47
drag, startPoint x: 504, startPoint y: 150, endPoint x: 500, endPoint y: 193, distance: 43.0
click at [502, 190] on wm-application-external-note-editor "Documents" at bounding box center [707, 205] width 554 height 158
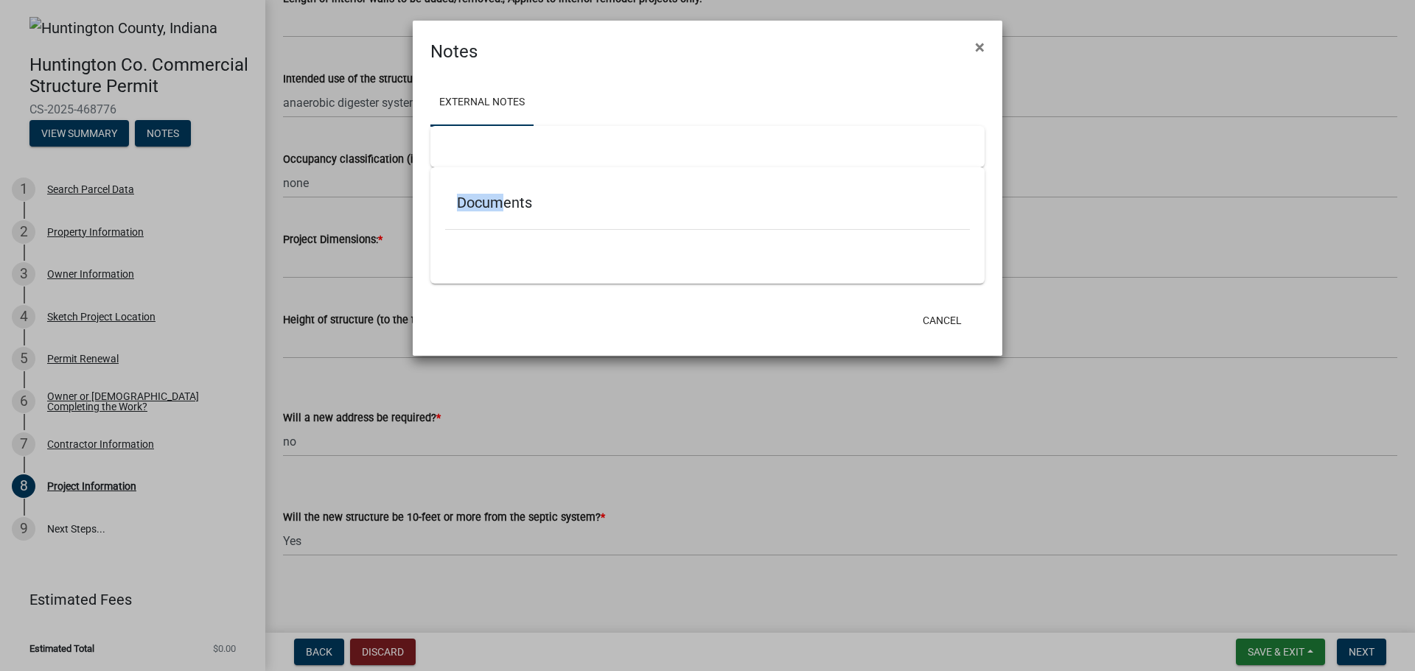
click at [493, 206] on h5 "Documents" at bounding box center [707, 203] width 501 height 18
click at [571, 210] on h5 "Documents" at bounding box center [707, 203] width 501 height 18
drag, startPoint x: 580, startPoint y: 203, endPoint x: 518, endPoint y: 220, distance: 64.0
click at [518, 220] on div "Documents" at bounding box center [707, 206] width 525 height 48
click at [979, 45] on span "×" at bounding box center [980, 47] width 10 height 21
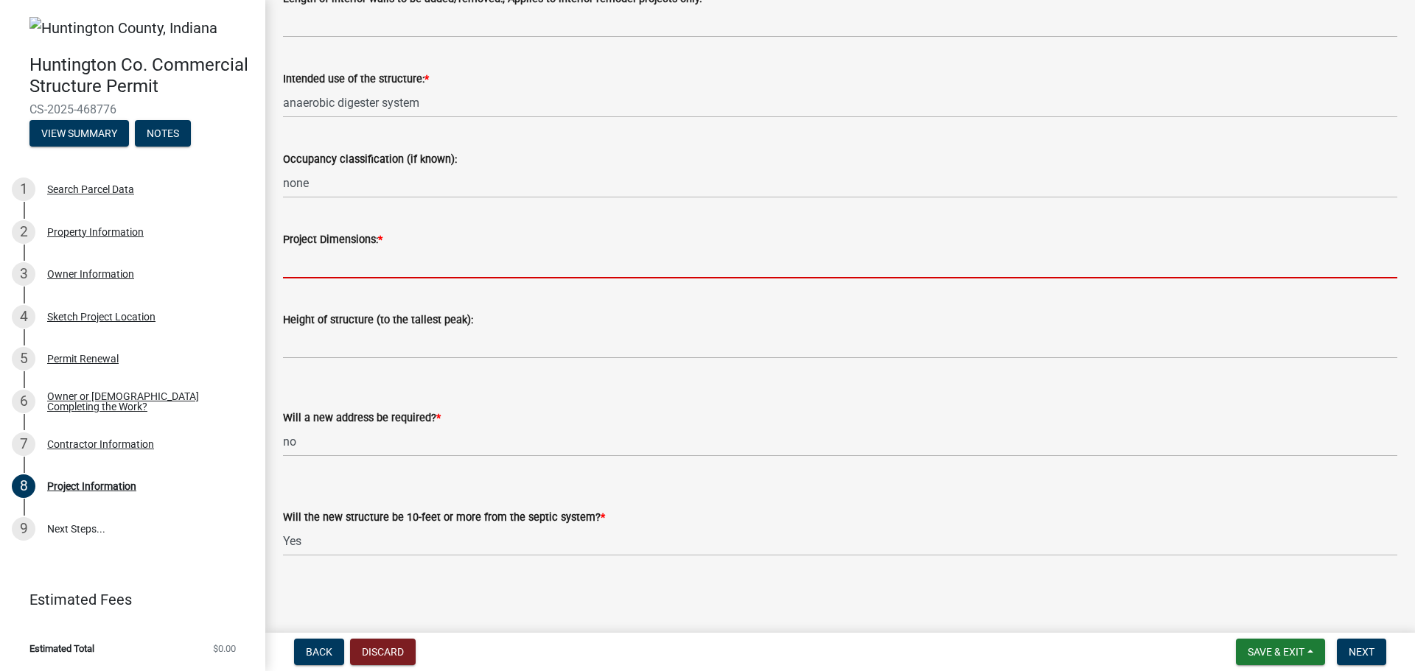
click at [351, 267] on input "Project Dimensions: *" at bounding box center [840, 263] width 1114 height 30
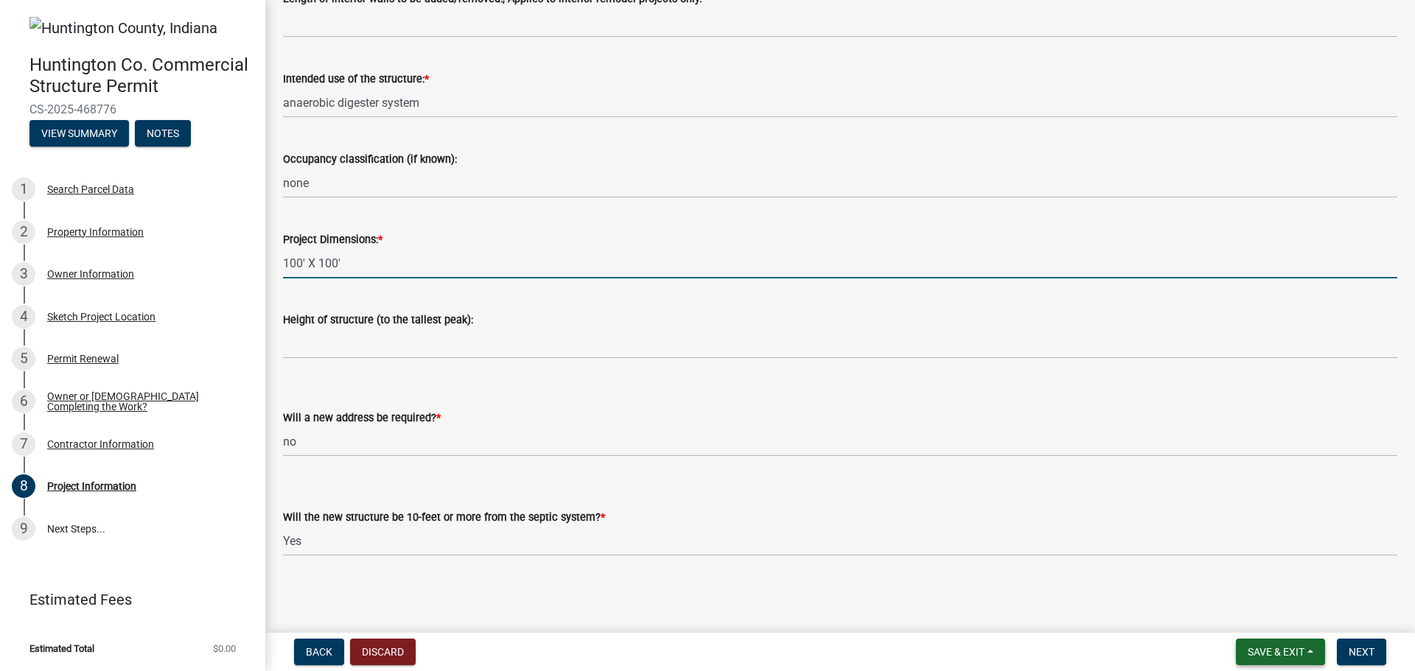
type input "100' X 100'"
click at [1298, 648] on span "Save & Exit" at bounding box center [1276, 652] width 57 height 12
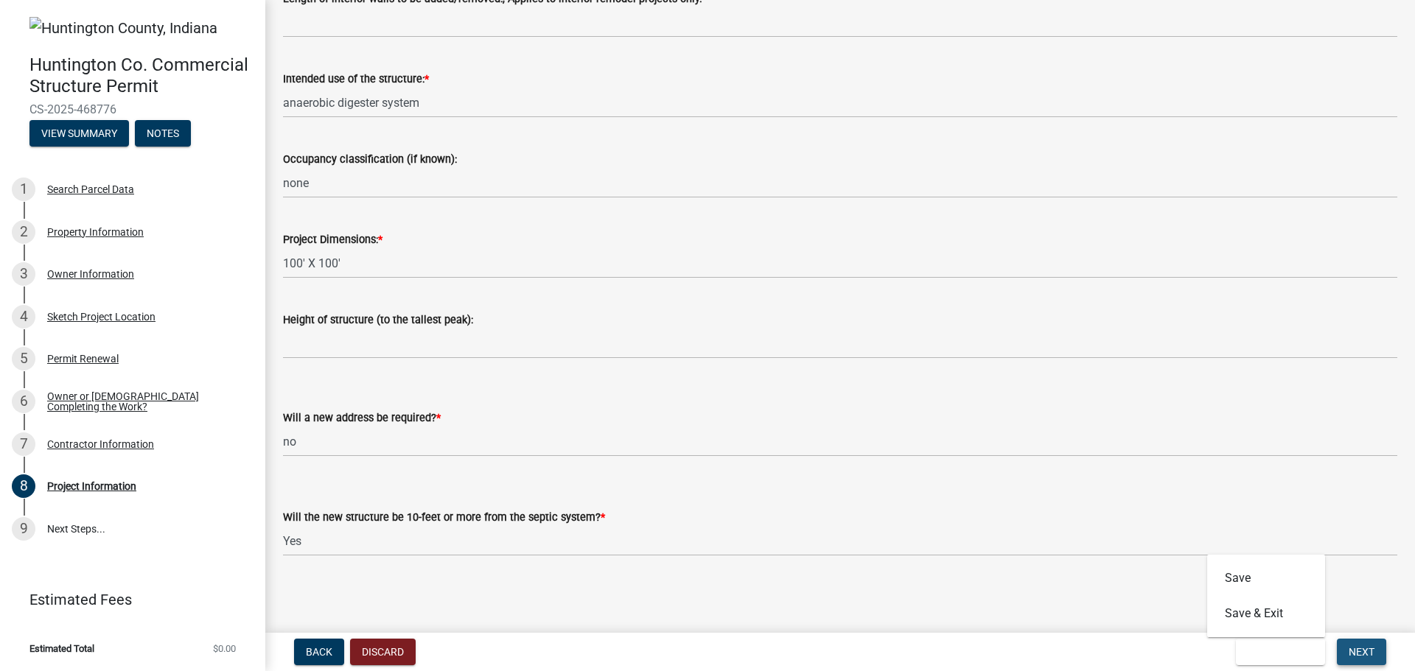
click at [1377, 654] on button "Next" at bounding box center [1361, 652] width 49 height 27
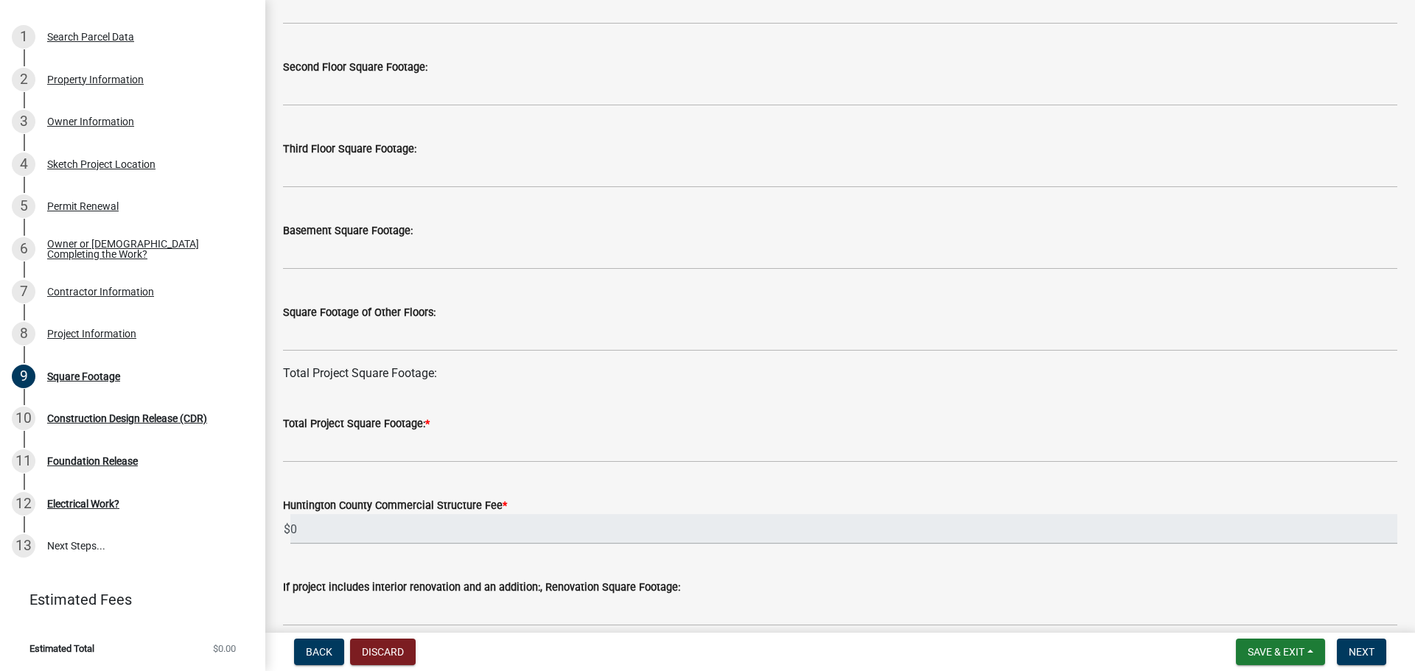
scroll to position [221, 0]
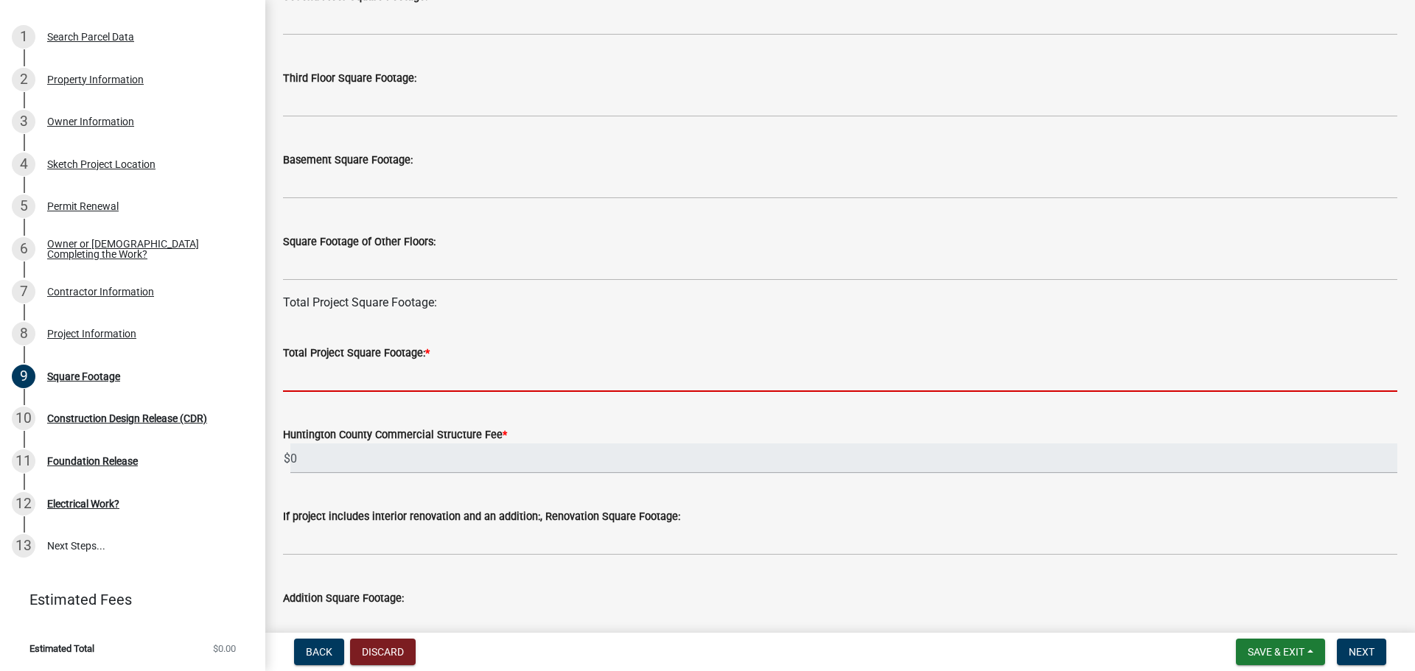
click at [377, 374] on input "text" at bounding box center [840, 377] width 1114 height 30
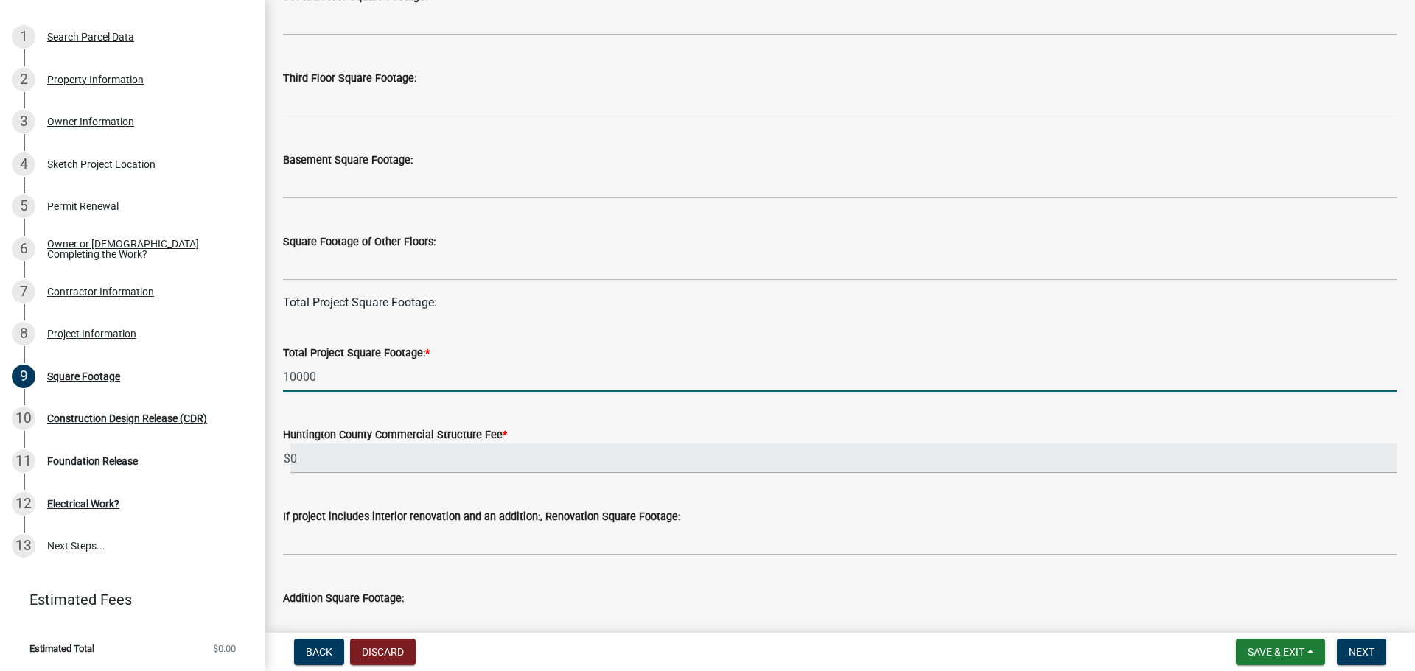
type input "10000"
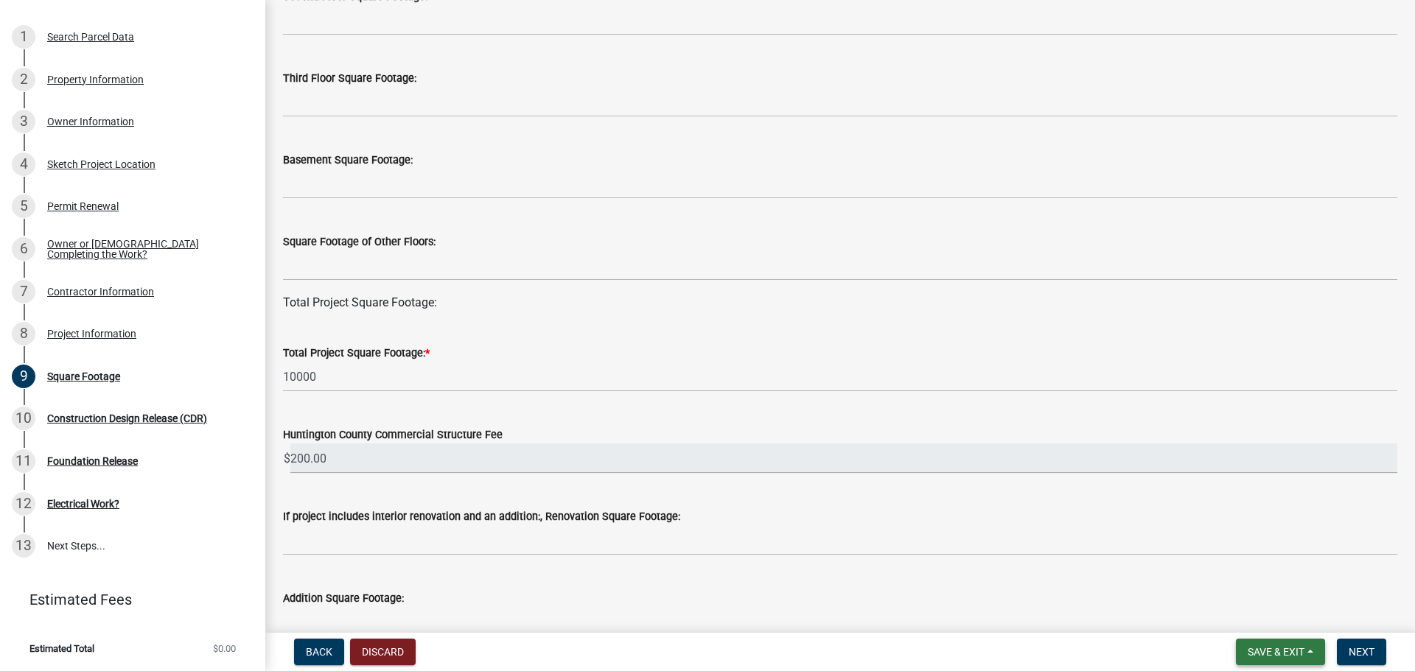
click at [1309, 648] on button "Save & Exit" at bounding box center [1280, 652] width 89 height 27
click at [1279, 578] on button "Save" at bounding box center [1266, 578] width 118 height 35
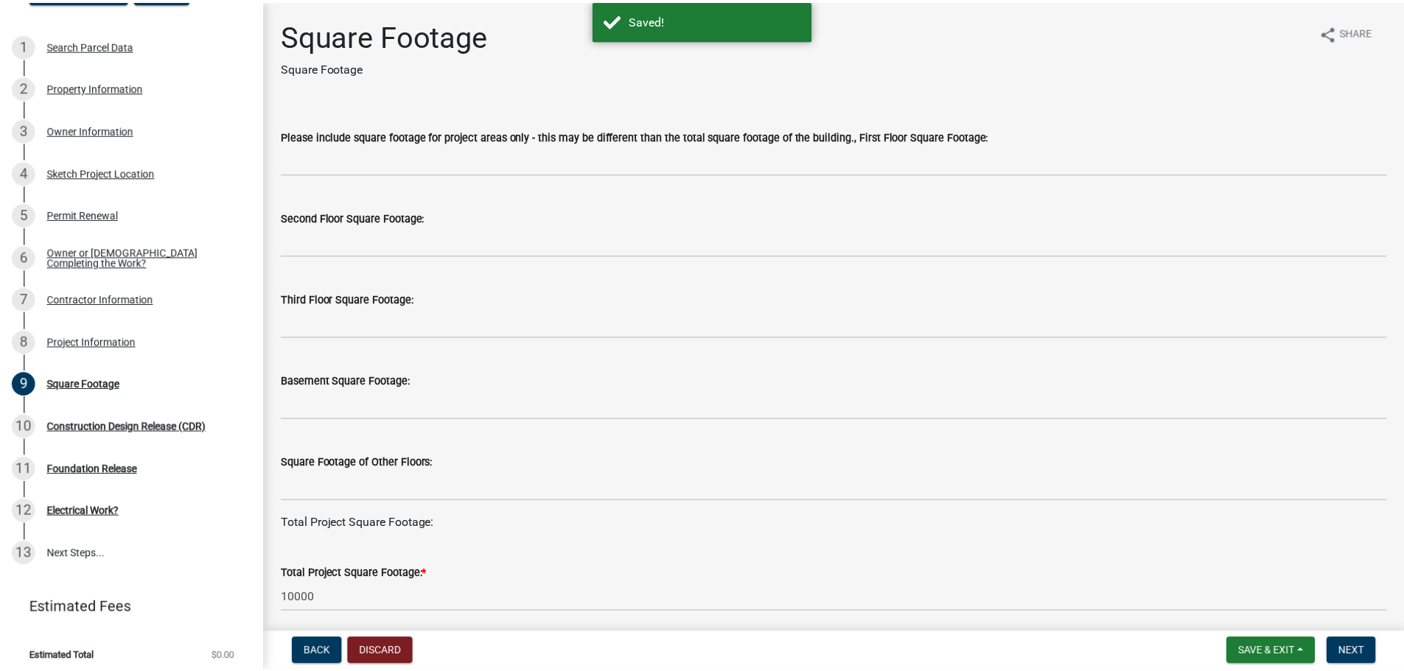
scroll to position [174, 0]
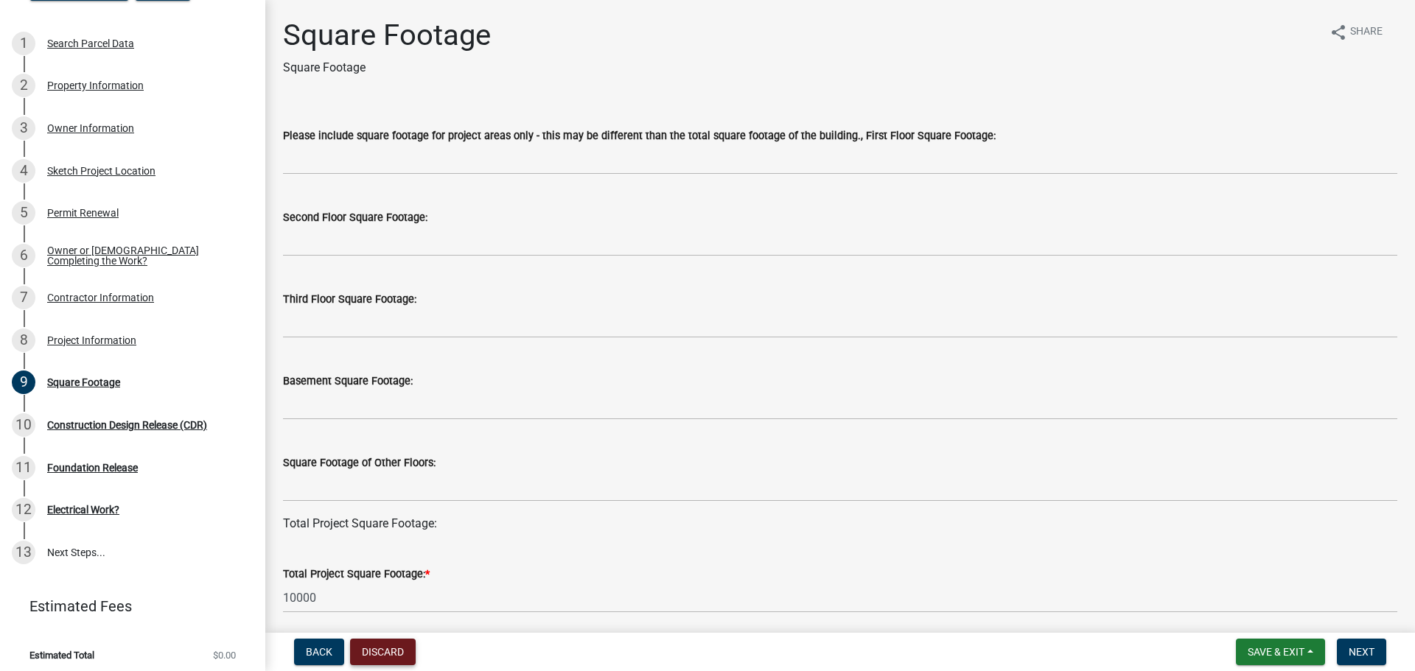
click at [391, 652] on button "Discard" at bounding box center [383, 652] width 66 height 27
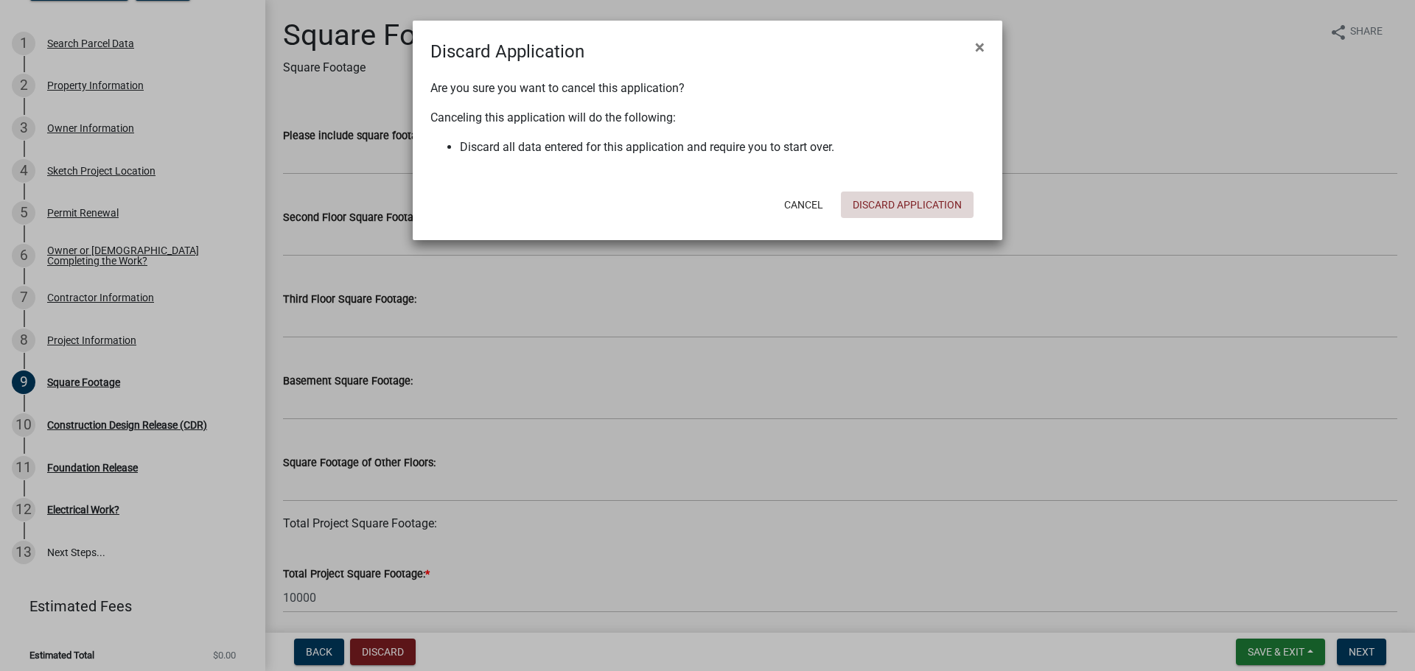
click at [887, 208] on button "Discard Application" at bounding box center [907, 205] width 133 height 27
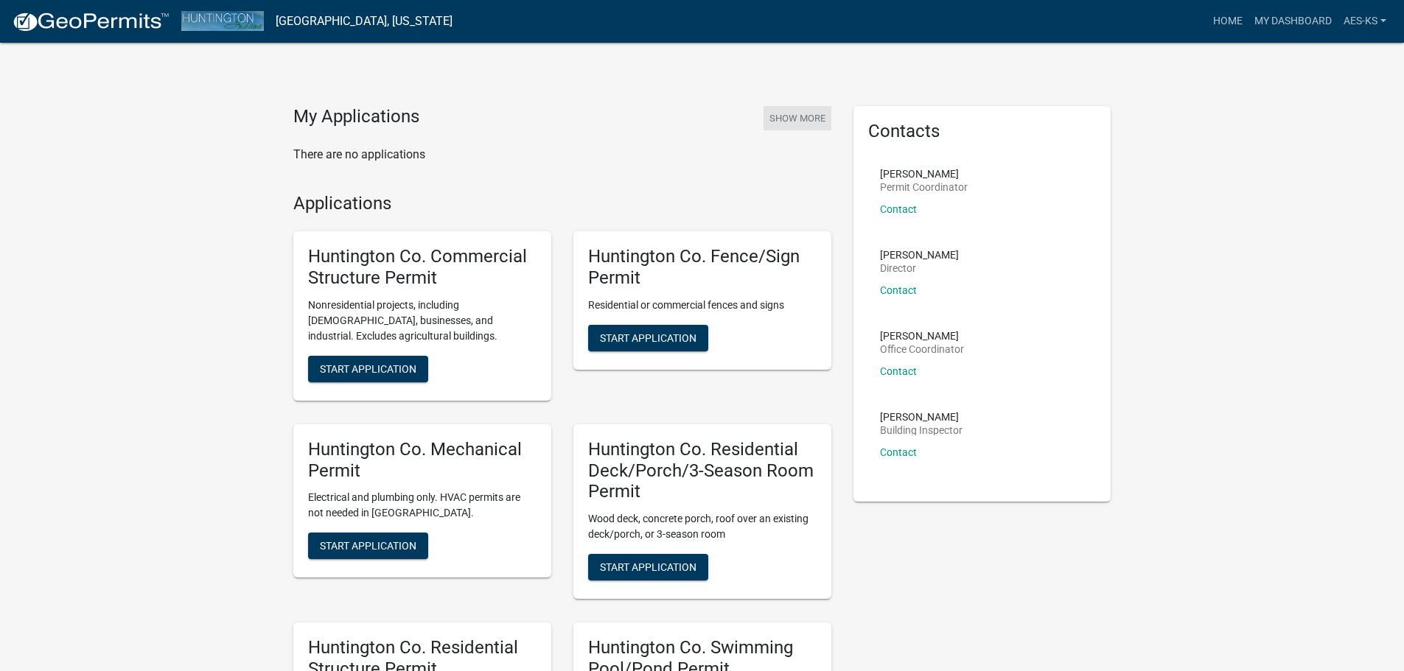
click at [795, 116] on button "Show More" at bounding box center [797, 118] width 68 height 24
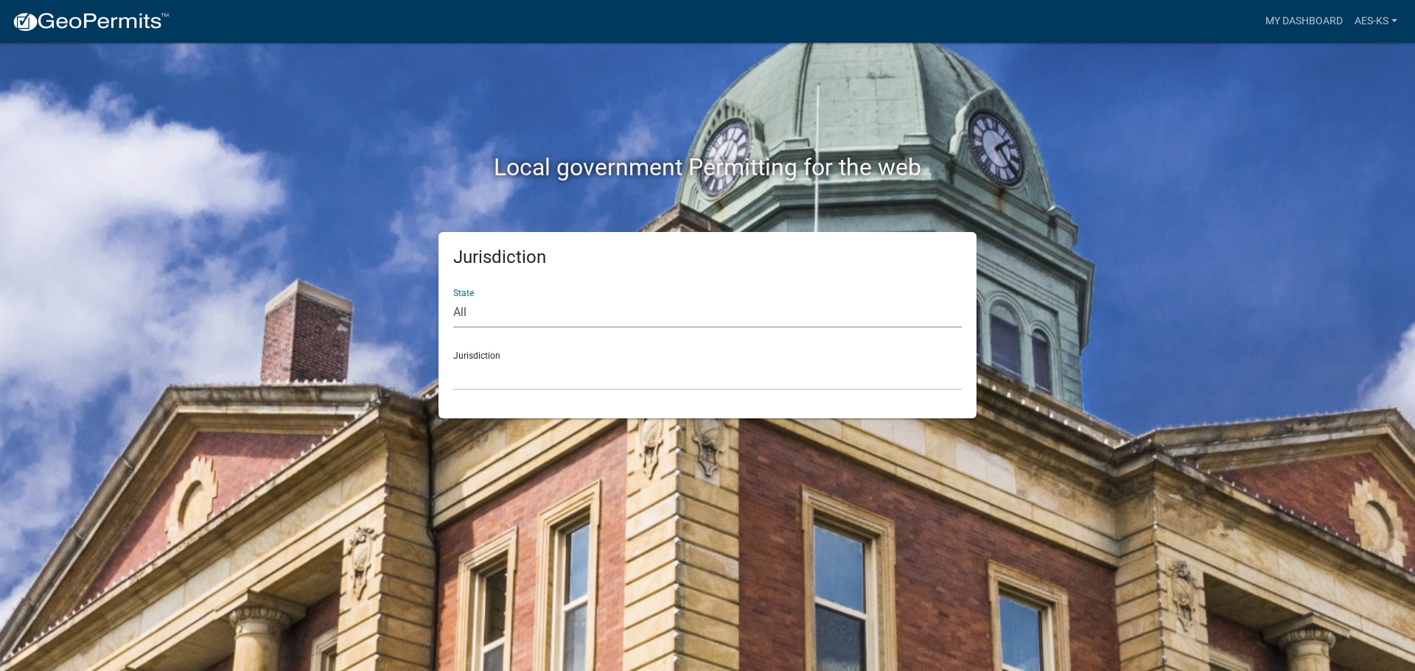
click at [495, 315] on select "All [US_STATE] [US_STATE] [US_STATE] [US_STATE] [US_STATE] [US_STATE] [US_STATE…" at bounding box center [707, 313] width 508 height 30
select select "[US_STATE]"
click at [453, 298] on select "All [US_STATE] [US_STATE] [US_STATE] [US_STATE] [US_STATE] [US_STATE] [US_STATE…" at bounding box center [707, 313] width 508 height 30
click at [520, 384] on select "City of [GEOGRAPHIC_DATA], [US_STATE] City of [GEOGRAPHIC_DATA], [US_STATE] Cit…" at bounding box center [707, 375] width 508 height 30
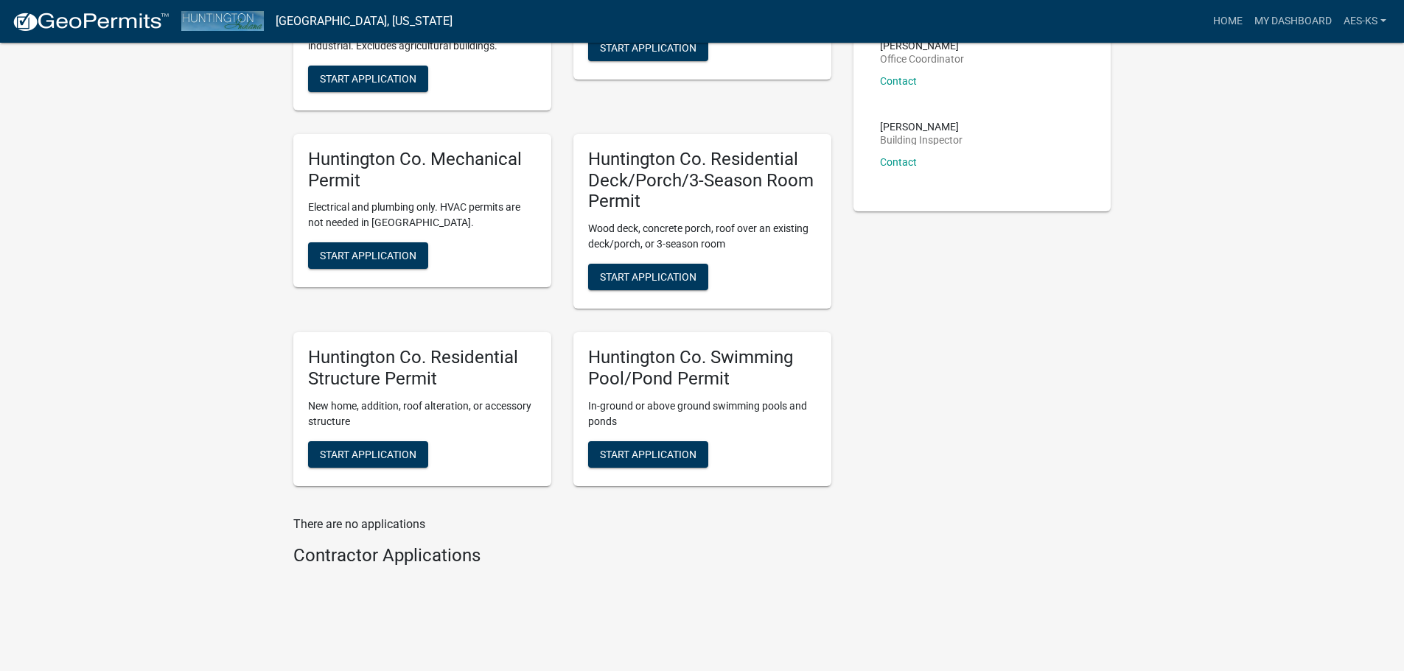
scroll to position [307, 0]
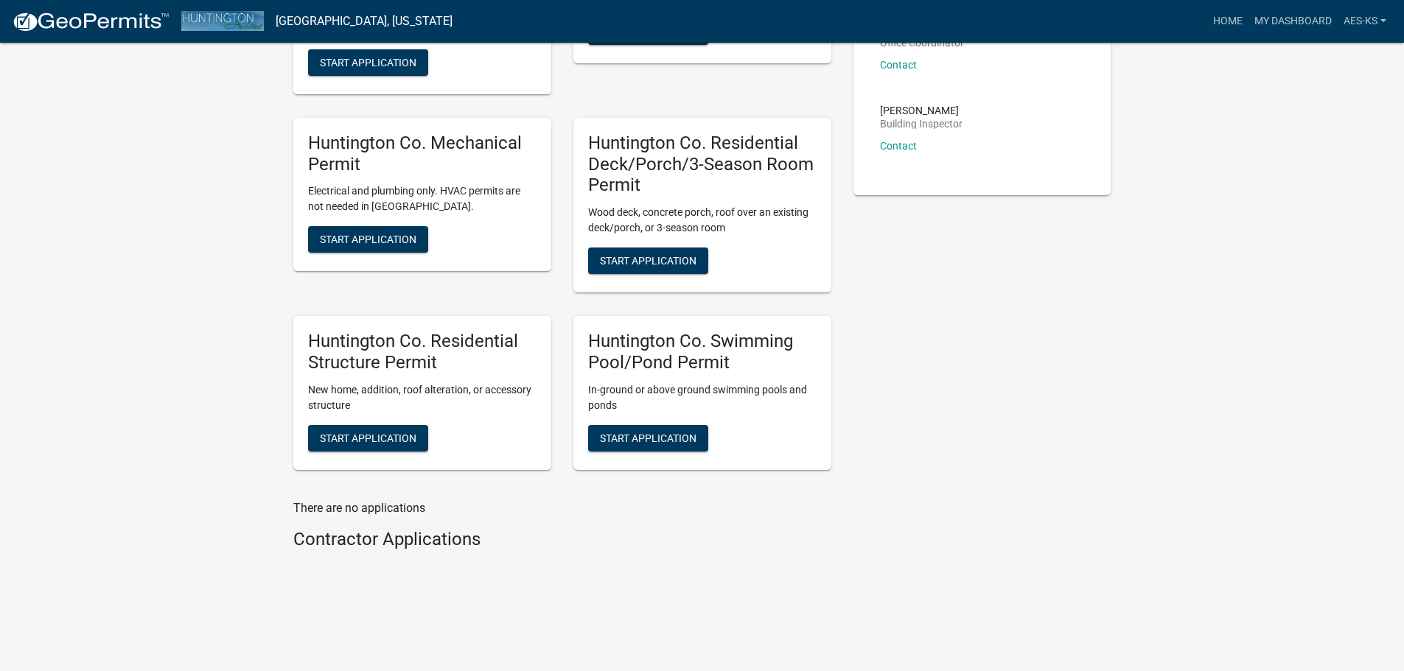
click at [404, 553] on div "Contractor Applications" at bounding box center [562, 542] width 538 height 27
click at [399, 544] on h4 "Contractor Applications" at bounding box center [562, 539] width 538 height 21
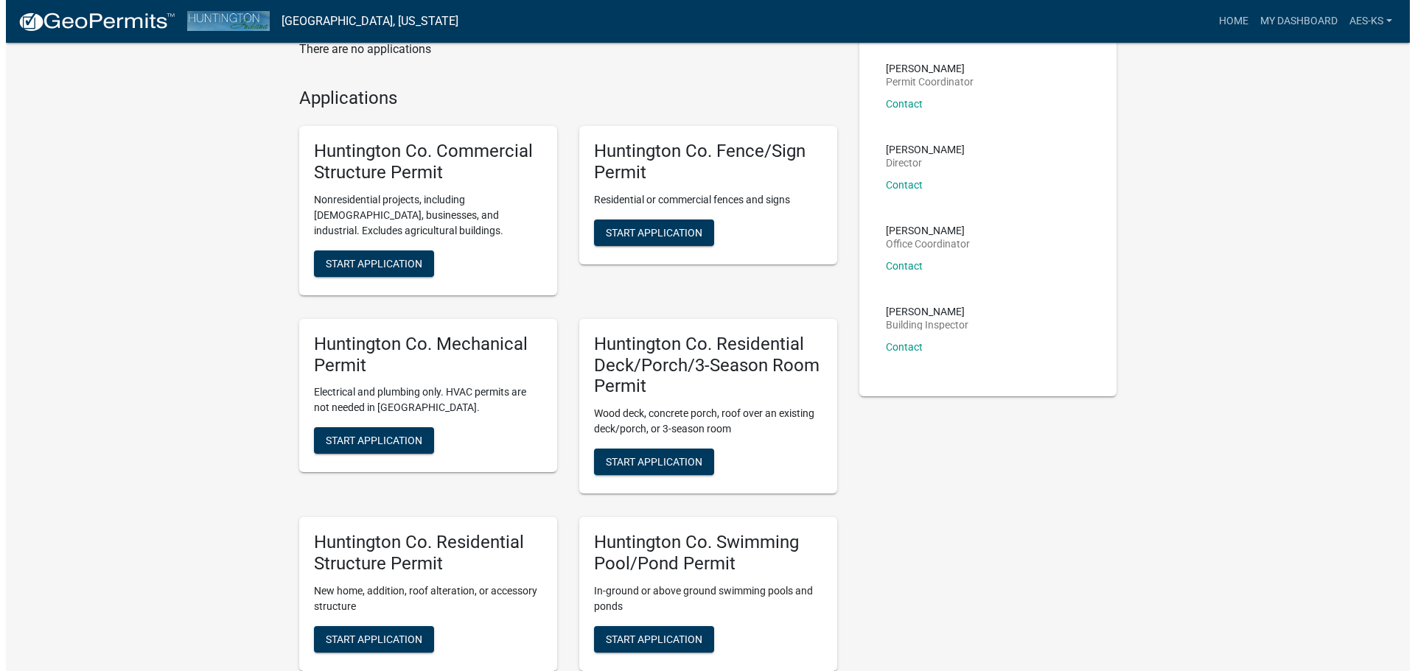
scroll to position [0, 0]
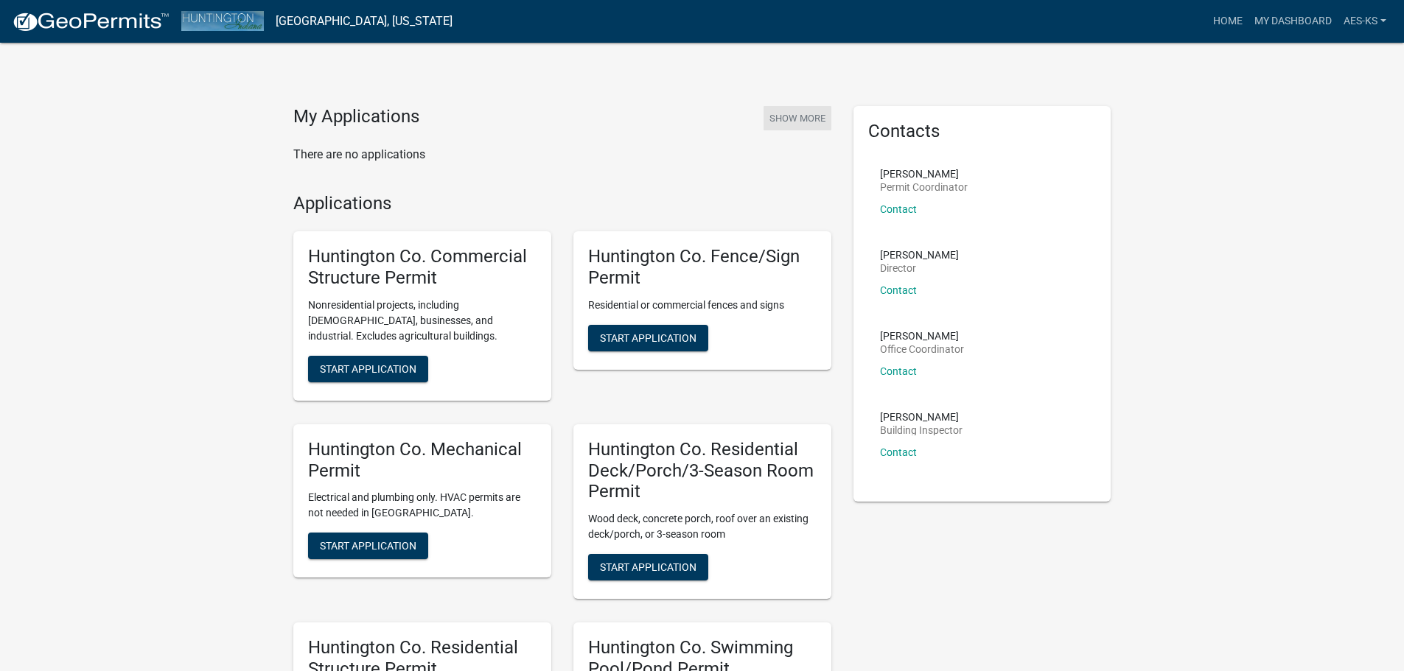
click at [815, 118] on button "Show More" at bounding box center [797, 118] width 68 height 24
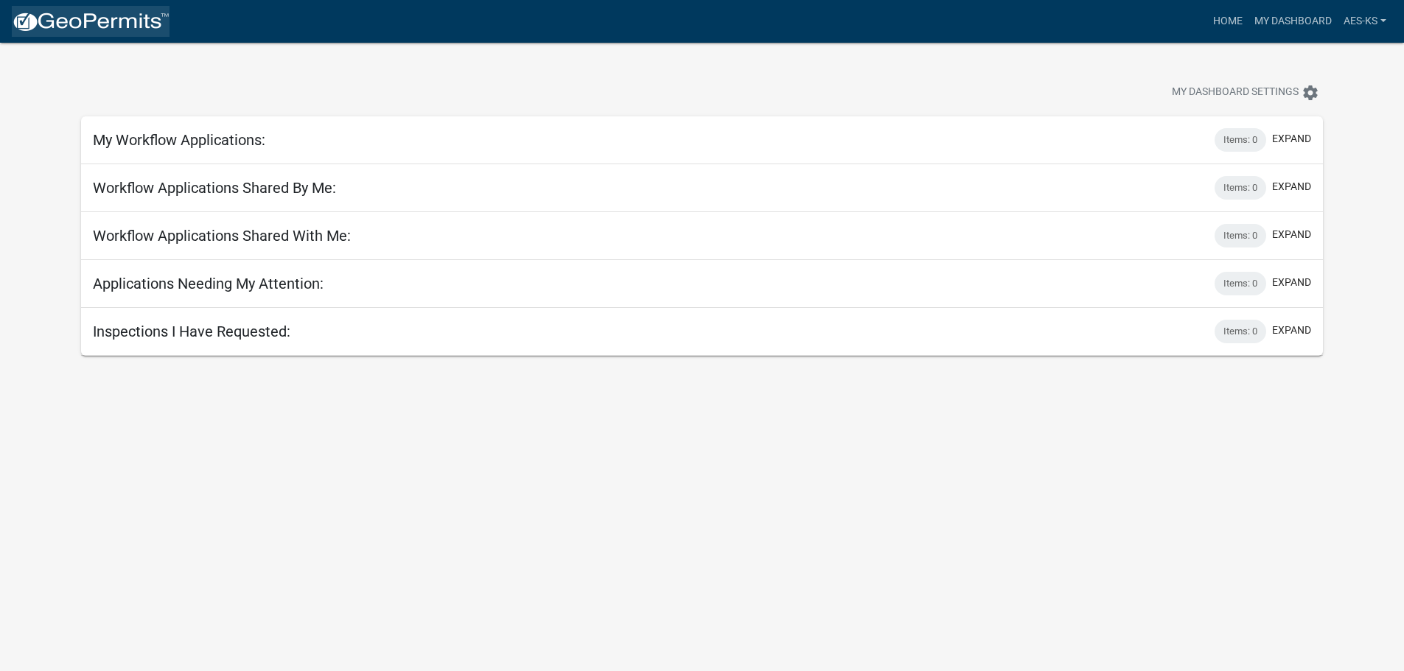
click at [47, 21] on img at bounding box center [91, 22] width 158 height 22
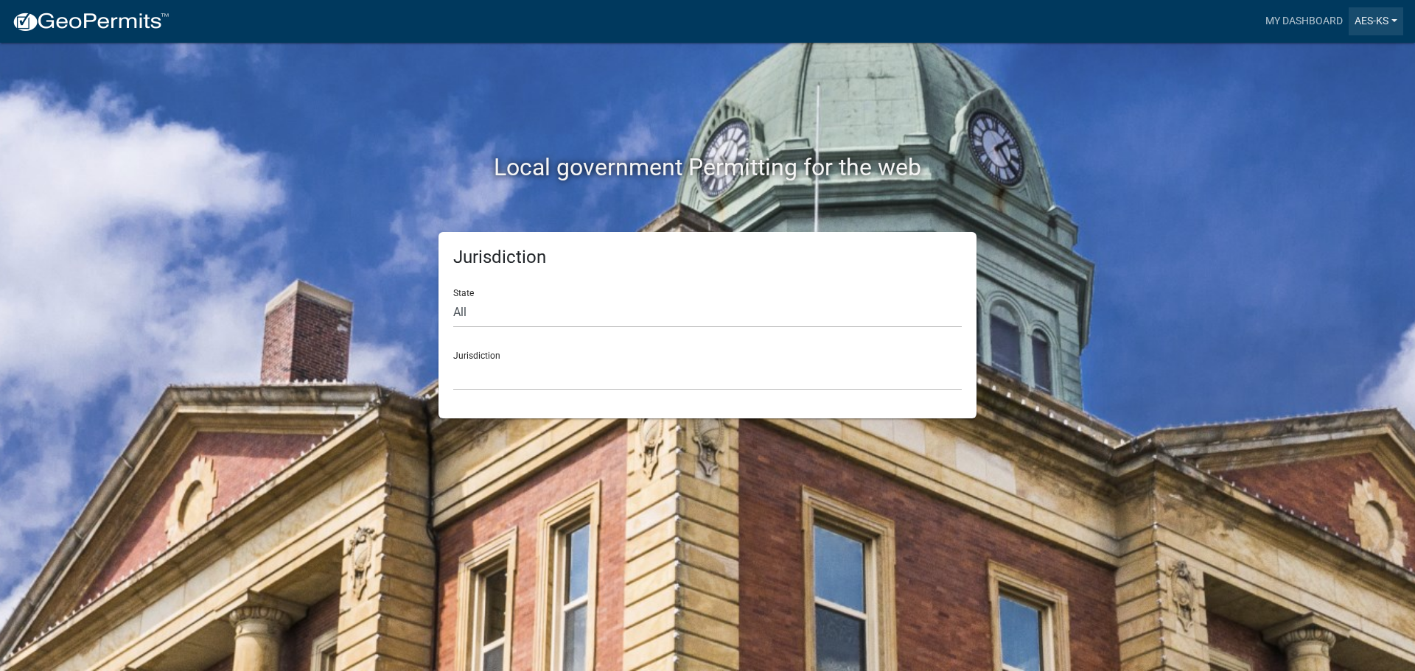
click at [1367, 13] on link "AES-KS" at bounding box center [1375, 21] width 55 height 28
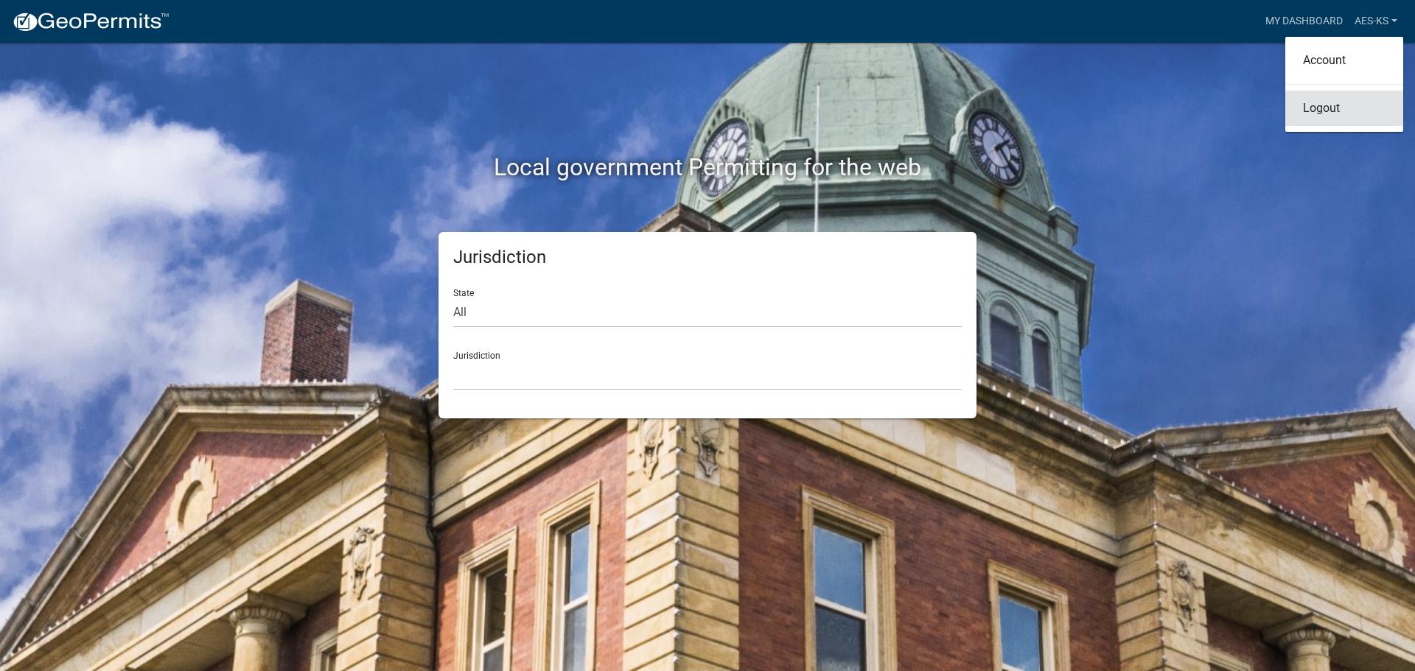
click at [1305, 116] on link "Logout" at bounding box center [1344, 108] width 118 height 35
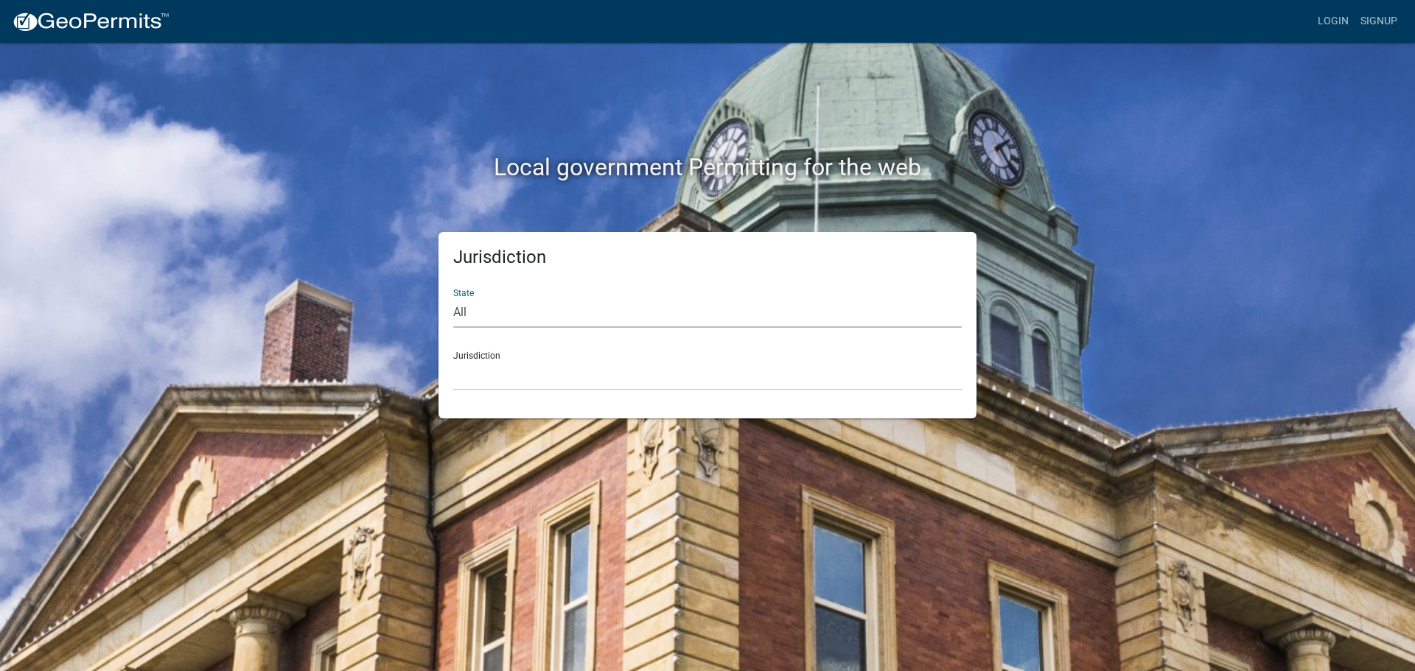
click at [584, 309] on select "All [US_STATE] [US_STATE] [US_STATE] [US_STATE] [US_STATE] [US_STATE] [US_STATE…" at bounding box center [707, 313] width 508 height 30
select select "[US_STATE]"
click at [453, 298] on select "All [US_STATE] [US_STATE] [US_STATE] [US_STATE] [US_STATE] [US_STATE] [US_STATE…" at bounding box center [707, 313] width 508 height 30
click at [534, 376] on select "City of [GEOGRAPHIC_DATA], [US_STATE] City of [GEOGRAPHIC_DATA], [US_STATE] Cit…" at bounding box center [707, 375] width 508 height 30
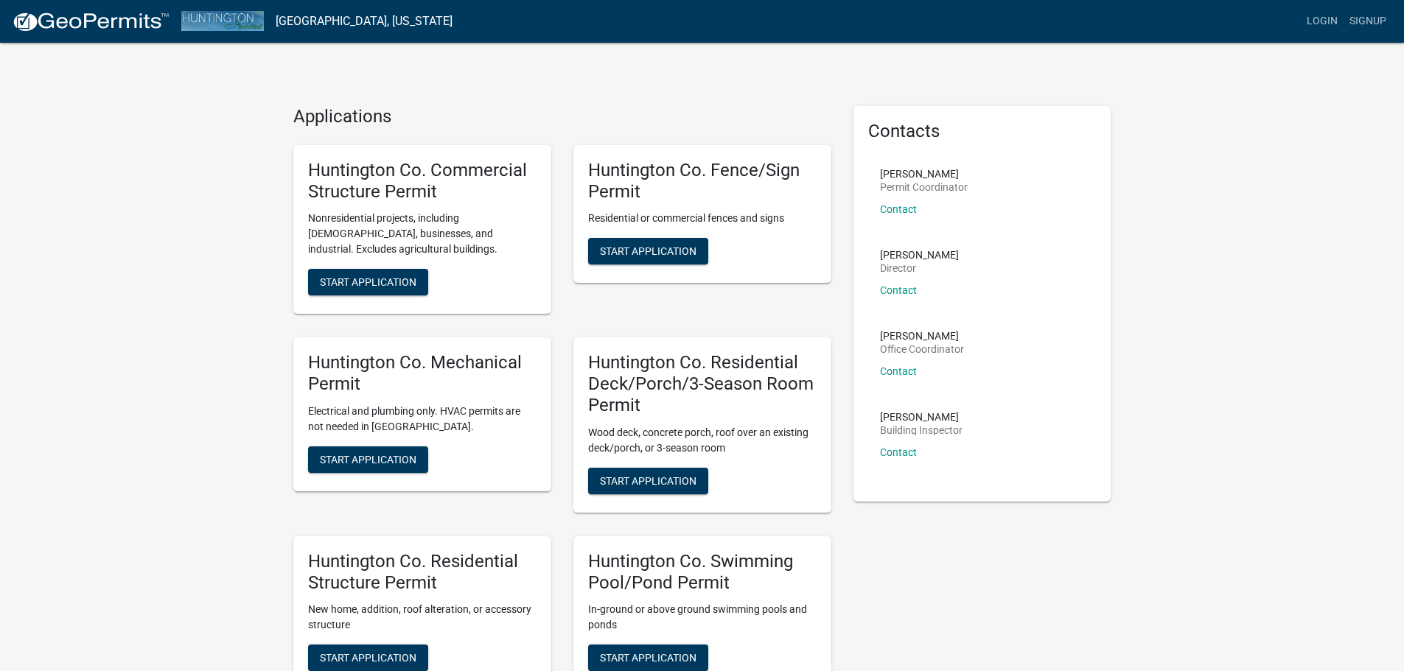
click at [97, 186] on div "Applications Huntington Co. Commercial Structure Permit Nonresidential projects…" at bounding box center [702, 445] width 1404 height 891
click at [390, 288] on span "Start Application" at bounding box center [368, 282] width 97 height 12
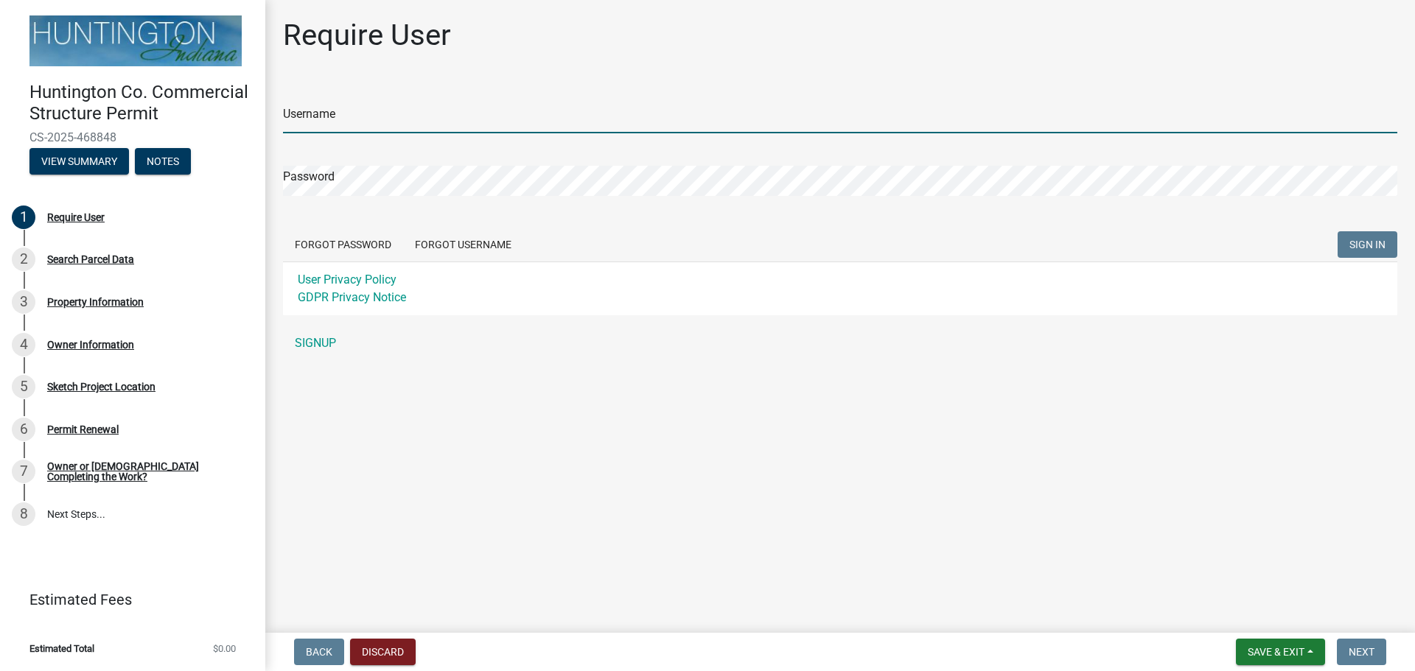
click at [337, 116] on input "Username" at bounding box center [840, 118] width 1114 height 30
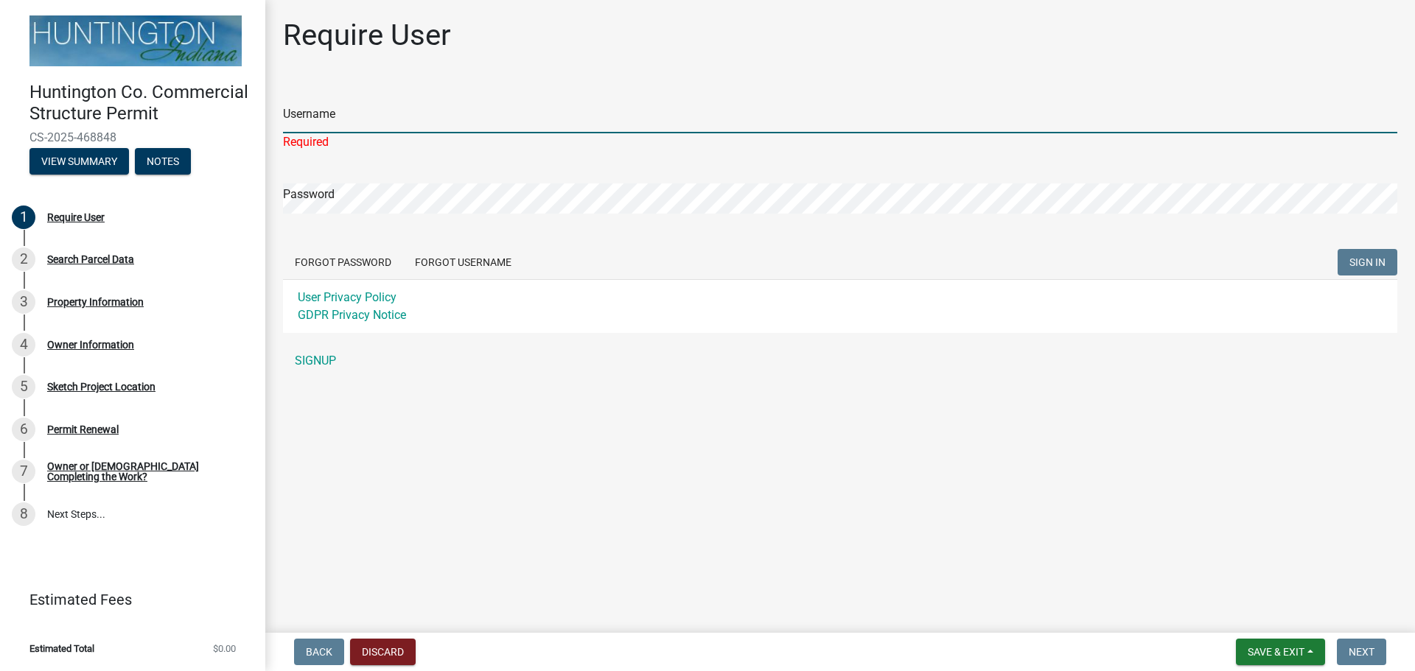
type input "AES-KS"
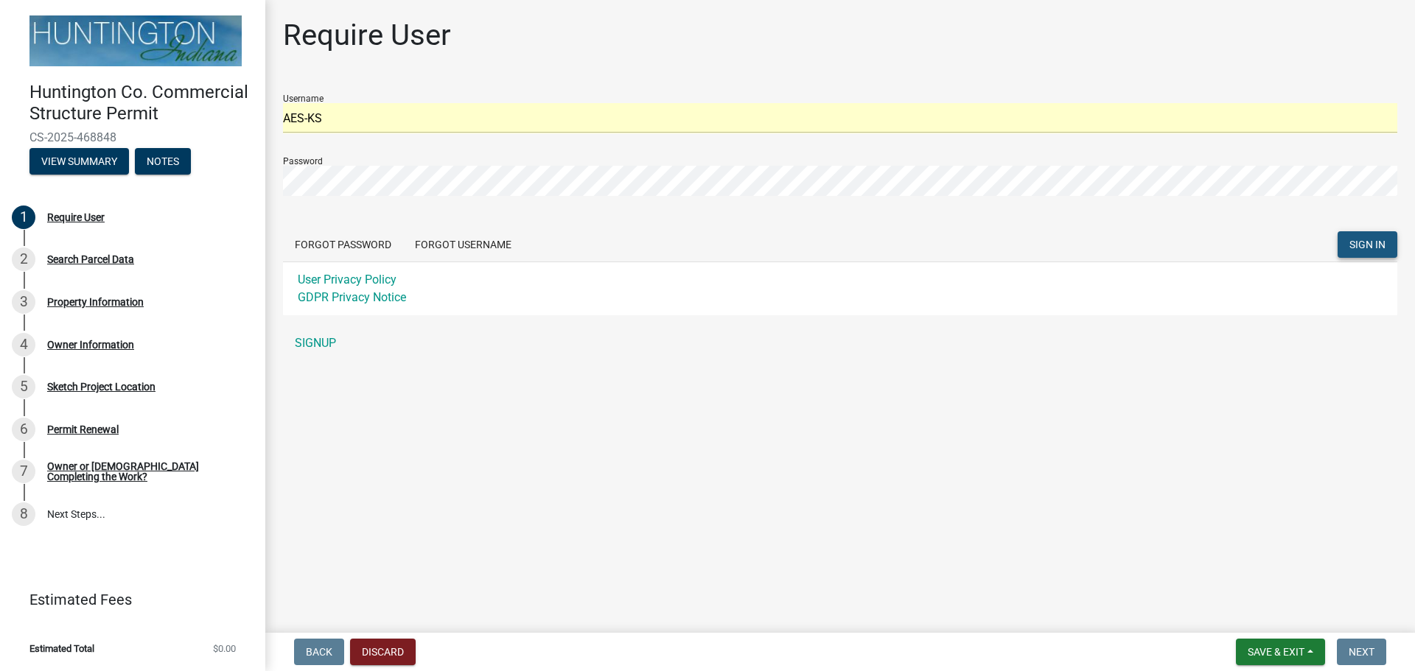
click at [1361, 248] on span "SIGN IN" at bounding box center [1367, 245] width 36 height 12
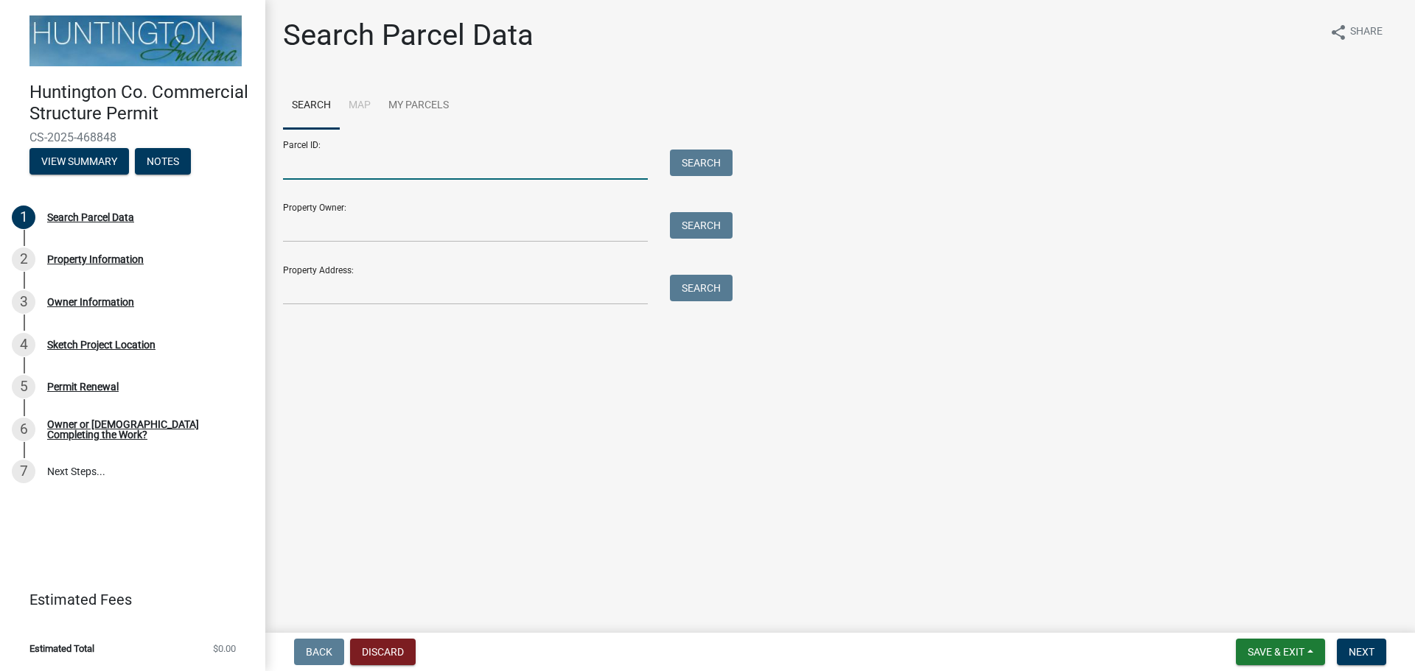
click at [447, 164] on input "Parcel ID:" at bounding box center [465, 165] width 365 height 30
click at [333, 169] on input "Parcel ID:" at bounding box center [465, 165] width 365 height 30
paste input "5-09-10-400-010.801-012"
click at [282, 166] on div "5-09-10-400-010.801-012" at bounding box center [465, 165] width 387 height 30
click at [285, 165] on input "5-09-10-400-010.801-012" at bounding box center [465, 165] width 365 height 30
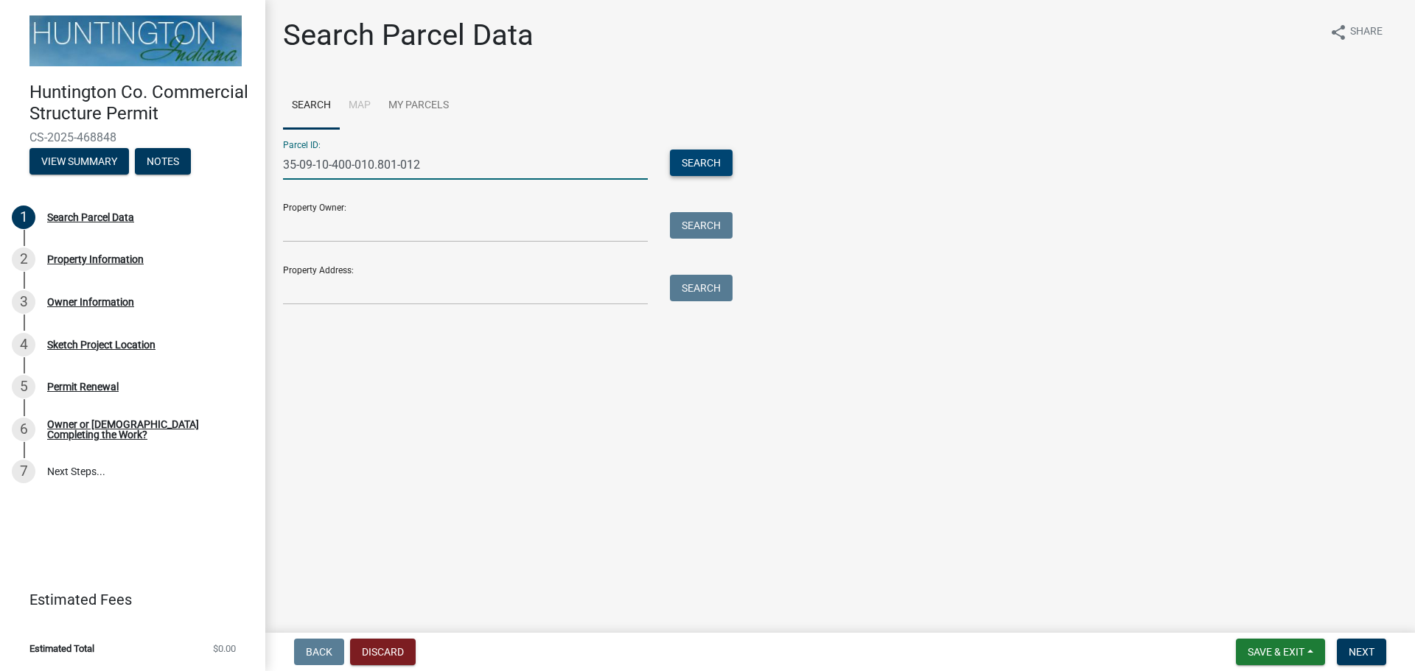
type input "35-09-10-400-010.801-012"
click at [701, 164] on button "Search" at bounding box center [701, 163] width 63 height 27
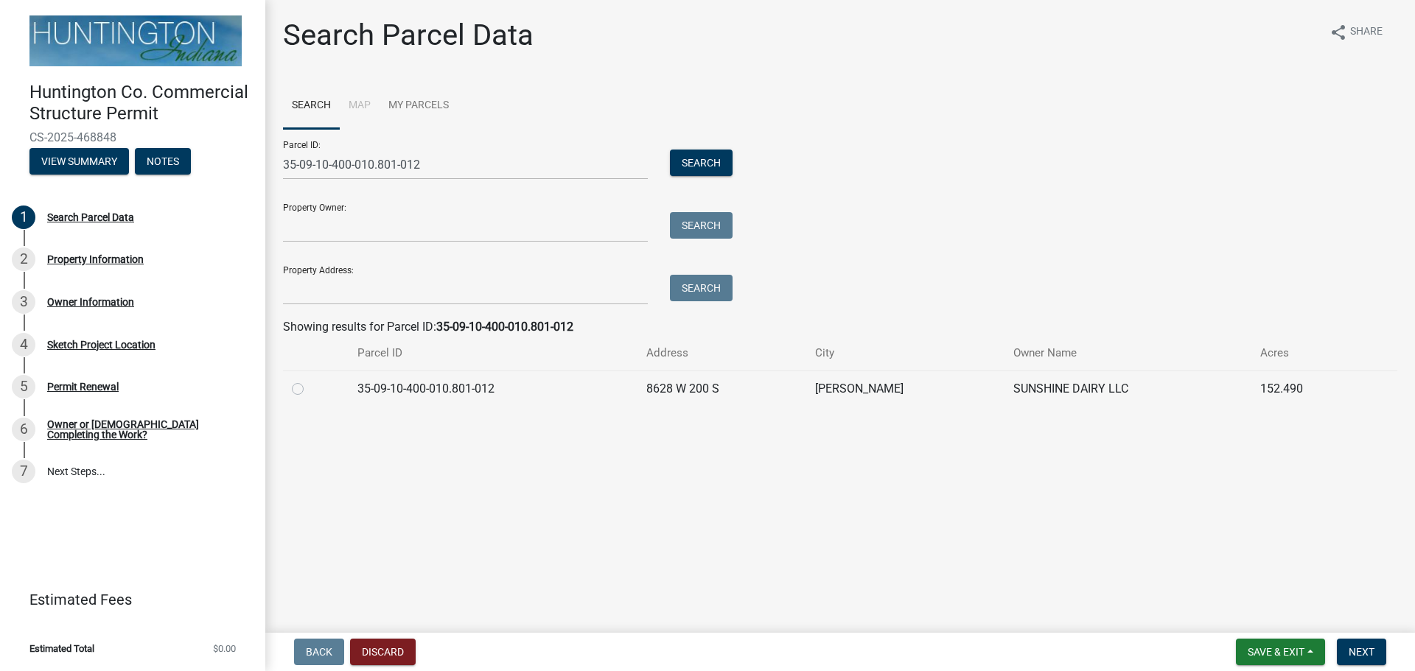
click at [309, 380] on label at bounding box center [309, 380] width 0 height 0
click at [309, 388] on input "radio" at bounding box center [314, 385] width 10 height 10
radio input "true"
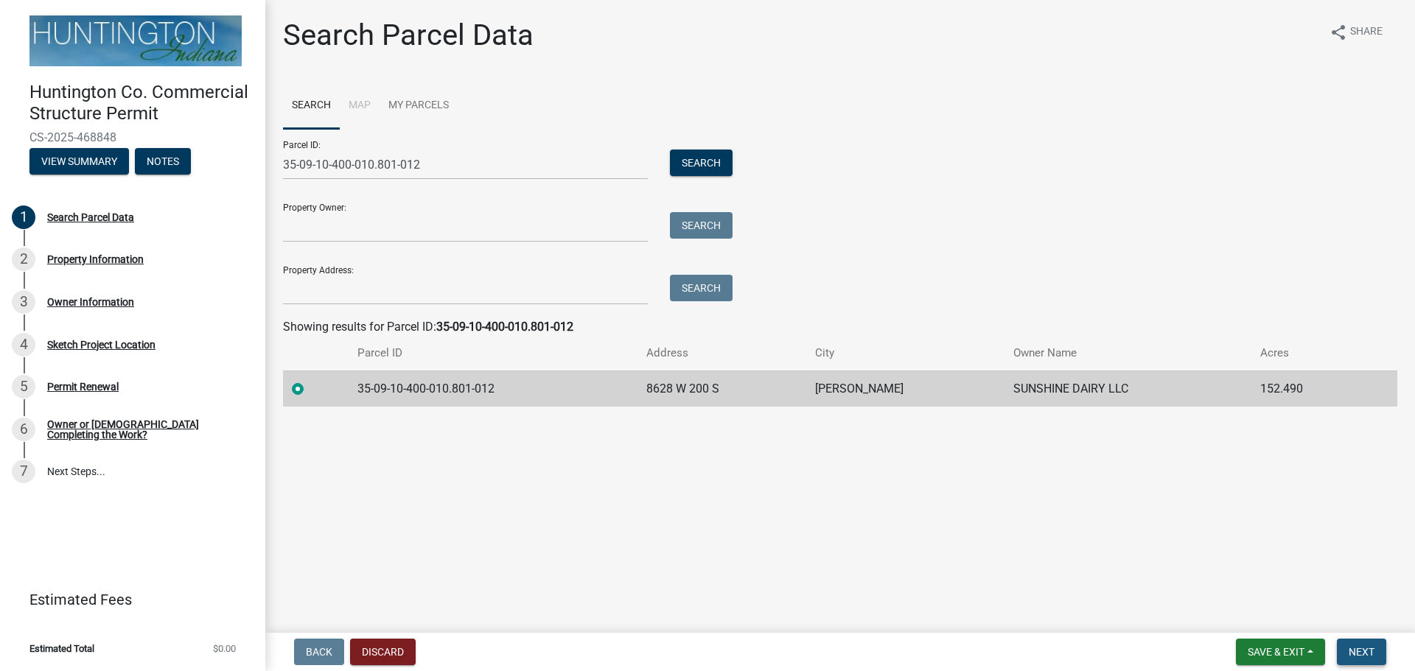
click at [1365, 656] on span "Next" at bounding box center [1361, 652] width 26 height 12
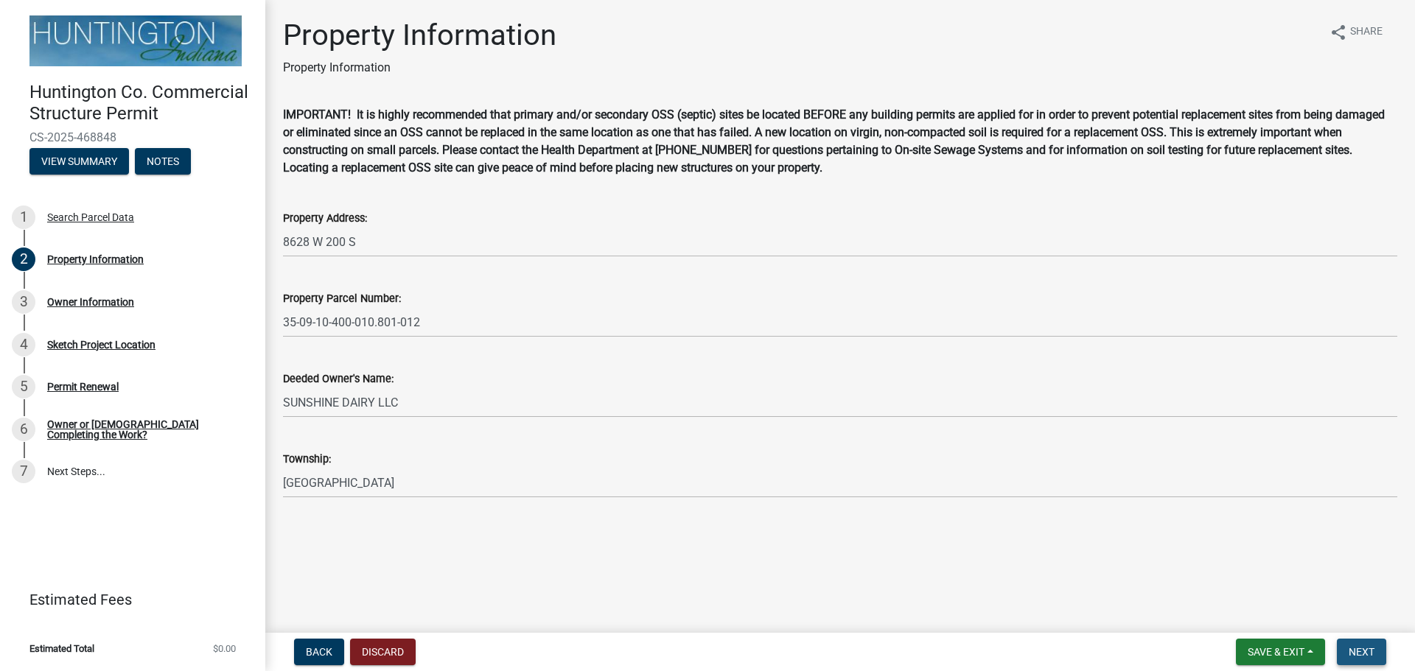
click at [1367, 655] on span "Next" at bounding box center [1361, 652] width 26 height 12
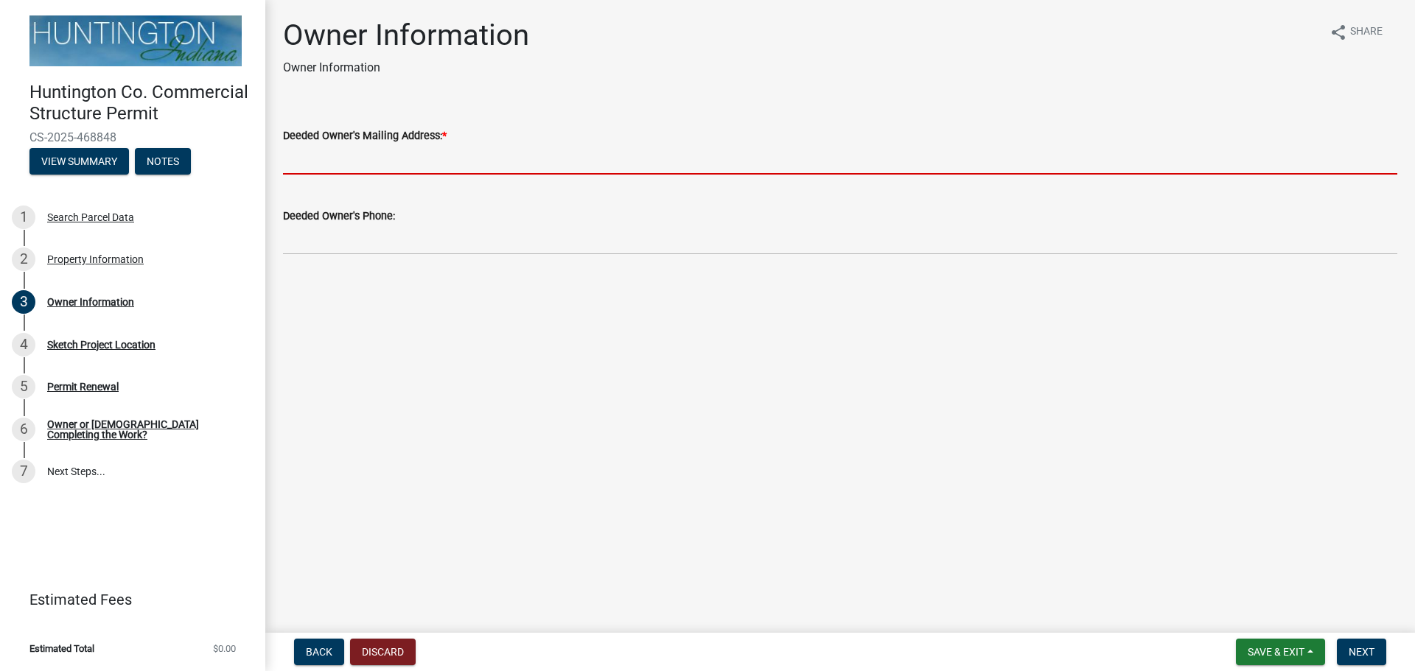
click at [379, 155] on input "Deeded Owner's Mailing Address: *" at bounding box center [840, 159] width 1114 height 30
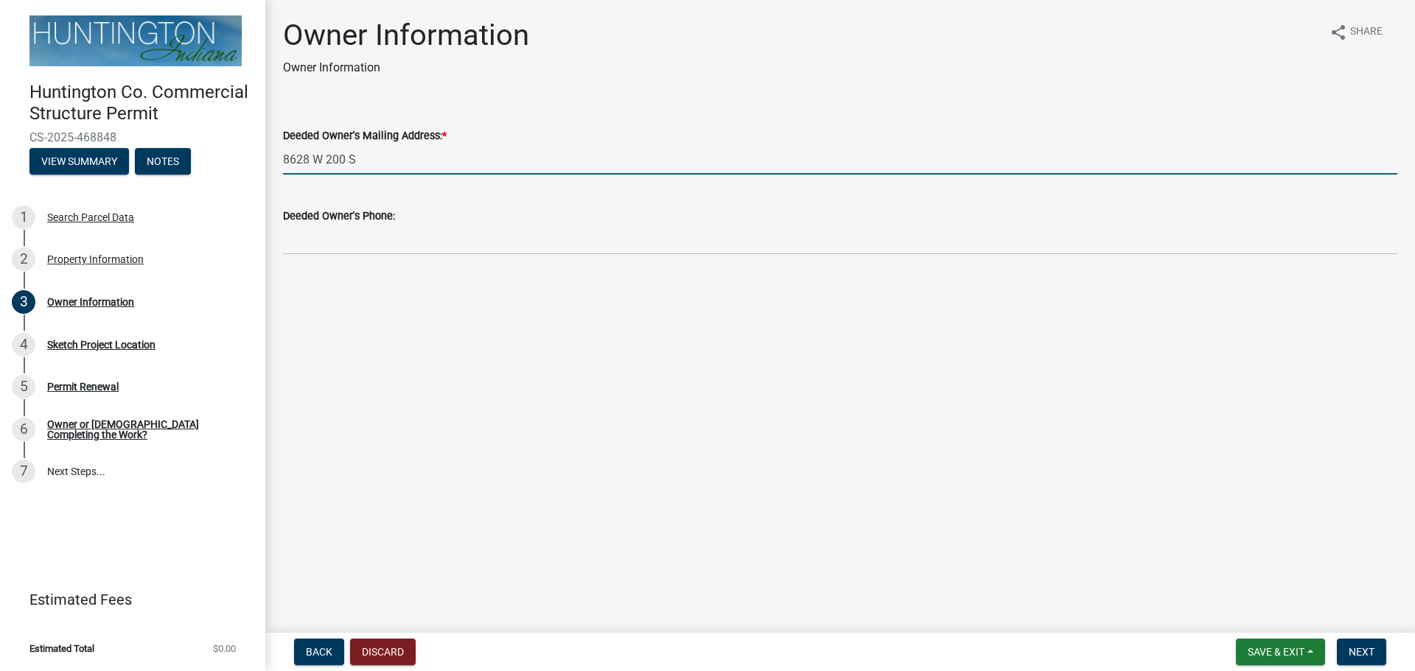
click at [379, 155] on input "8628 W 200 S" at bounding box center [840, 159] width 1114 height 30
type input "[STREET_ADDRESS][PERSON_NAME]"
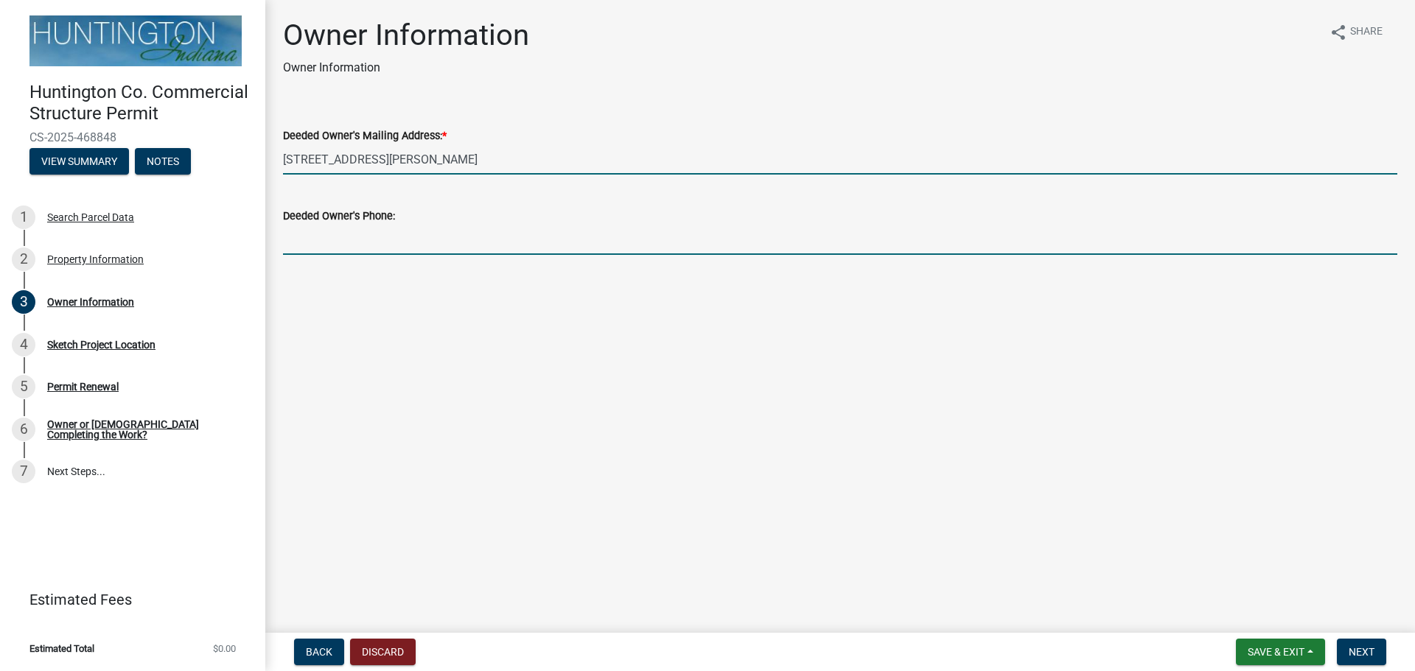
click at [381, 245] on input "Deeded Owner's Phone:" at bounding box center [840, 240] width 1114 height 30
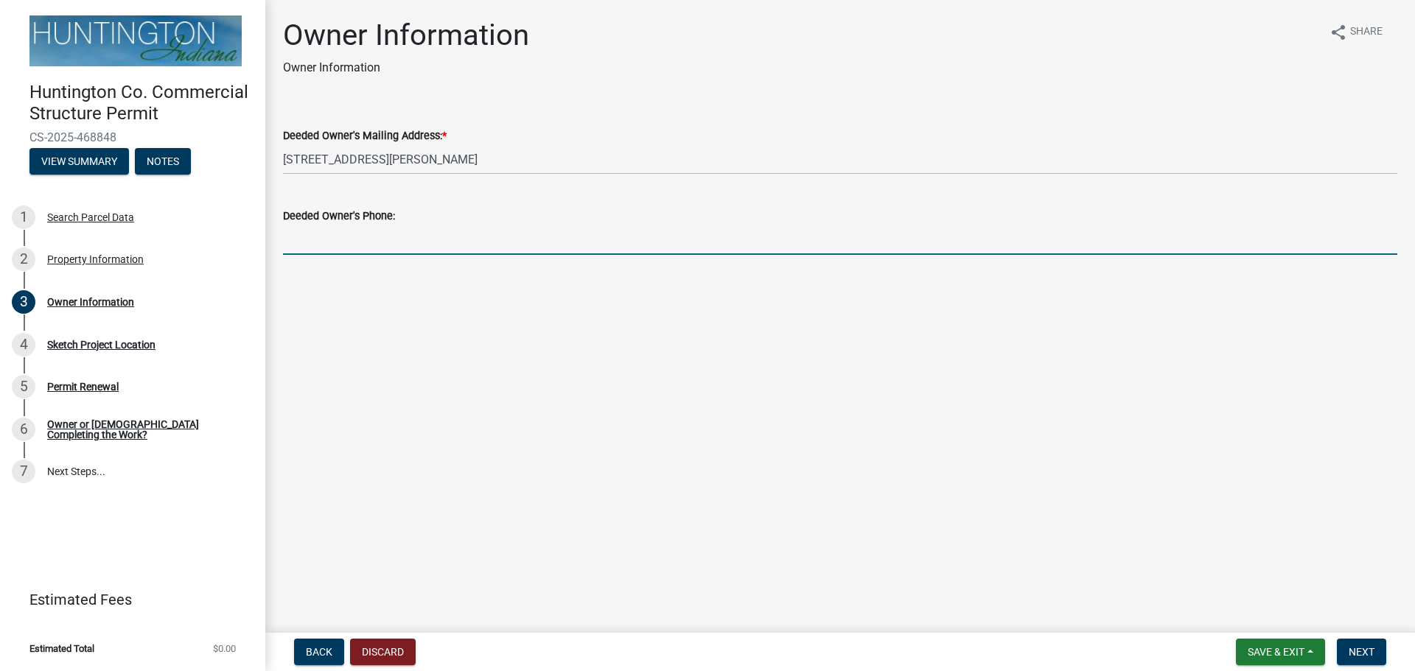
click at [321, 237] on input "Deeded Owner's Phone:" at bounding box center [840, 240] width 1114 height 30
type input "260-219-0943"
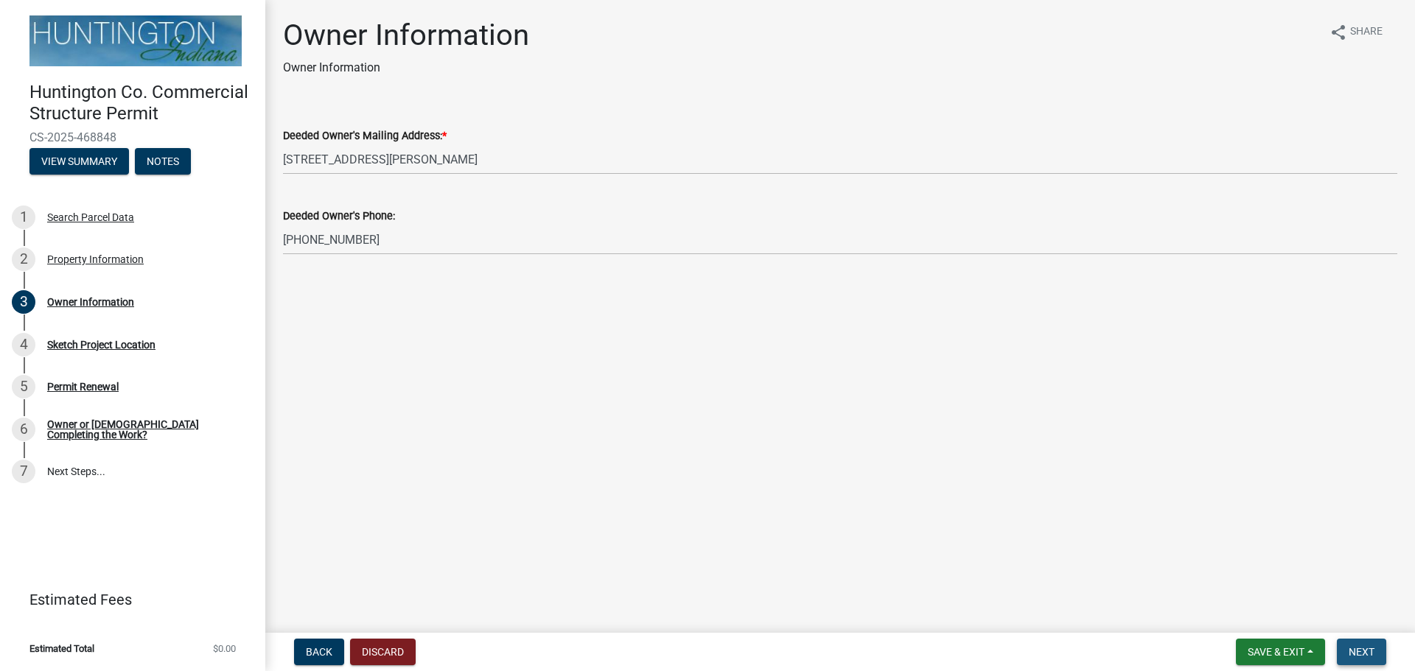
click at [1362, 662] on button "Next" at bounding box center [1361, 652] width 49 height 27
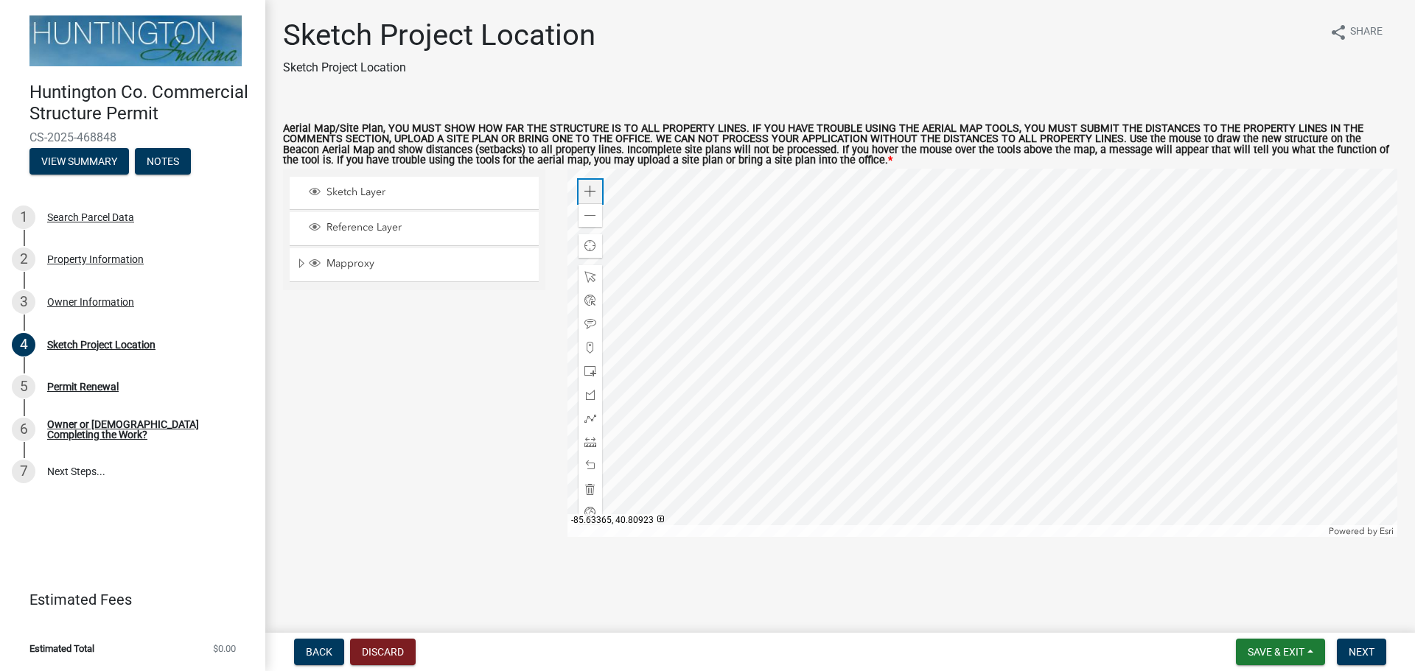
click at [592, 192] on span at bounding box center [590, 192] width 12 height 12
click at [899, 273] on div at bounding box center [982, 353] width 830 height 368
click at [591, 191] on span at bounding box center [590, 192] width 12 height 12
click at [1135, 369] on div at bounding box center [982, 353] width 830 height 368
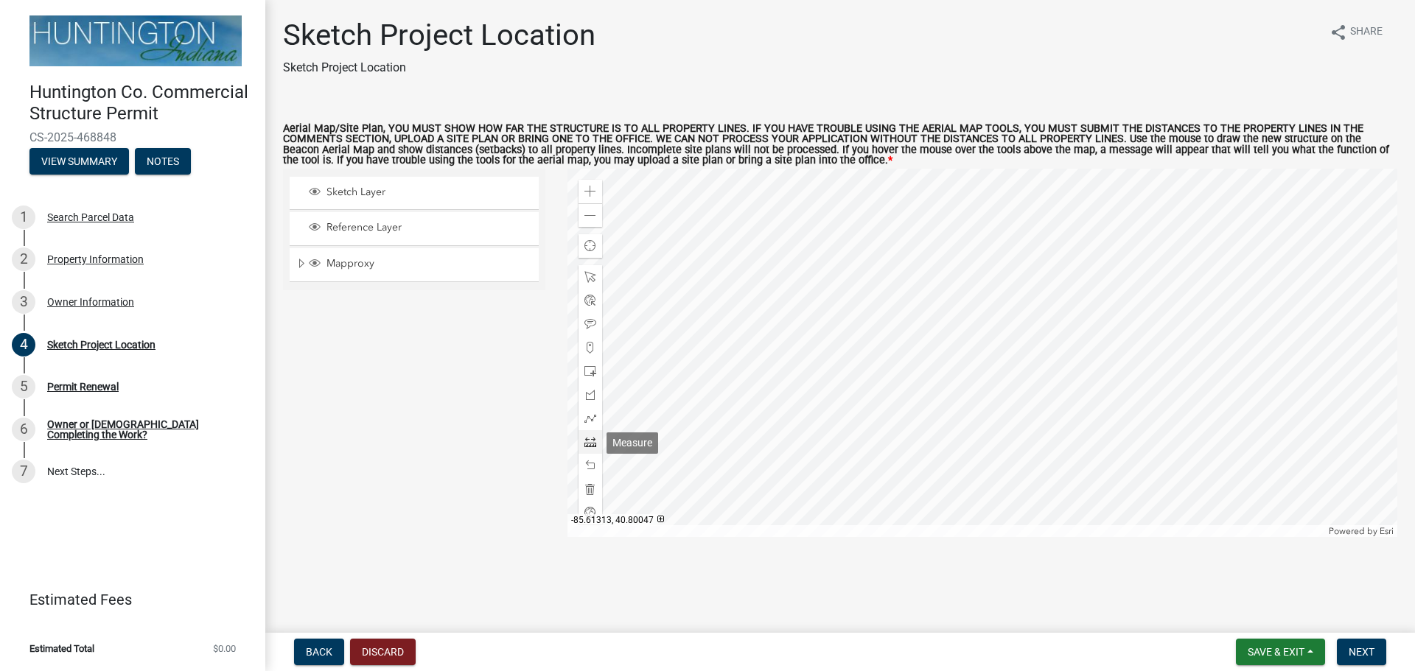
click at [592, 443] on span at bounding box center [590, 442] width 12 height 12
click at [1017, 399] on div at bounding box center [982, 353] width 830 height 368
click at [1017, 386] on div at bounding box center [982, 353] width 830 height 368
click at [1018, 388] on div at bounding box center [982, 353] width 830 height 368
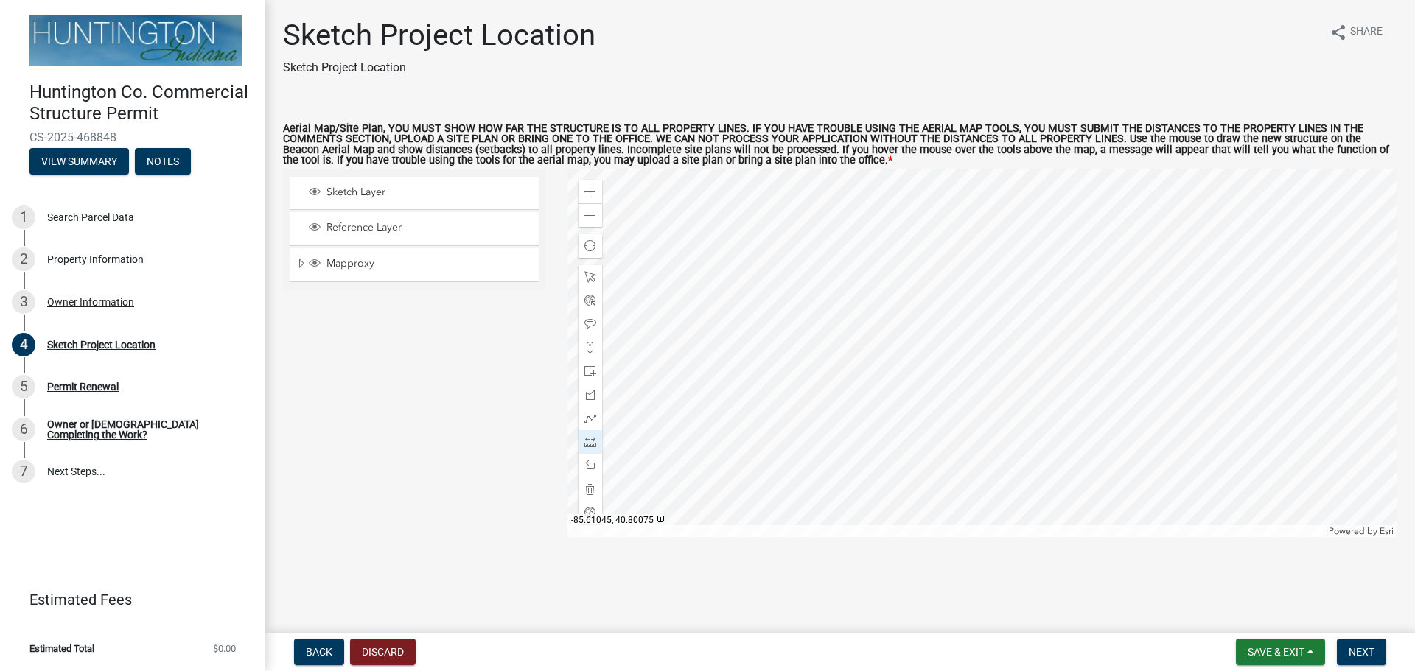
click at [1018, 388] on div at bounding box center [982, 353] width 830 height 368
click at [1080, 378] on div at bounding box center [982, 353] width 830 height 368
click at [891, 376] on div at bounding box center [982, 353] width 830 height 368
click at [889, 176] on div at bounding box center [982, 353] width 830 height 368
click at [929, 175] on div at bounding box center [982, 353] width 830 height 368
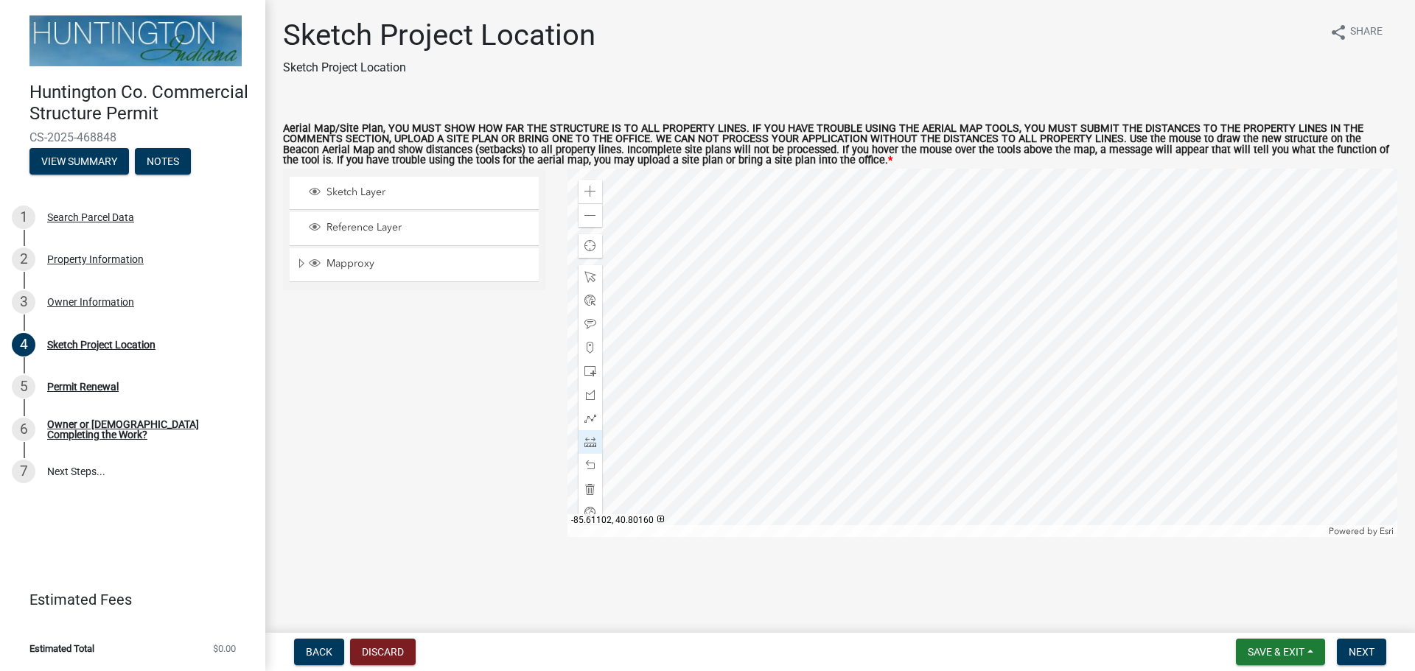
click at [931, 216] on div at bounding box center [982, 353] width 830 height 368
click at [1069, 219] on div at bounding box center [982, 353] width 830 height 368
click at [1069, 210] on div at bounding box center [982, 353] width 830 height 368
click at [1078, 378] on div at bounding box center [982, 353] width 830 height 368
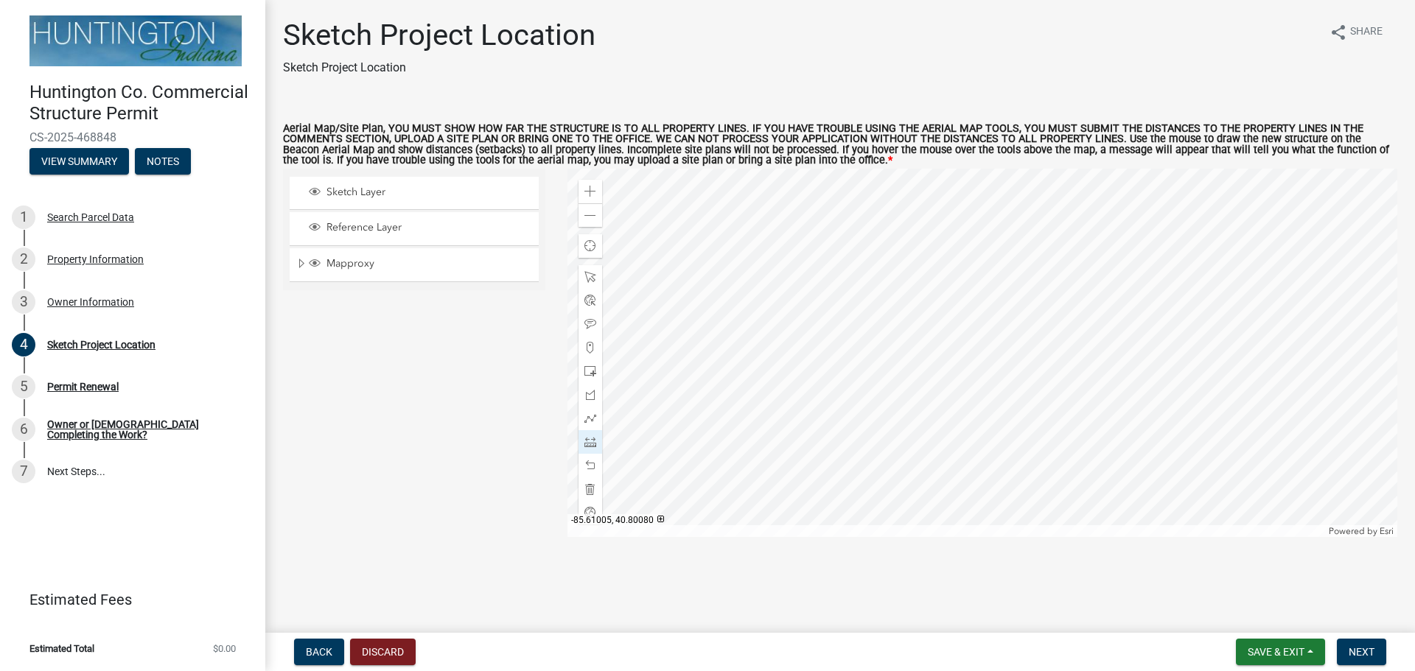
click at [1078, 378] on div at bounding box center [982, 353] width 830 height 368
click at [1359, 646] on span "Next" at bounding box center [1361, 652] width 26 height 12
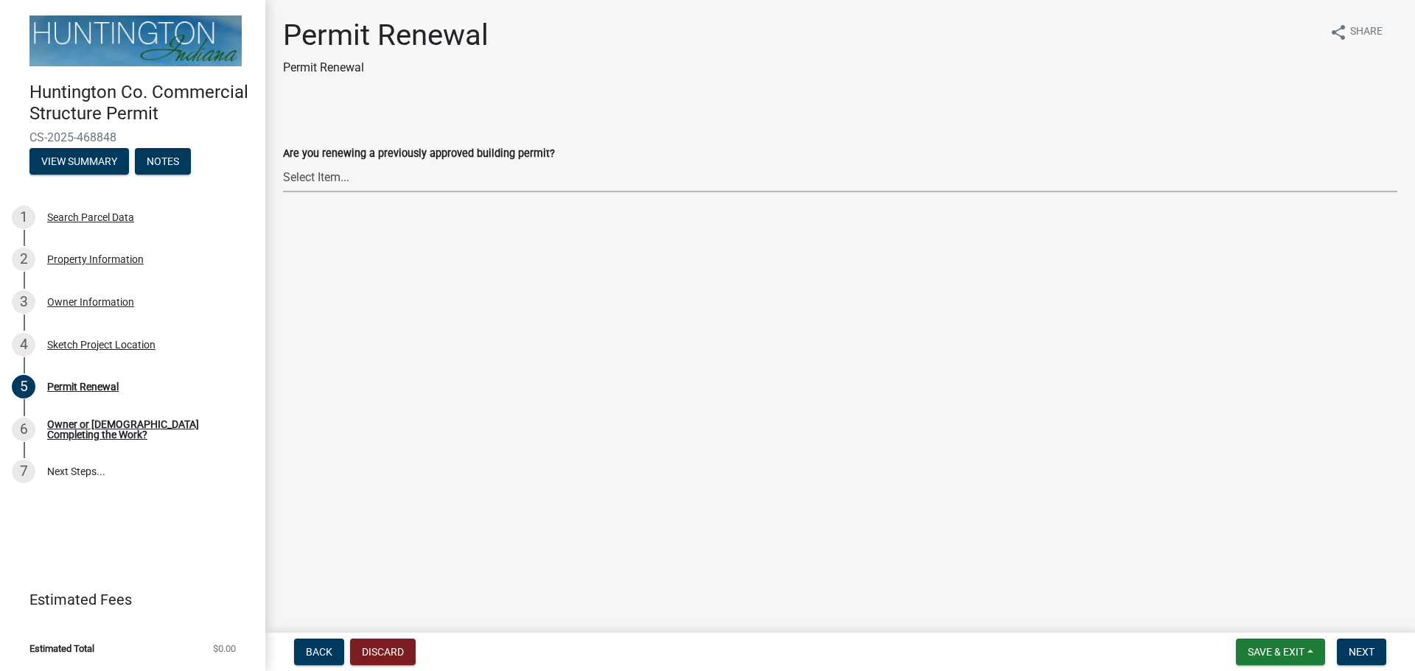
click at [340, 166] on select "Select Item... Yes No" at bounding box center [840, 177] width 1114 height 30
click at [283, 162] on select "Select Item... Yes No" at bounding box center [840, 177] width 1114 height 30
select select "97e125b5-97e1-4674-8df5-e9a4fca85b10"
click at [1370, 650] on span "Next" at bounding box center [1361, 652] width 26 height 12
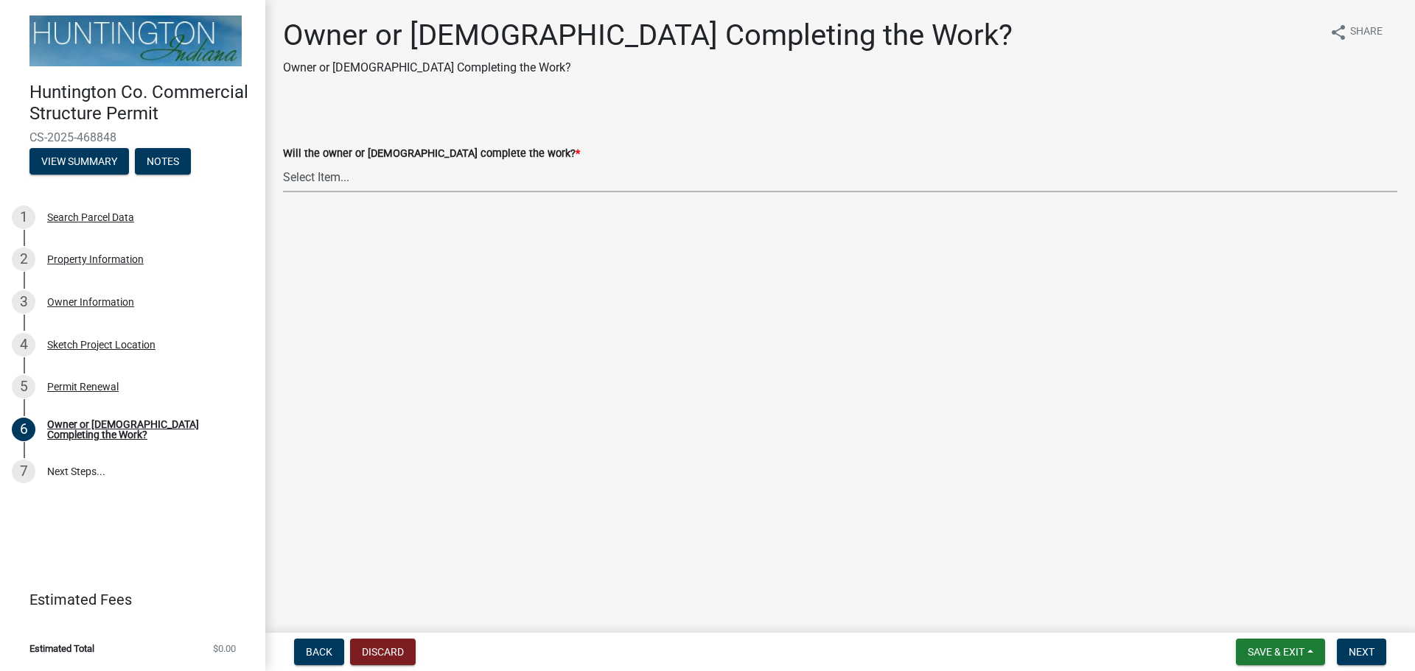
click at [344, 168] on select "Select Item... owner contractor" at bounding box center [840, 177] width 1114 height 30
click at [283, 162] on select "Select Item... owner contractor" at bounding box center [840, 177] width 1114 height 30
select select "f9de5679-cbe1-4884-8410-220f7e056f30"
click at [1375, 655] on button "Next" at bounding box center [1361, 652] width 49 height 27
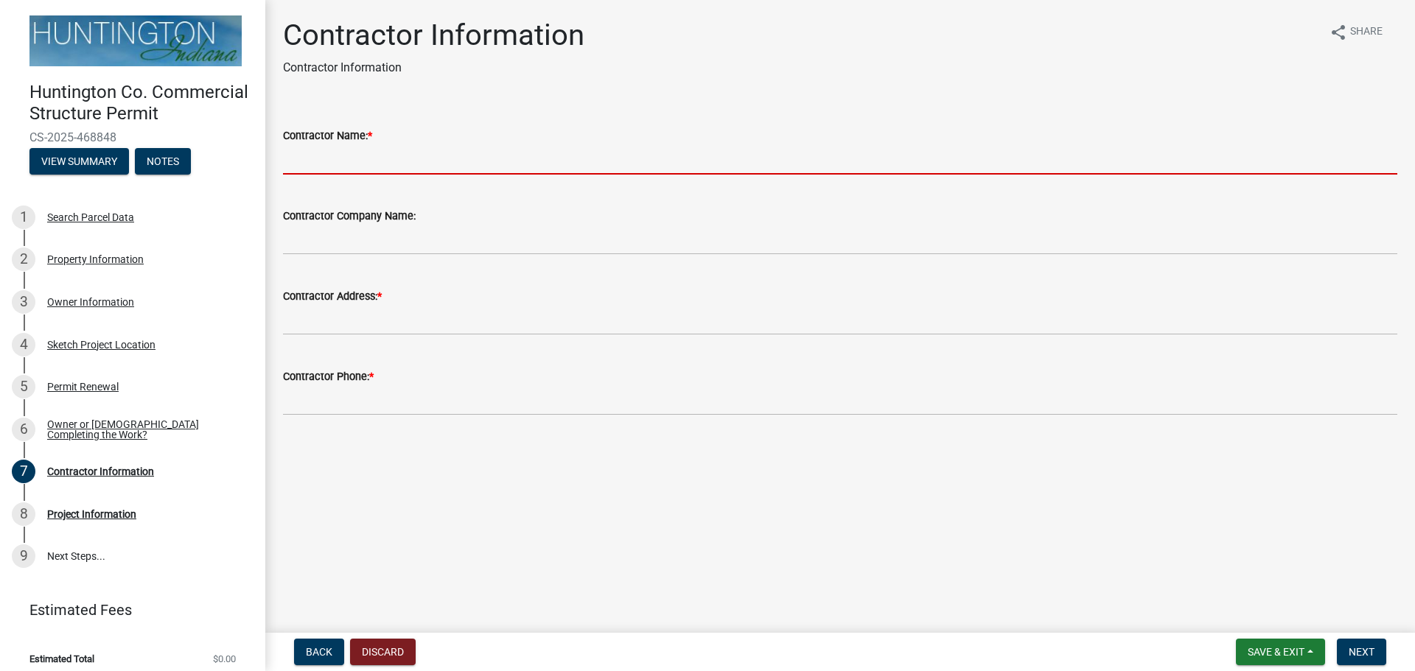
click at [402, 160] on input "Contractor Name: *" at bounding box center [840, 159] width 1114 height 30
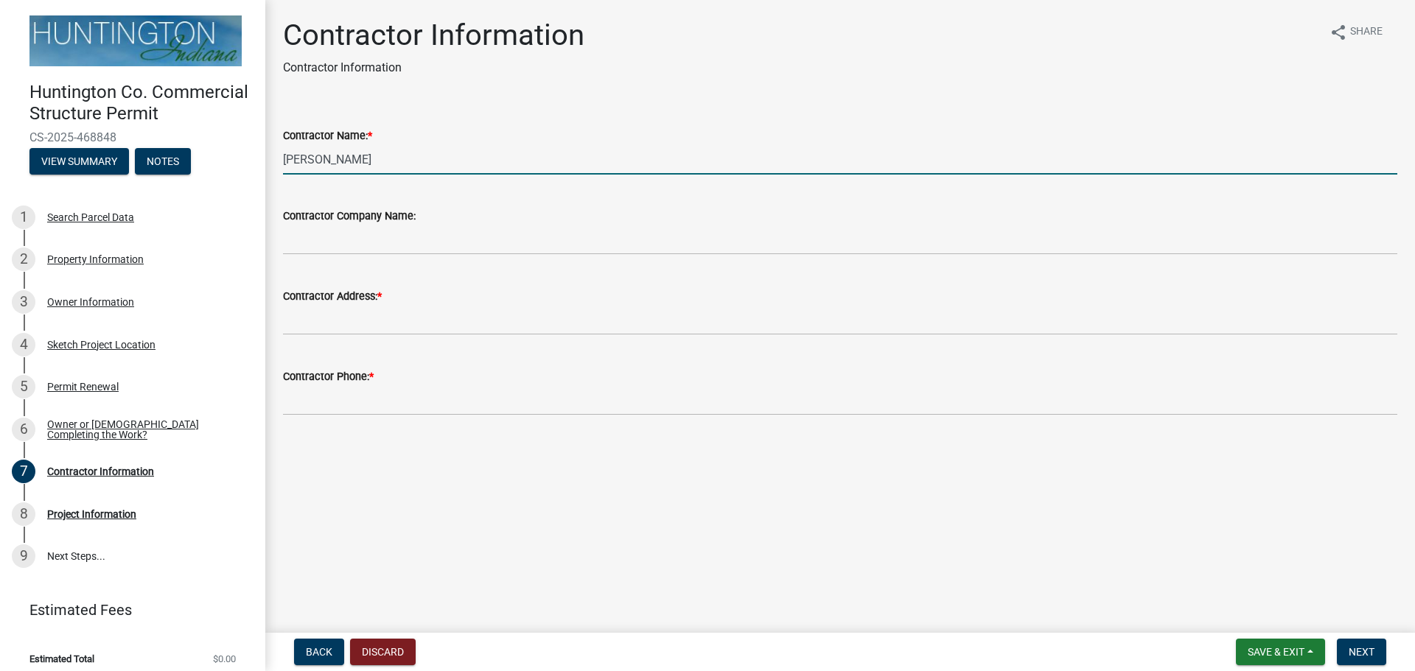
click at [355, 158] on input "[PERSON_NAME]" at bounding box center [840, 159] width 1114 height 30
type input "Wagler & Associates, Inc."
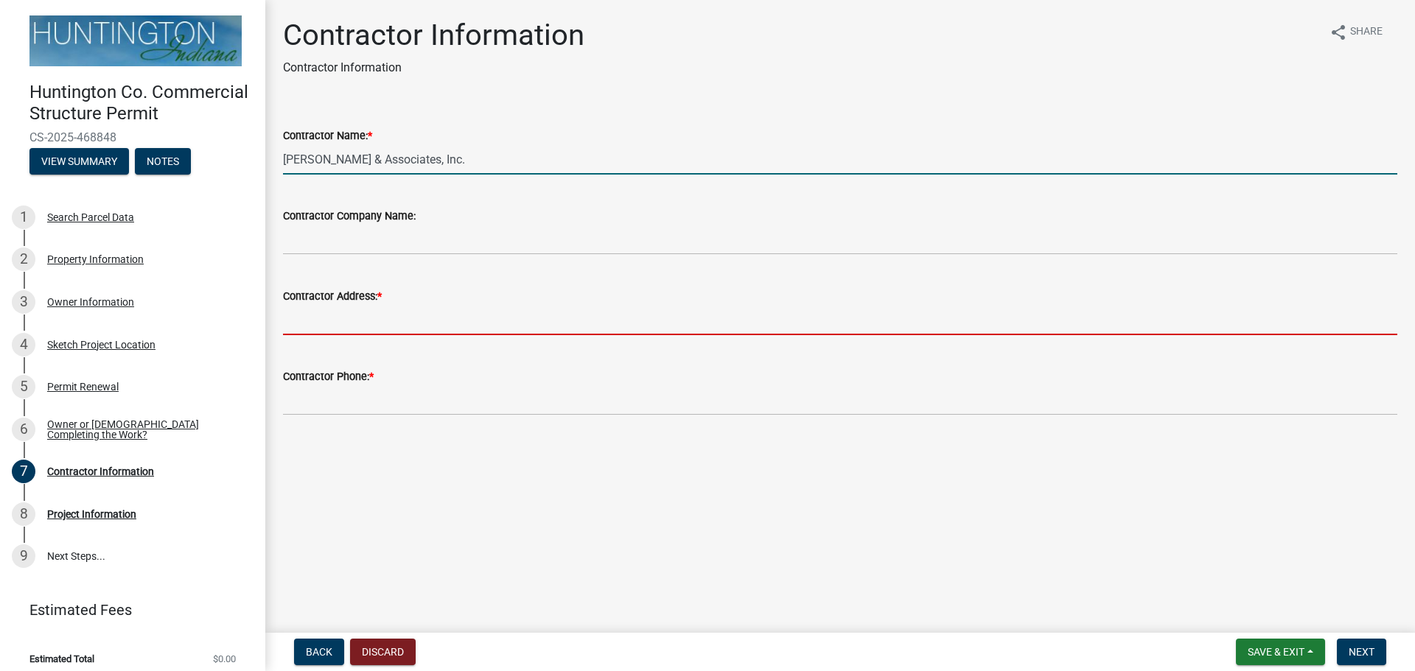
click at [405, 312] on input "Contractor Address: *" at bounding box center [840, 320] width 1114 height 30
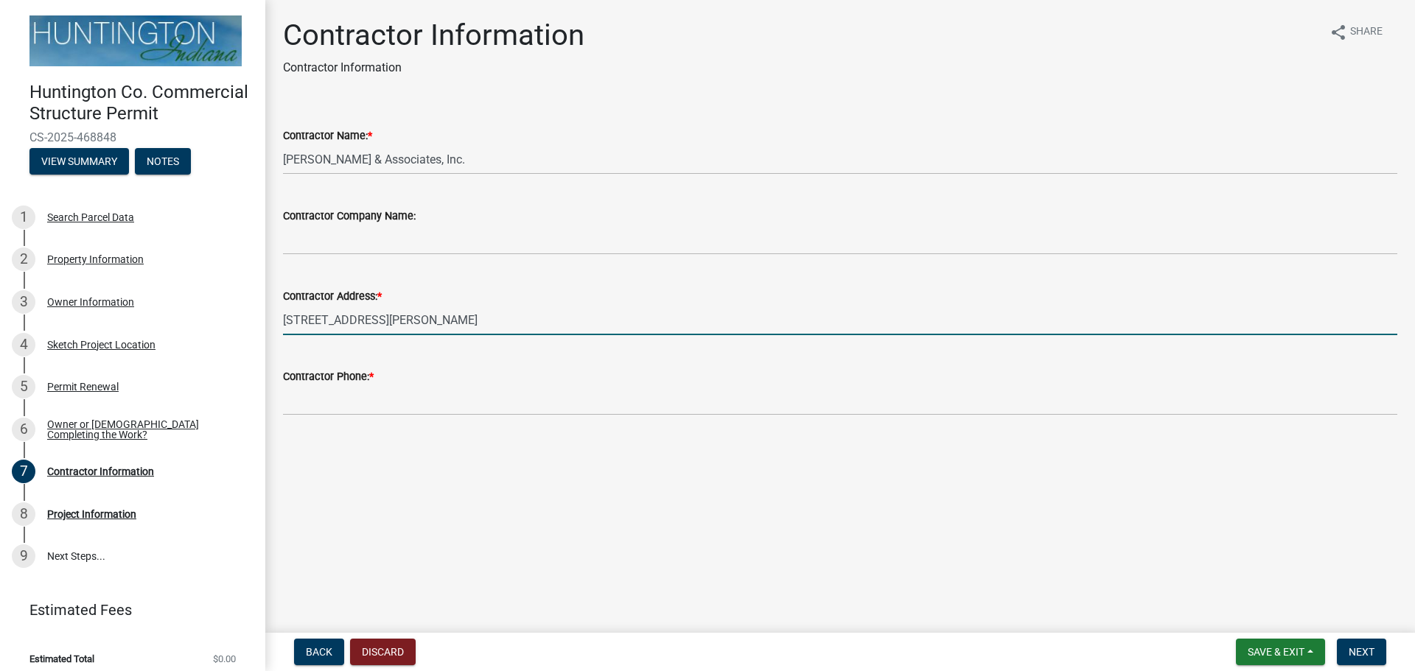
type input "1211 Wohlert St, Angola, In 46703"
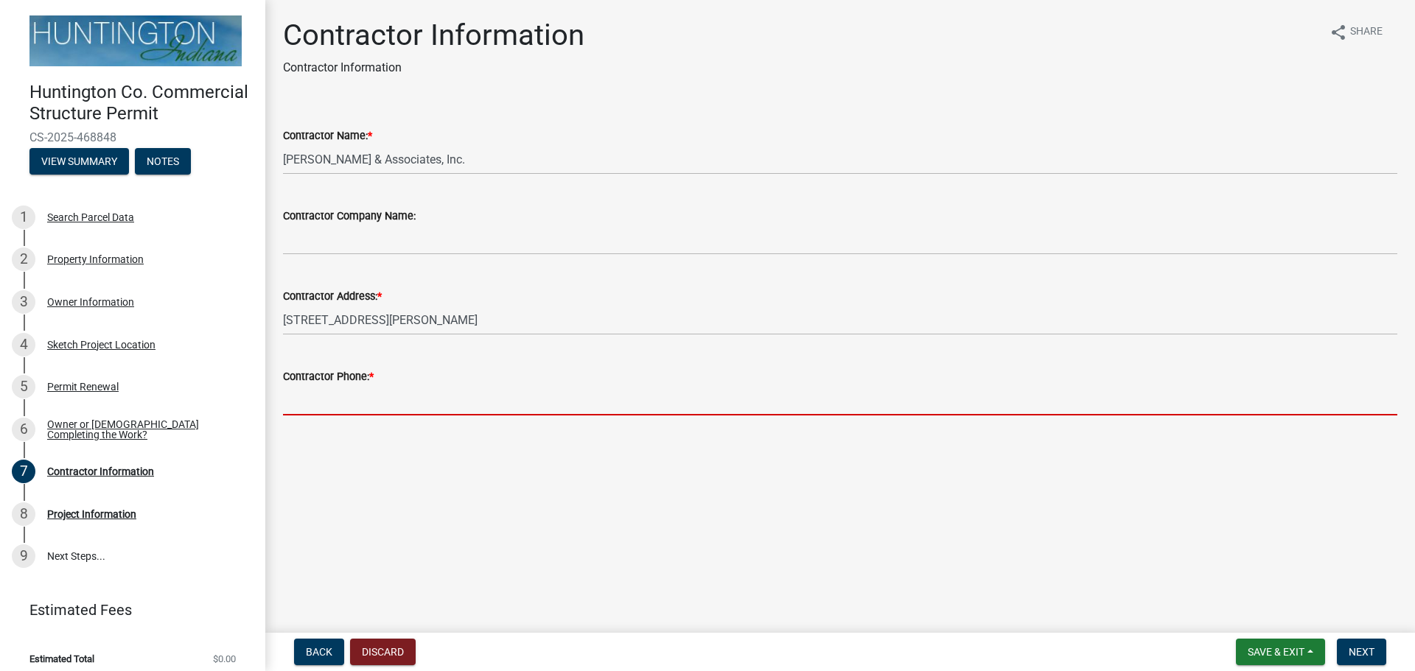
click at [377, 402] on input "Contractor Phone: *" at bounding box center [840, 400] width 1114 height 30
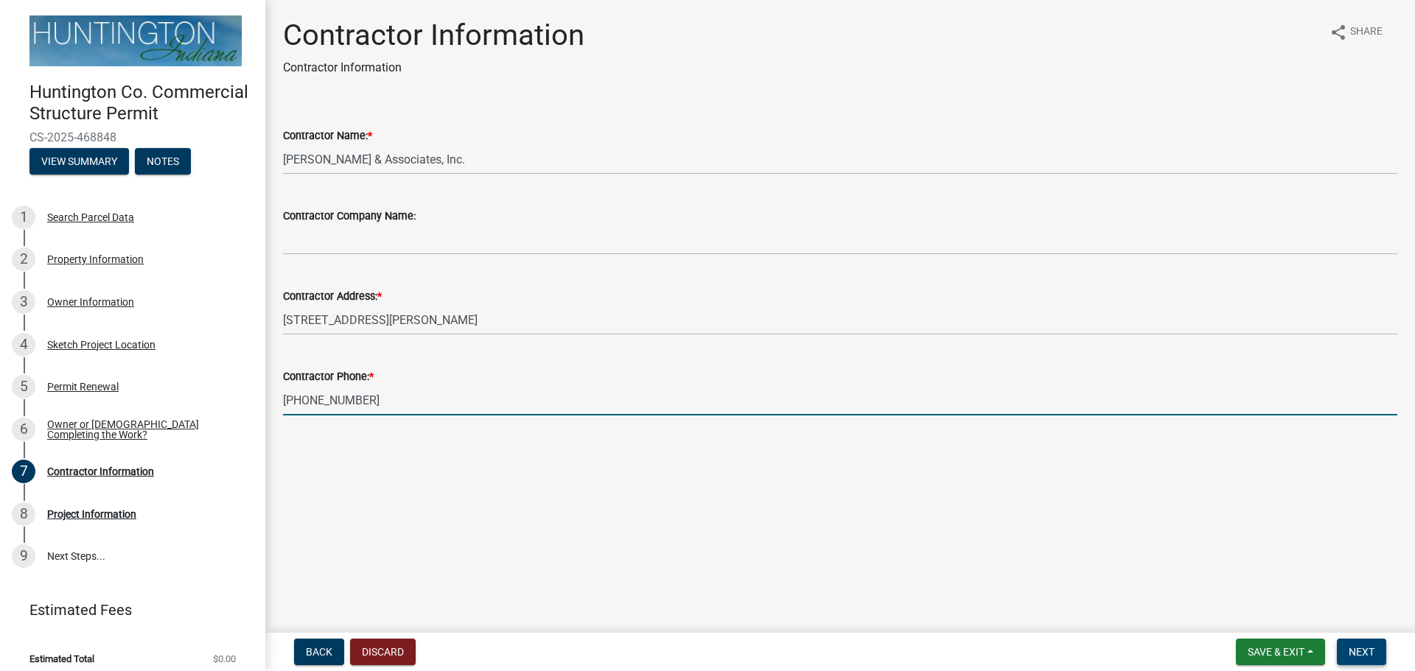
type input "[PHONE_NUMBER]"
click at [1368, 648] on span "Next" at bounding box center [1361, 652] width 26 height 12
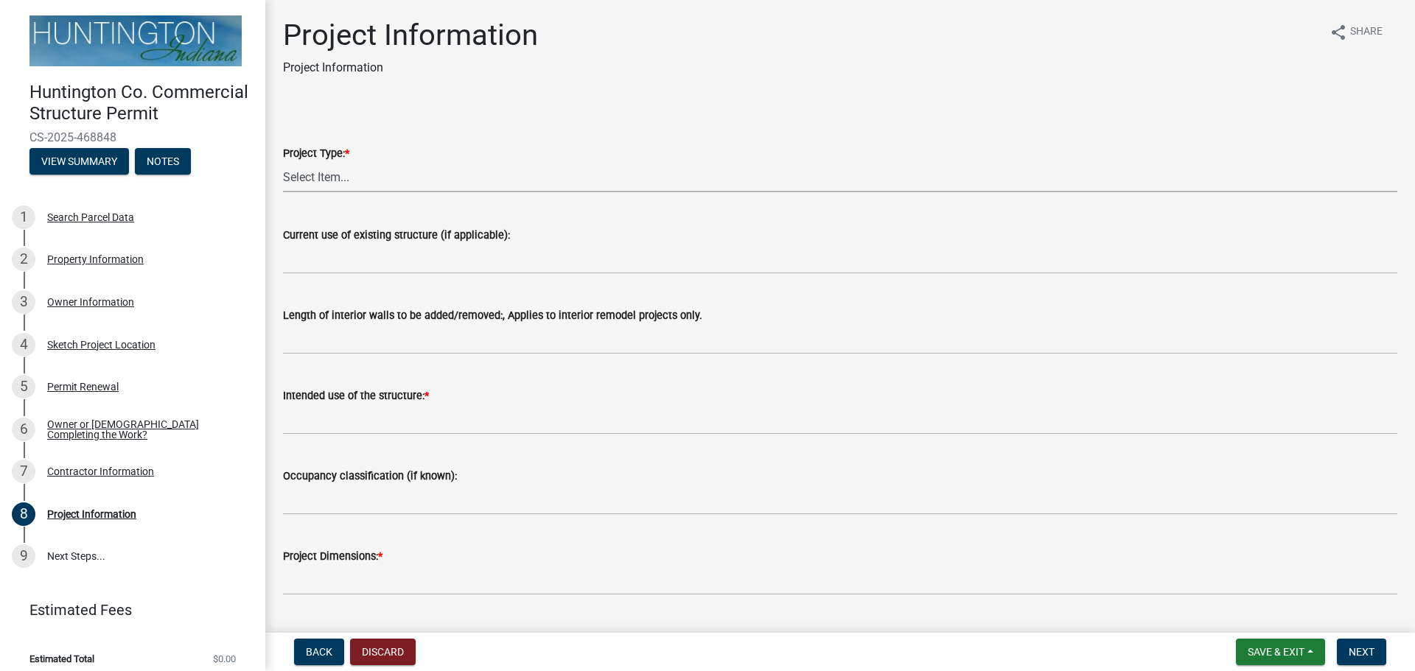
click at [313, 176] on select "Select Item... new primary structure addition to an existing primary structure …" at bounding box center [840, 177] width 1114 height 30
click at [283, 162] on select "Select Item... new primary structure addition to an existing primary structure …" at bounding box center [840, 177] width 1114 height 30
select select "722a6a40-a0a7-4821-b2e5-f656d7faa430"
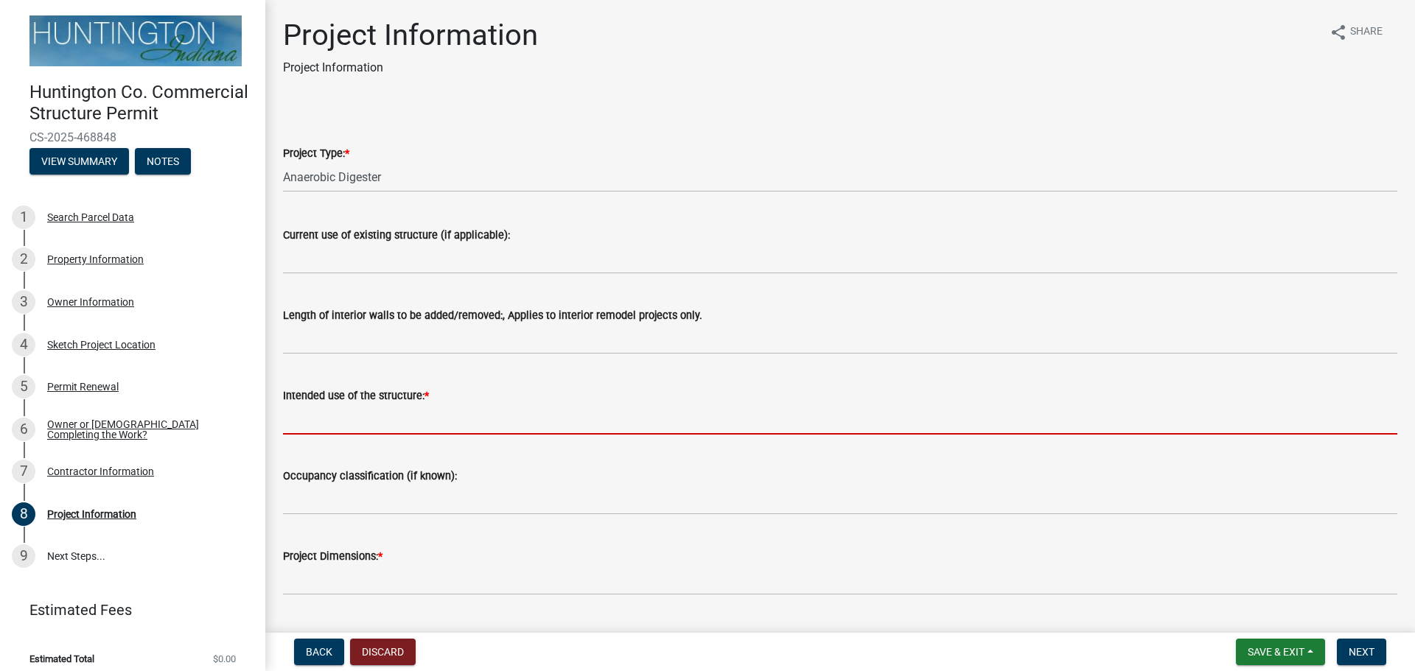
click at [346, 418] on input "Intended use of the structure: *" at bounding box center [840, 420] width 1114 height 30
click at [323, 429] on input "Intended use of the structure: *" at bounding box center [840, 420] width 1114 height 30
paste input "anaerobic digester system"
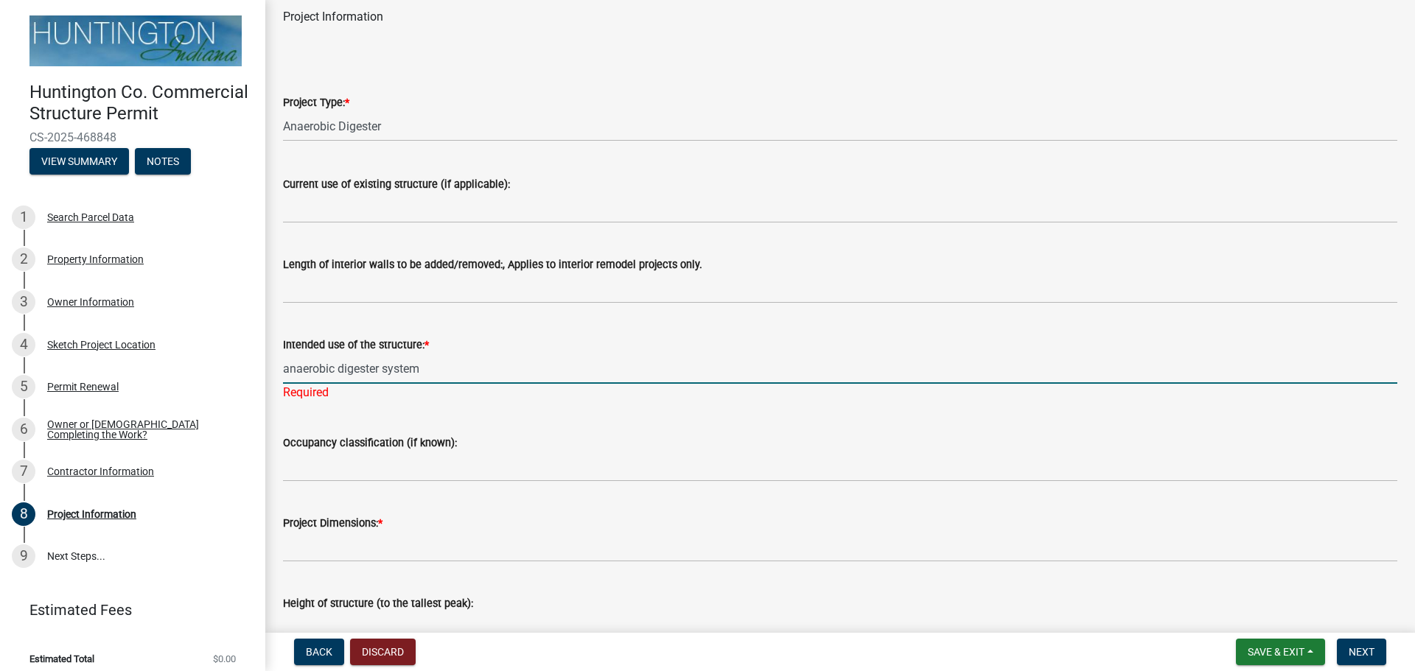
scroll to position [147, 0]
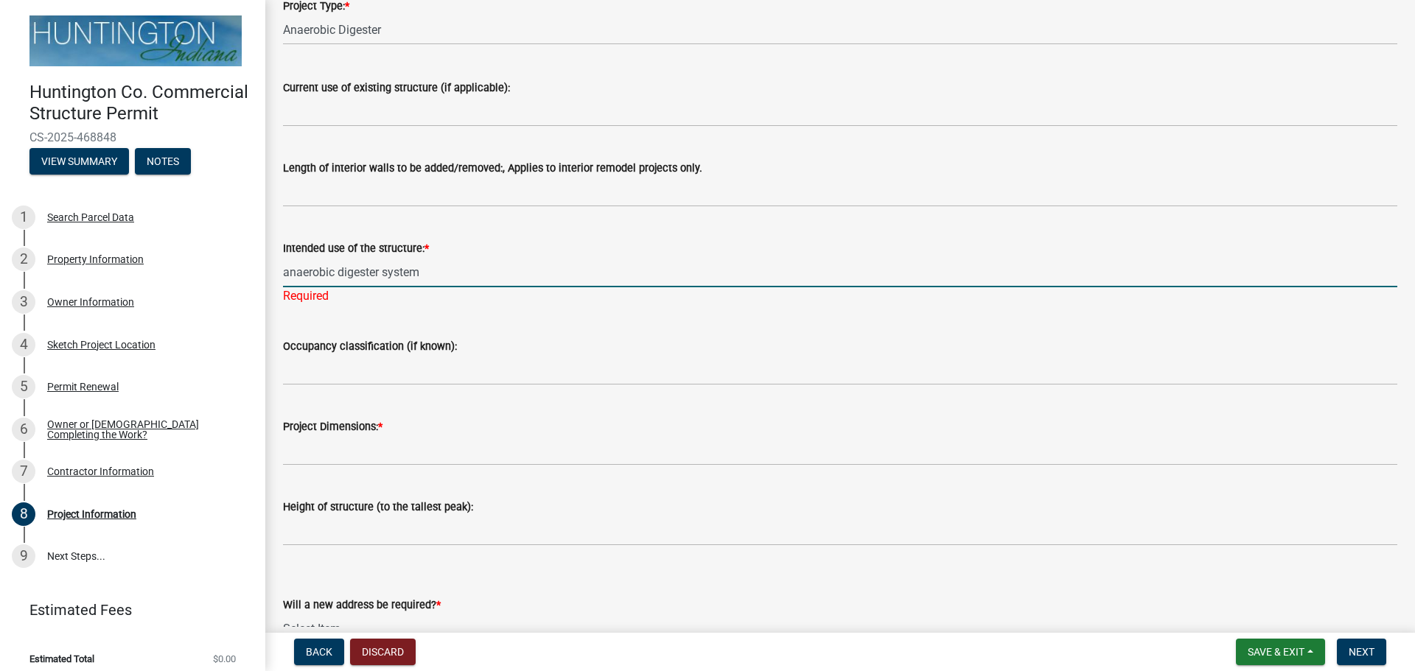
type input "anaerobic digester system"
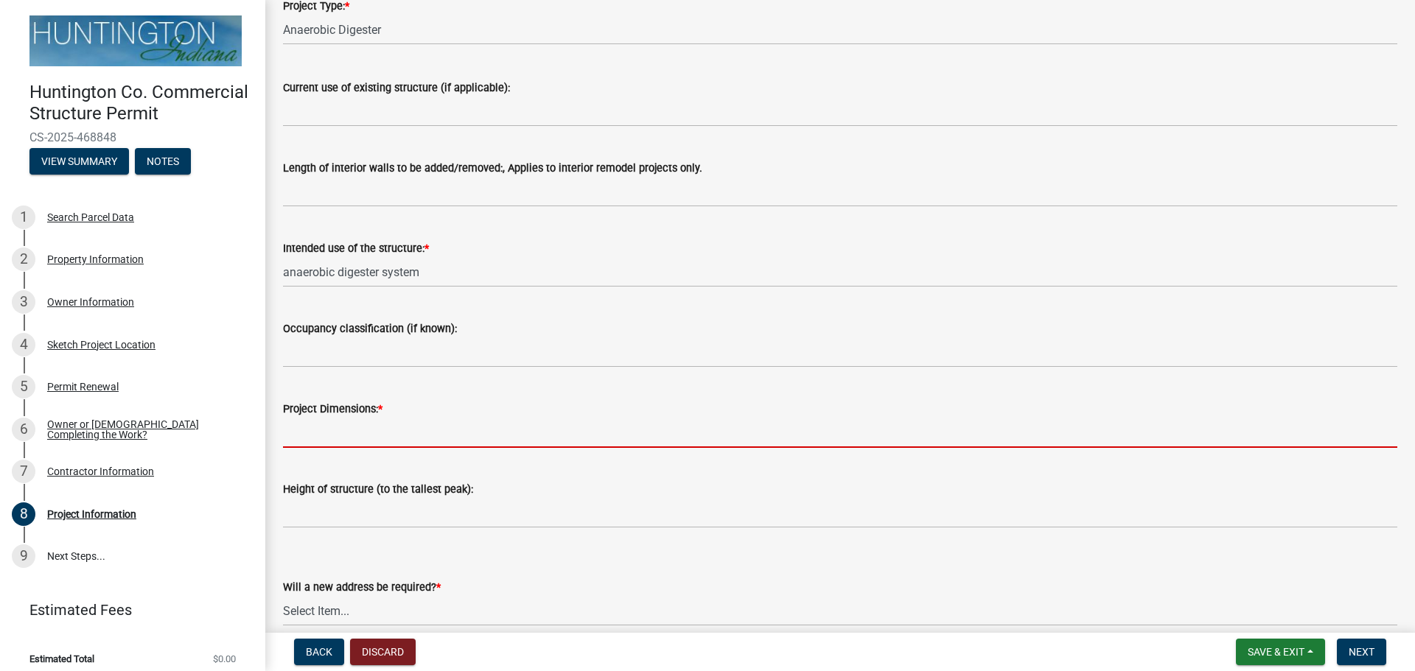
click at [293, 452] on wm-data-entity-input "Project Dimensions: *" at bounding box center [840, 419] width 1114 height 80
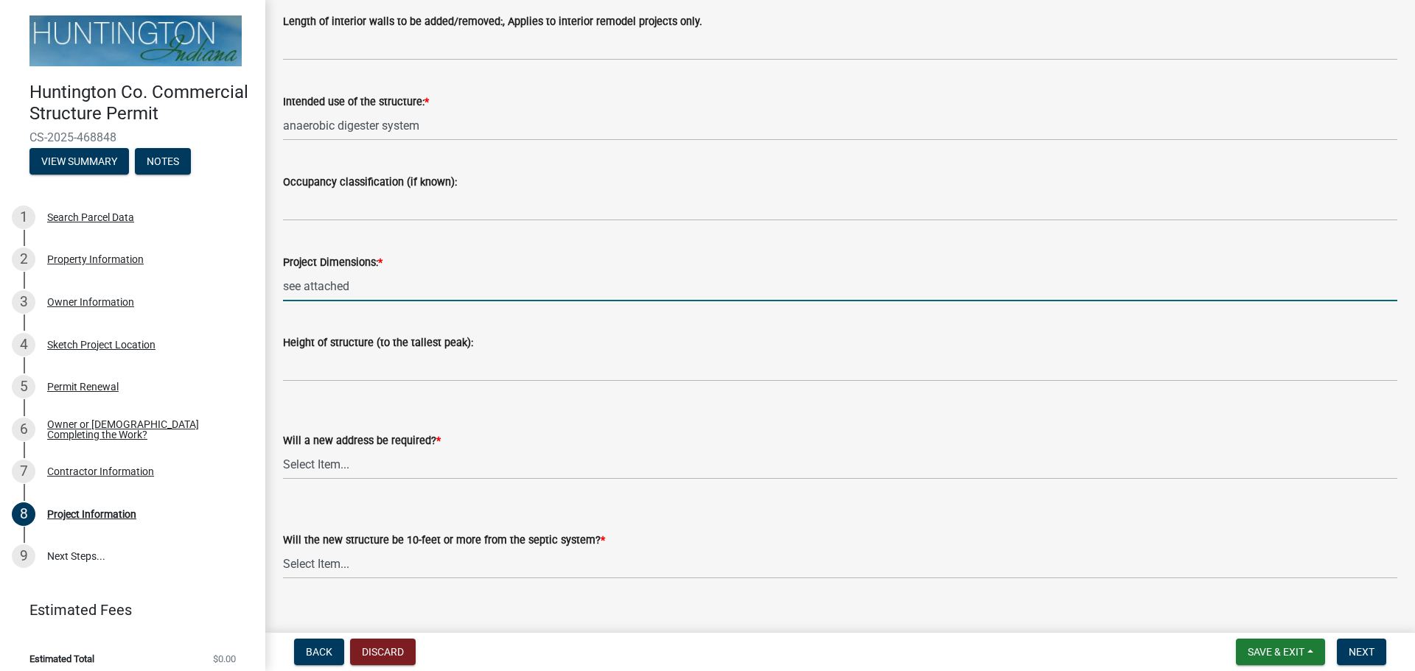
scroll to position [295, 0]
type input "see attached"
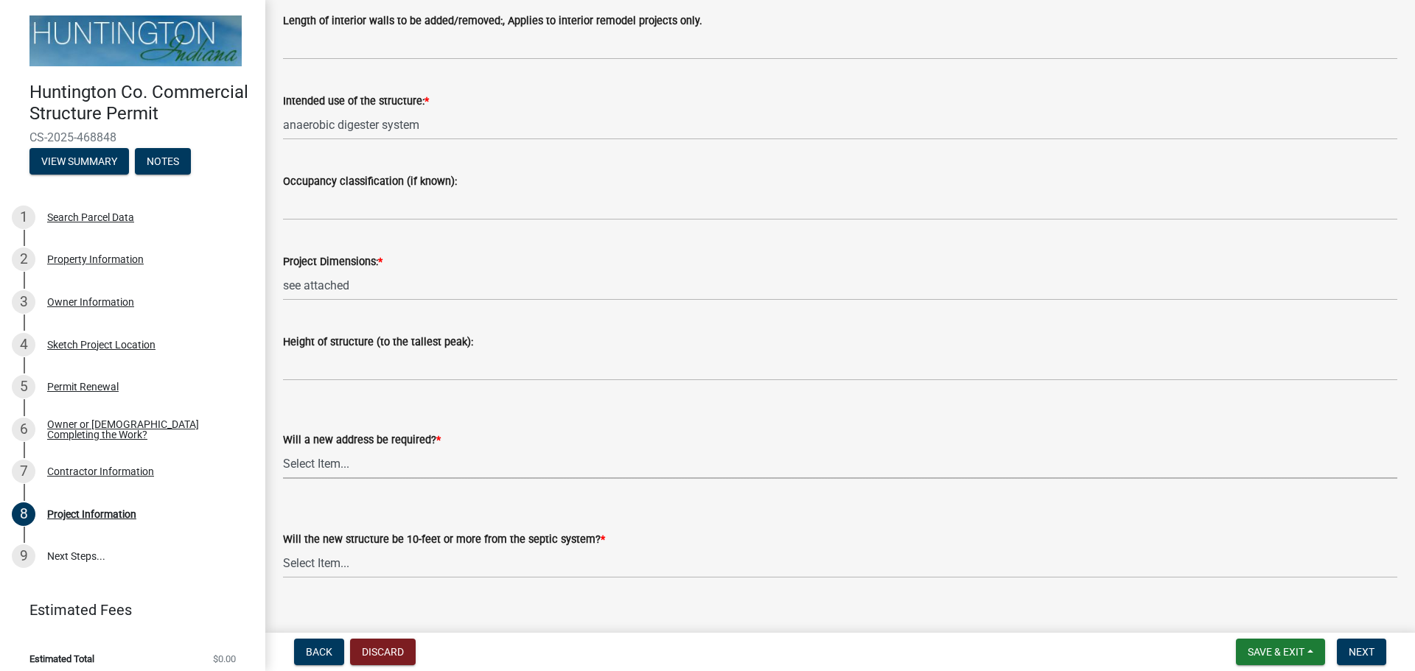
click at [293, 459] on select "Select Item... yes no" at bounding box center [840, 464] width 1114 height 30
click at [283, 449] on select "Select Item... yes no" at bounding box center [840, 464] width 1114 height 30
select select "2817d3a3-d629-48c9-96d6-3b67e9964fa7"
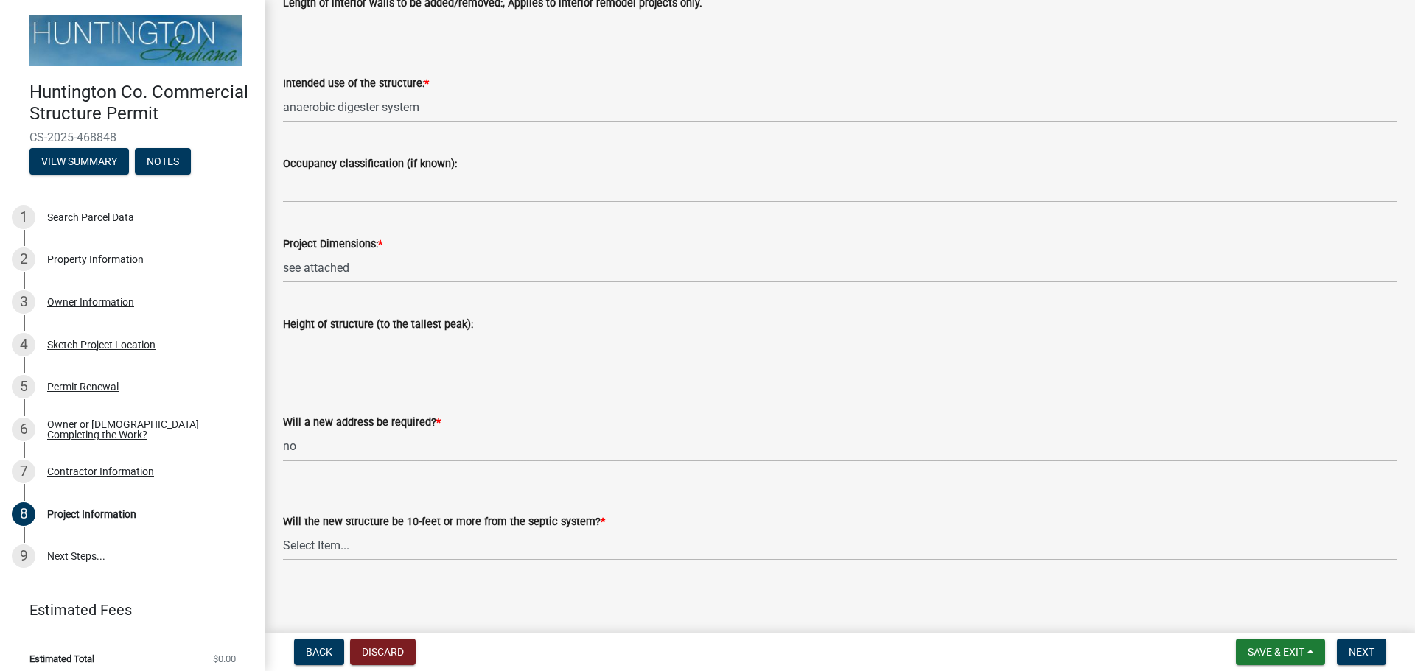
scroll to position [317, 0]
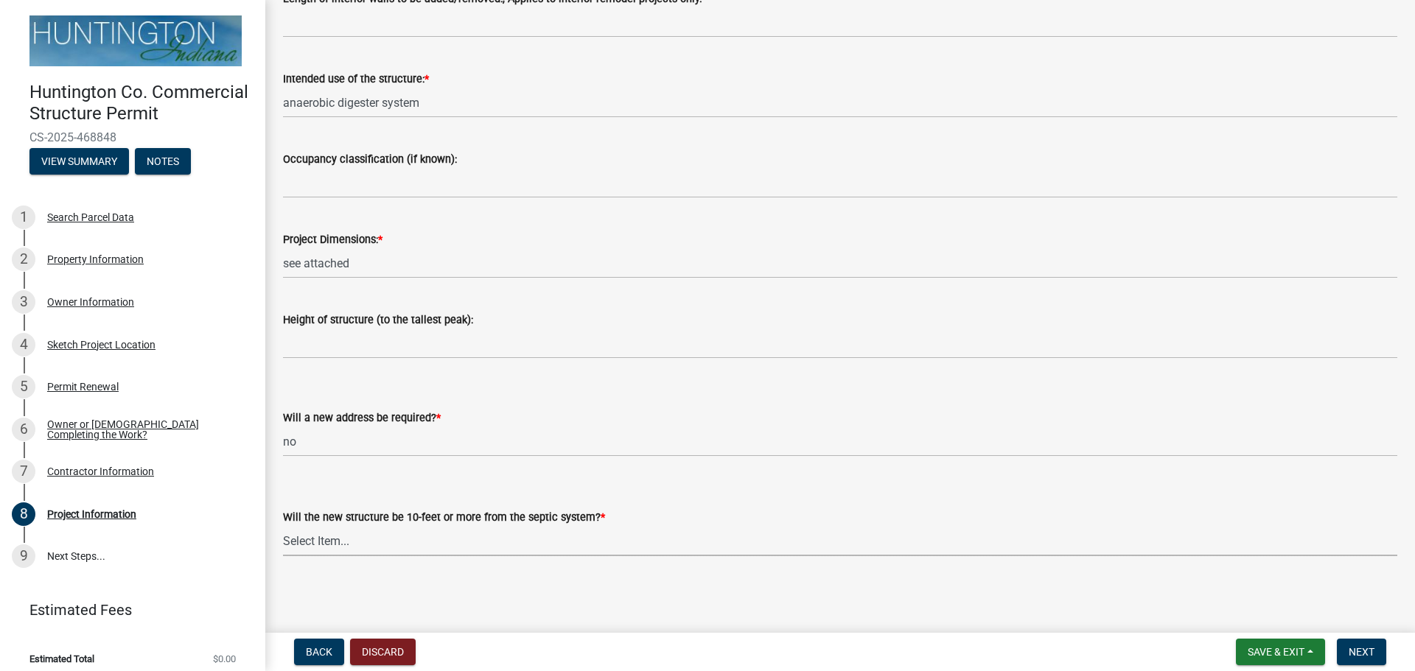
click at [311, 545] on select "Select Item... Yes No (Health Dept. approval needed) NA" at bounding box center [840, 541] width 1114 height 30
click at [283, 526] on select "Select Item... Yes No (Health Dept. approval needed) NA" at bounding box center [840, 541] width 1114 height 30
select select "325ce8e5-708b-4a68-9c99-d6a35f957fd4"
click at [1362, 651] on span "Next" at bounding box center [1361, 652] width 26 height 12
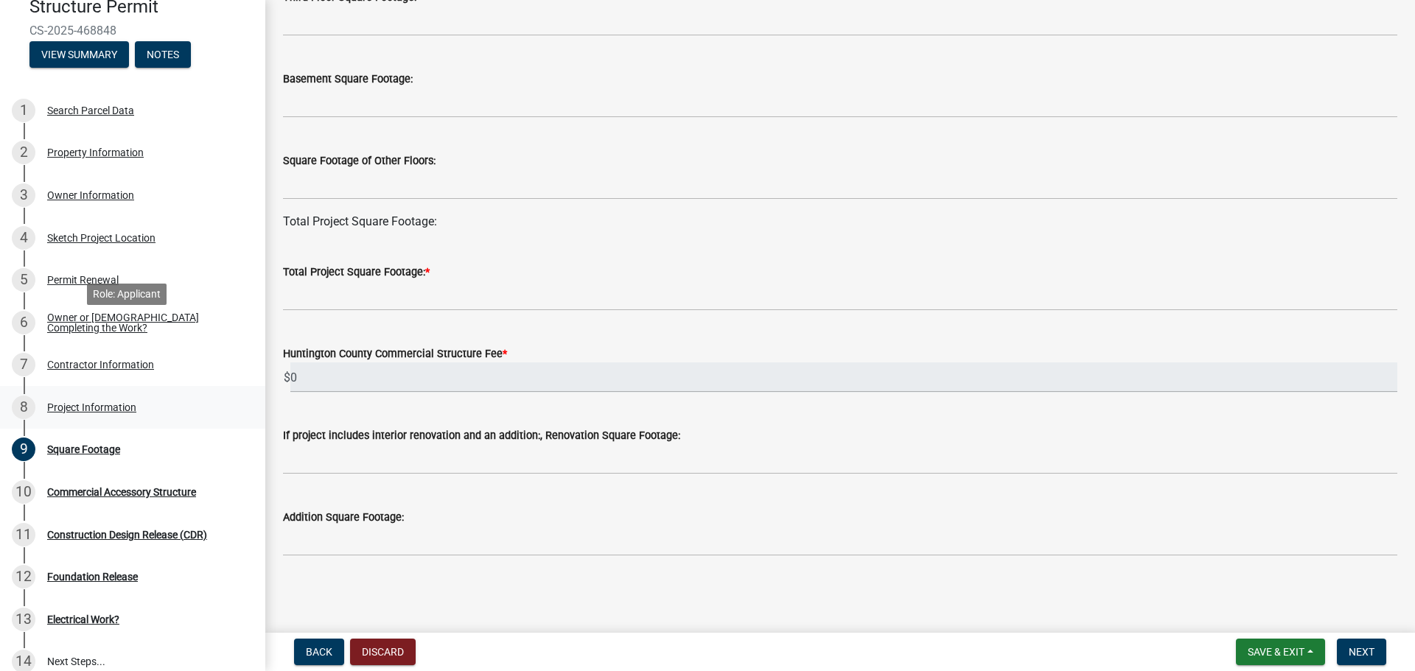
scroll to position [241, 0]
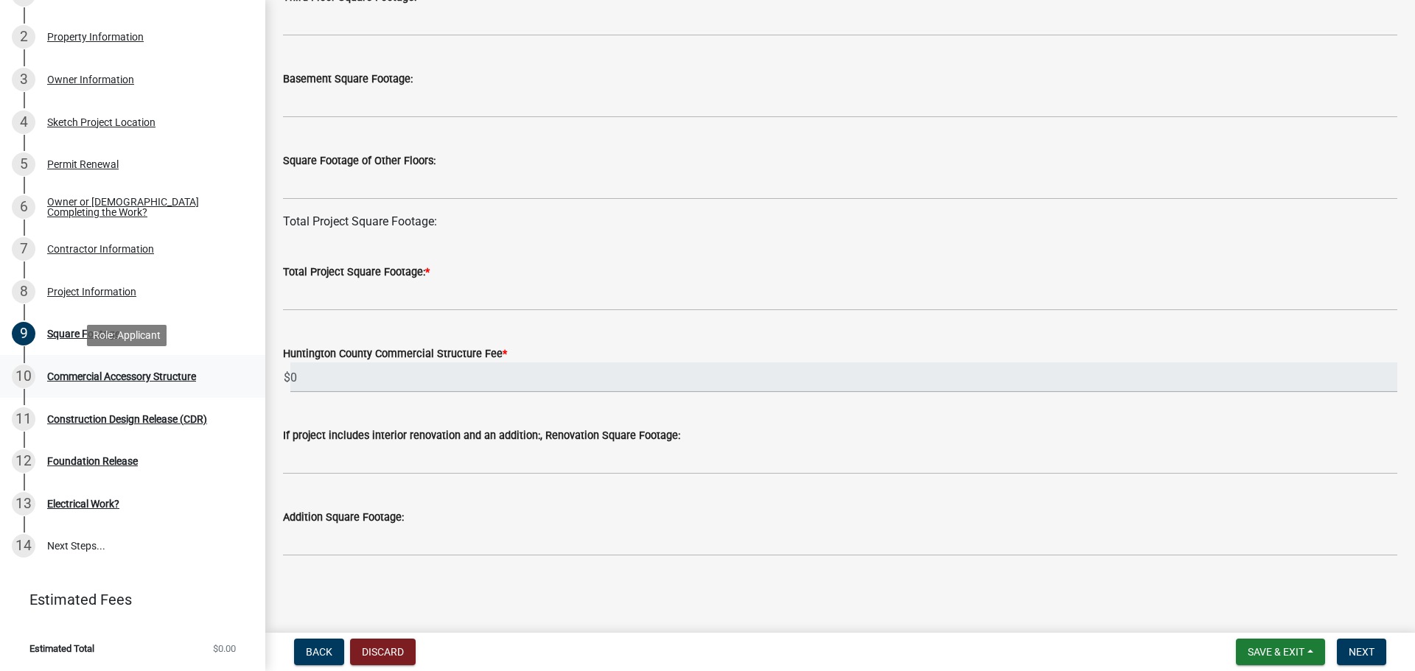
click at [122, 382] on div "Commercial Accessory Structure" at bounding box center [121, 376] width 149 height 10
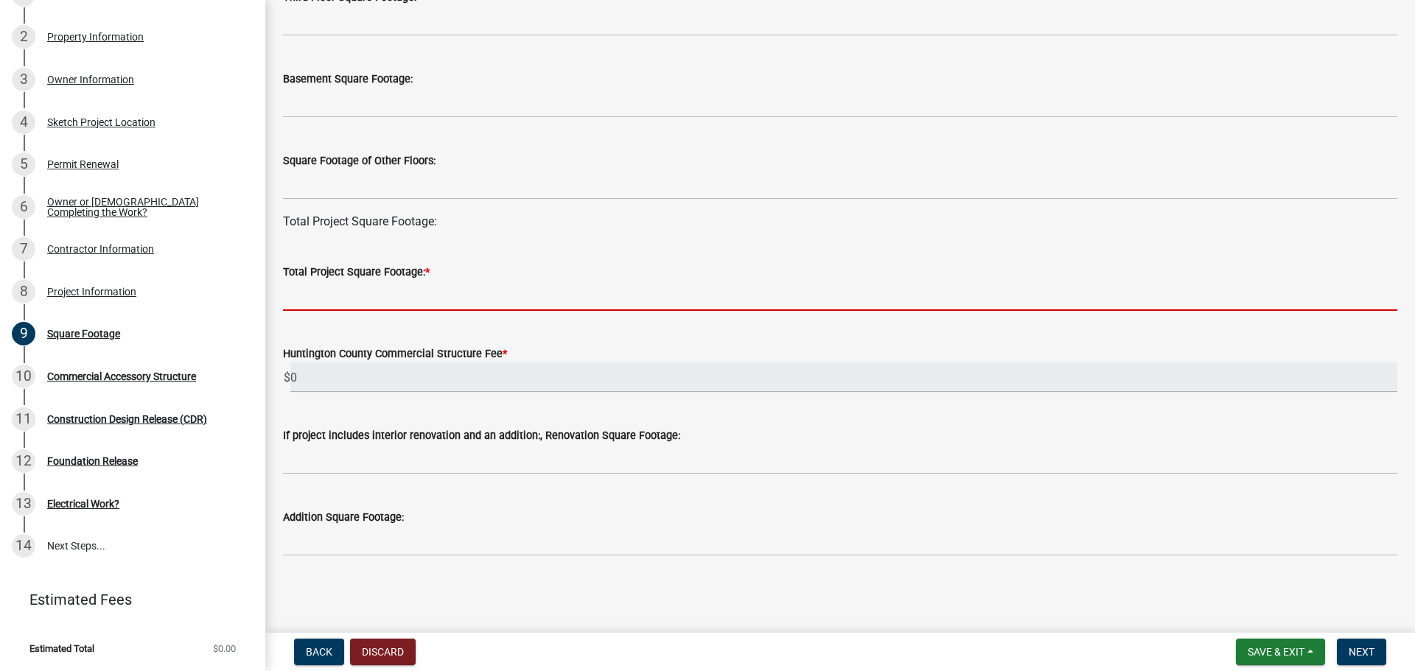
click at [325, 291] on input "text" at bounding box center [840, 296] width 1114 height 30
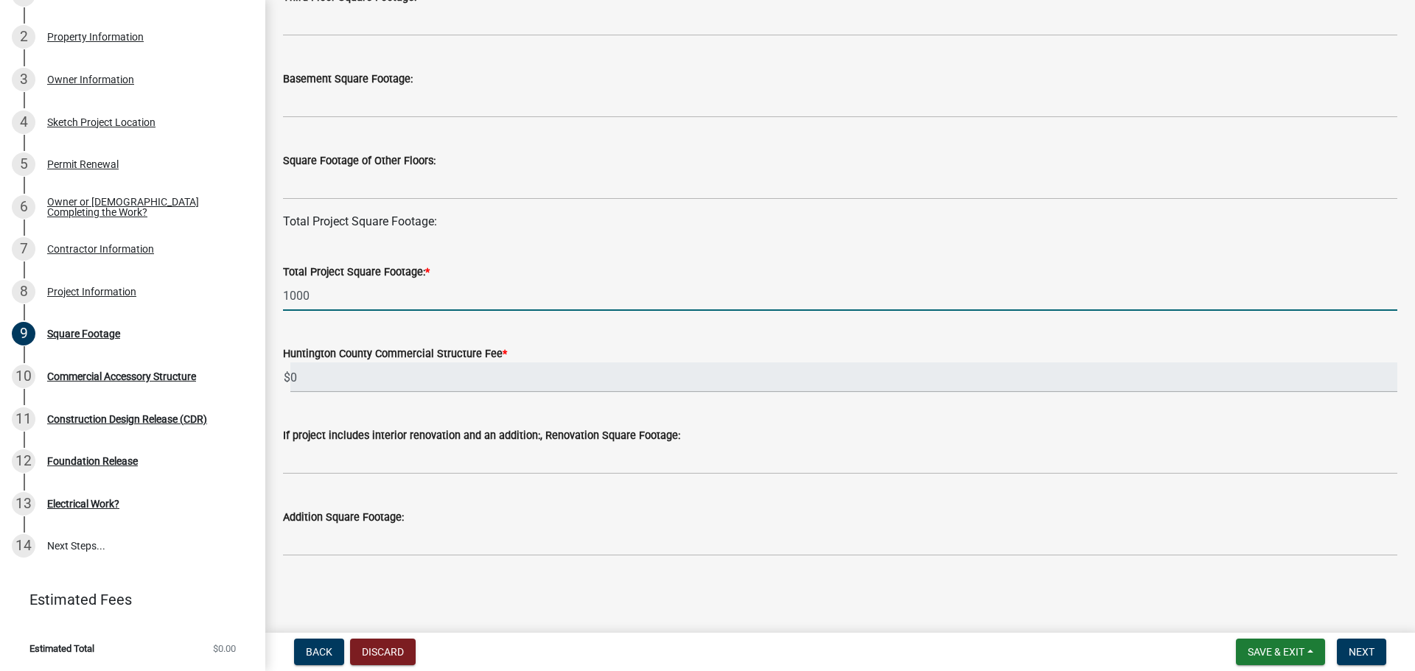
type input "1000"
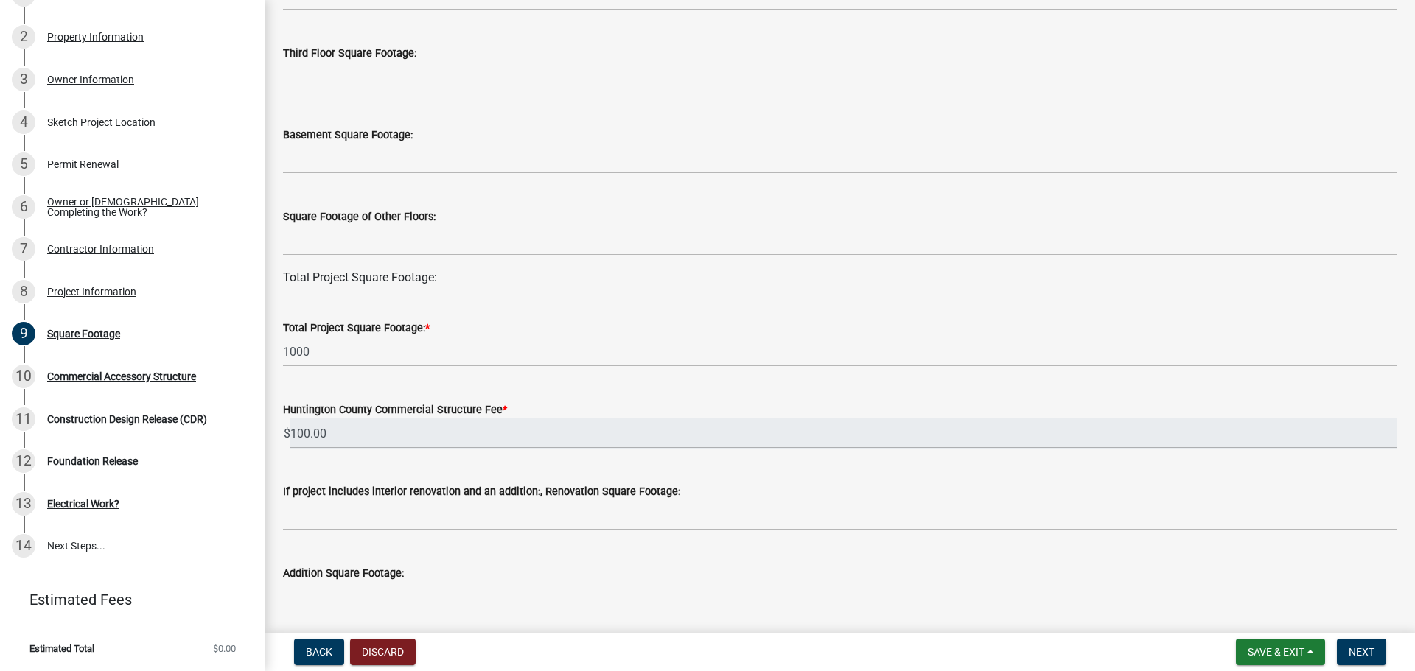
scroll to position [302, 0]
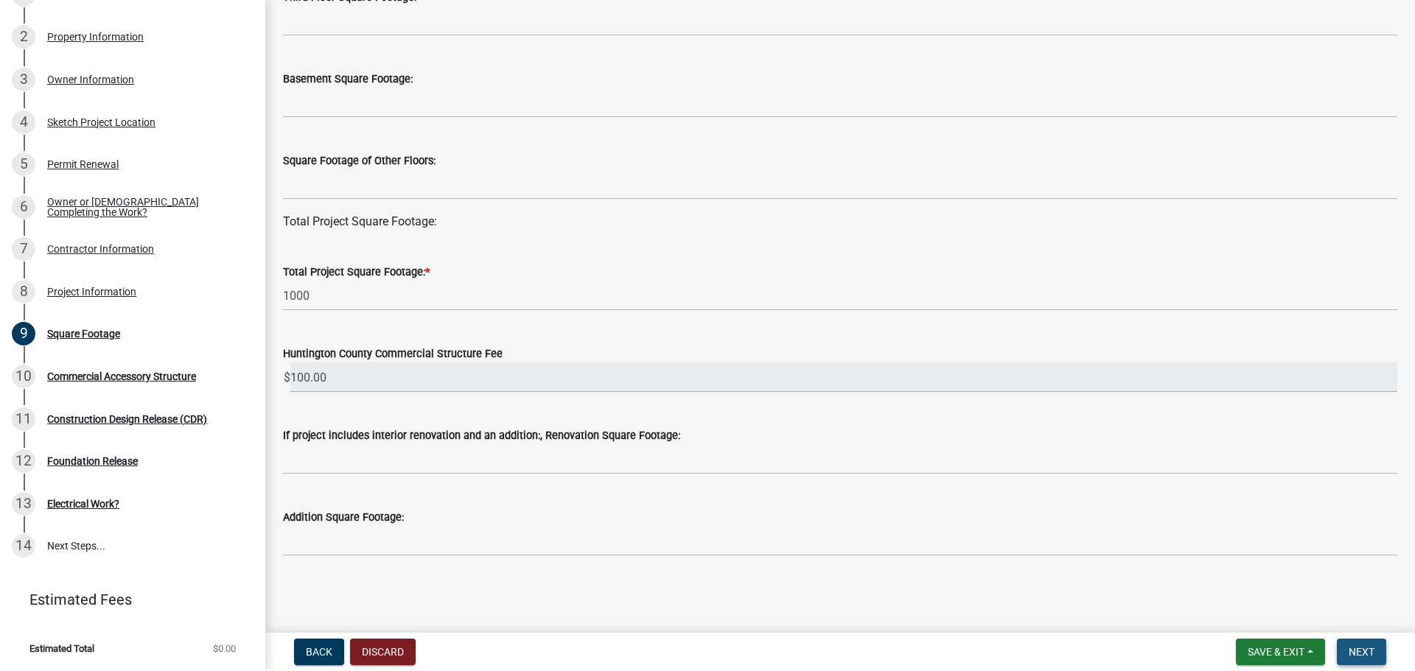
click at [1358, 653] on span "Next" at bounding box center [1361, 652] width 26 height 12
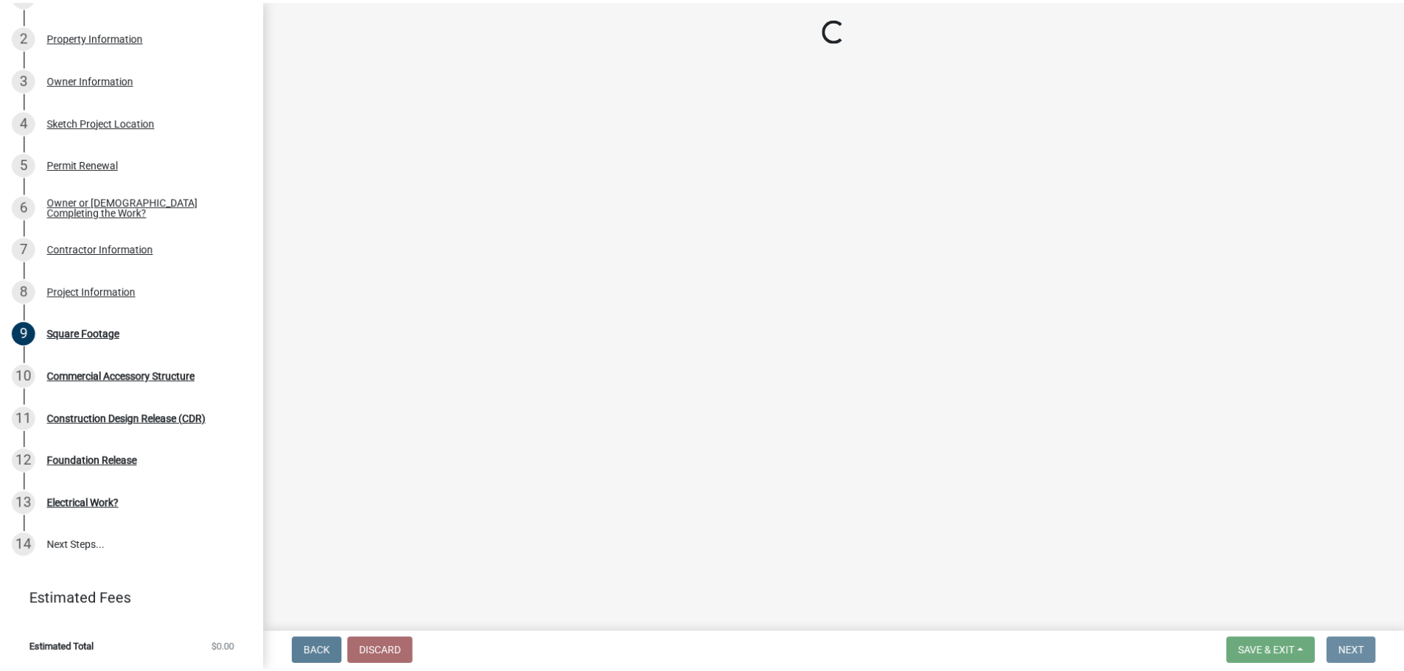
scroll to position [0, 0]
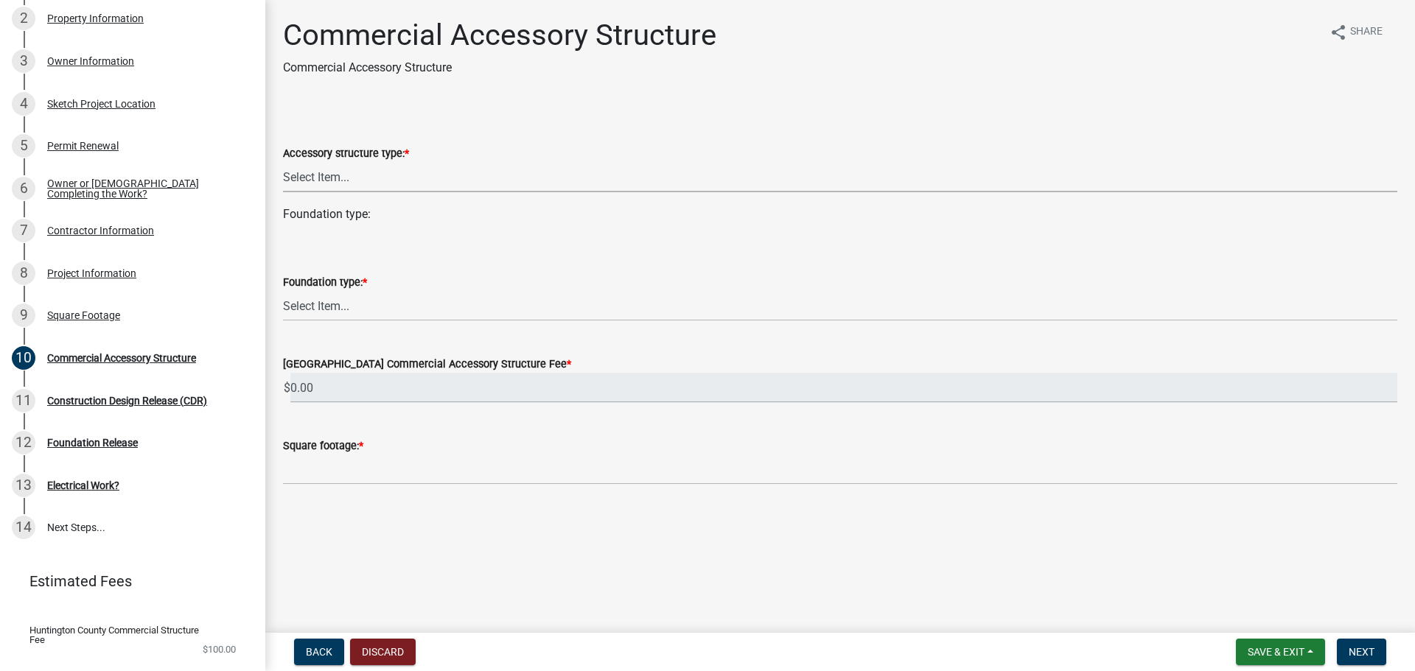
click at [333, 173] on select "Select Item... Detached Garage Pole Barn Shed/Yard Barn Carport Gazebo Pergola …" at bounding box center [840, 177] width 1114 height 30
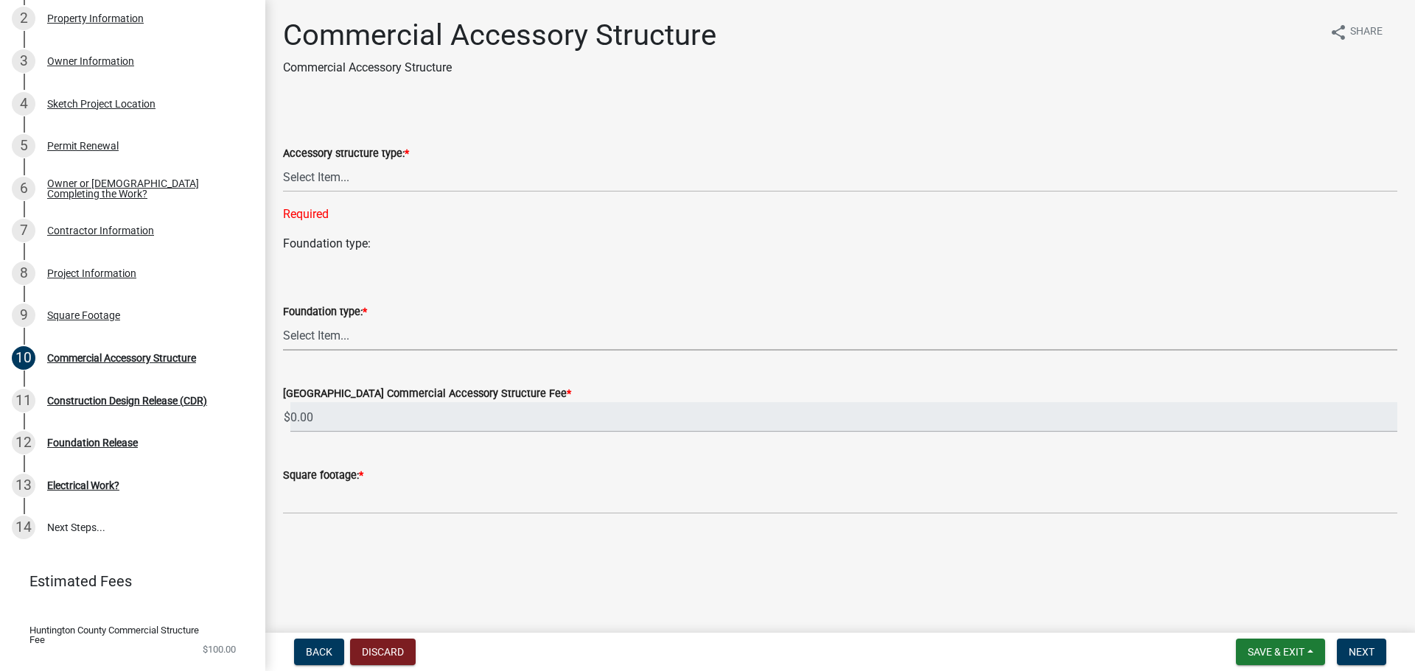
click at [330, 305] on div "Foundation type: * Select Item... Footings (minimum 36" frost depth) Post-holes…" at bounding box center [840, 327] width 1114 height 48
click at [329, 312] on label "Foundation type: *" at bounding box center [325, 312] width 84 height 10
click at [329, 321] on select "Select Item... Footings (minimum 36" frost depth) Post-holes (42" depth with 6"…" at bounding box center [840, 336] width 1114 height 30
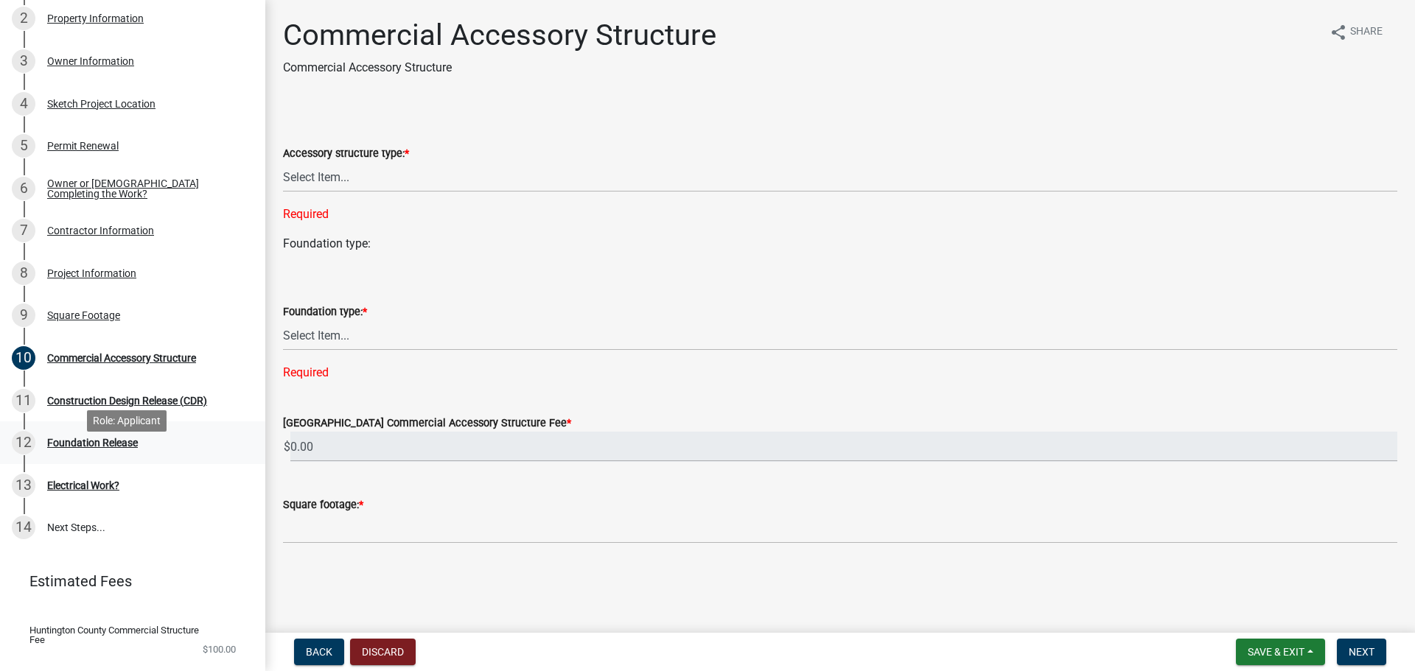
click at [69, 448] on div "Foundation Release" at bounding box center [92, 443] width 91 height 10
click at [362, 337] on select "Select Item... Footings (minimum 36" frost depth) Post-holes (42" depth with 6"…" at bounding box center [840, 336] width 1114 height 30
click at [345, 169] on select "Select Item... Detached Garage Pole Barn Shed/Yard Barn Carport Gazebo Pergola …" at bounding box center [840, 177] width 1114 height 30
click at [1278, 650] on span "Save & Exit" at bounding box center [1276, 652] width 57 height 12
click at [1261, 615] on button "Save & Exit" at bounding box center [1266, 613] width 118 height 35
